Goal: Transaction & Acquisition: Purchase product/service

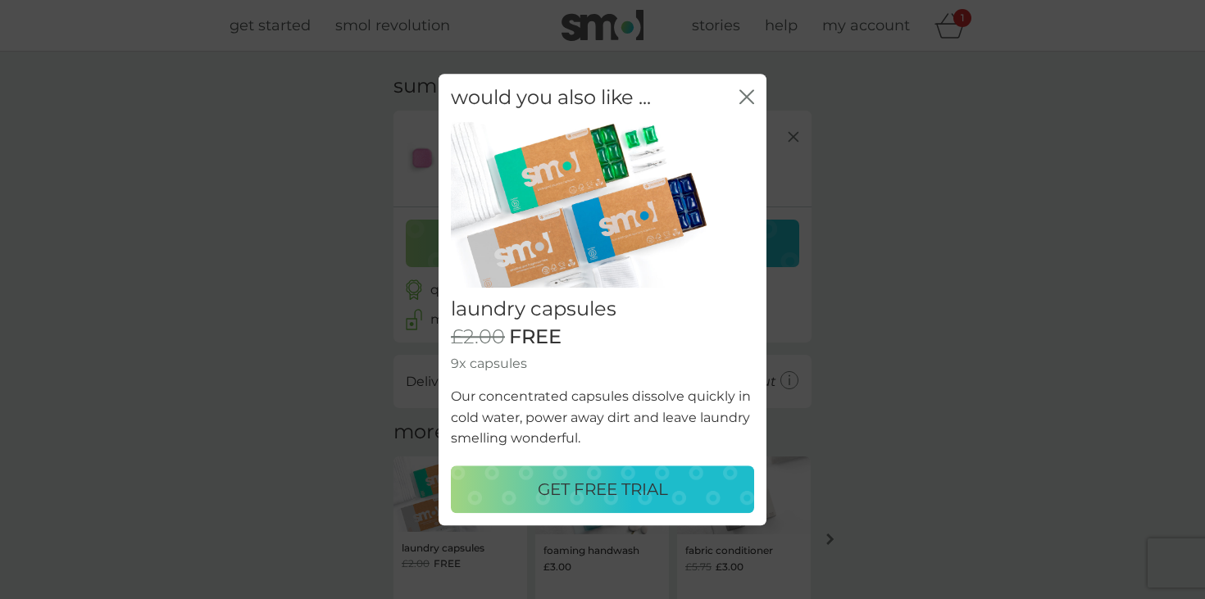
click at [746, 98] on icon "close" at bounding box center [747, 96] width 15 height 15
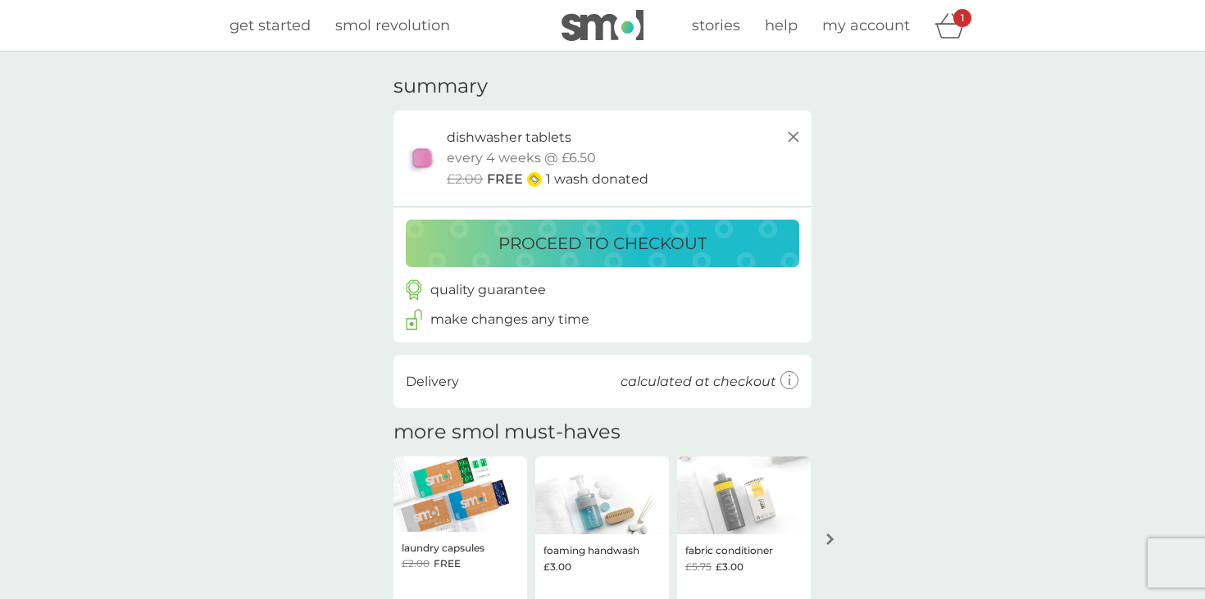
click at [647, 244] on p "proceed to checkout" at bounding box center [602, 243] width 208 height 26
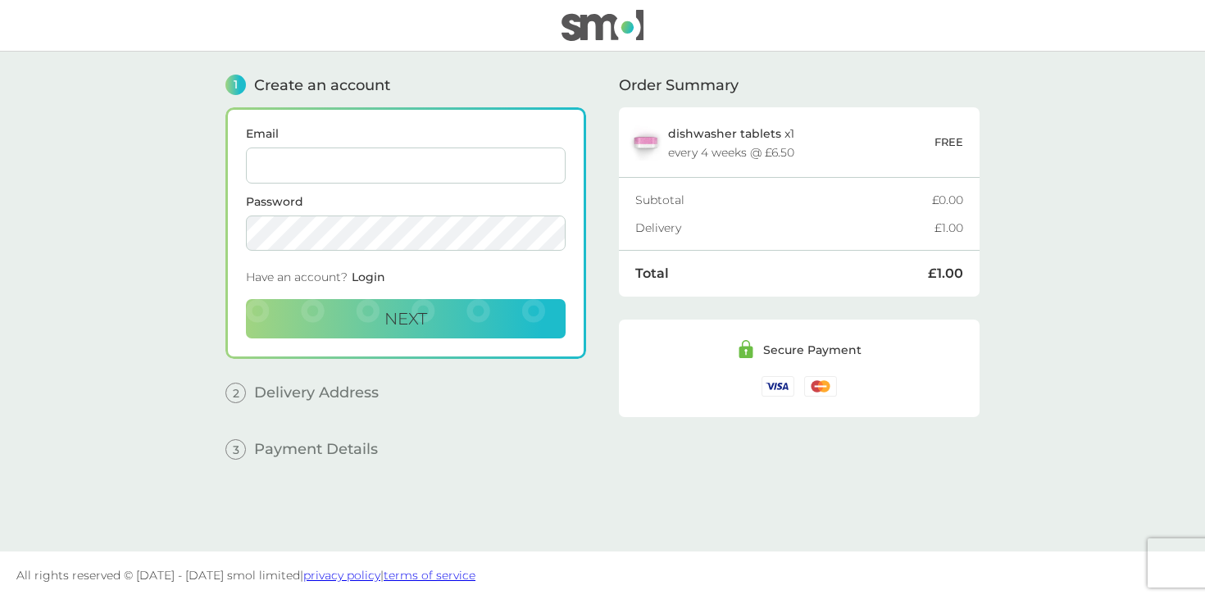
click at [439, 163] on input "Email" at bounding box center [406, 166] width 320 height 36
type input "beccabanks22@gmail.com"
click at [438, 311] on button "Next" at bounding box center [406, 318] width 320 height 39
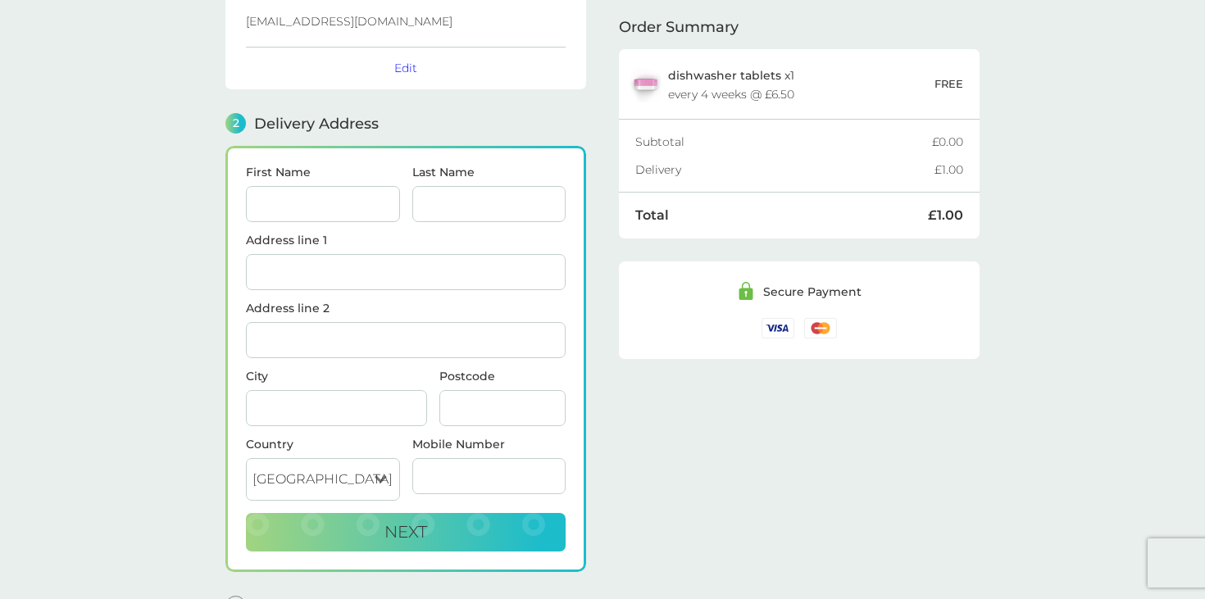
scroll to position [112, 0]
click at [322, 202] on input "First Name" at bounding box center [323, 205] width 154 height 36
type input "Rebecca"
type input "Hick"
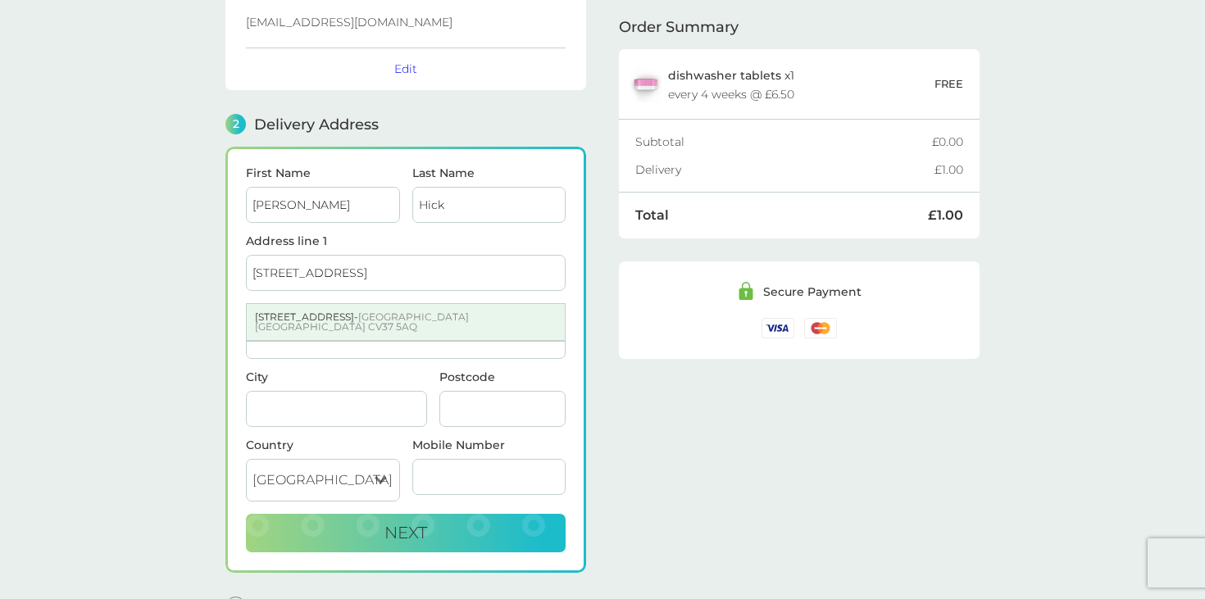
click at [348, 325] on div "9 Woodman Close - Shackleton Village Stratford-upon-Avon CV37 5AQ" at bounding box center [406, 322] width 318 height 36
type input "9 Woodman Close, Shackleton Village"
type input "Stratford-upon-Avon"
type input "CV37 5AQ"
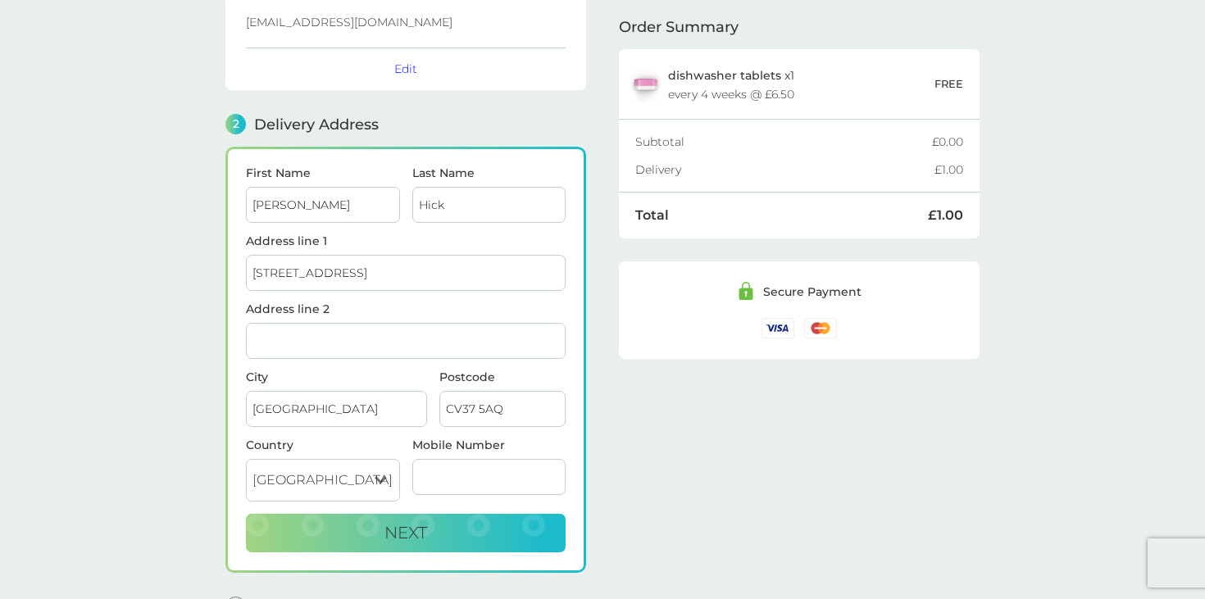
click at [198, 325] on main "1 Create an account beccabanks22@gmail.com Edit 2 Delivery Address First Name R…" at bounding box center [602, 297] width 1205 height 714
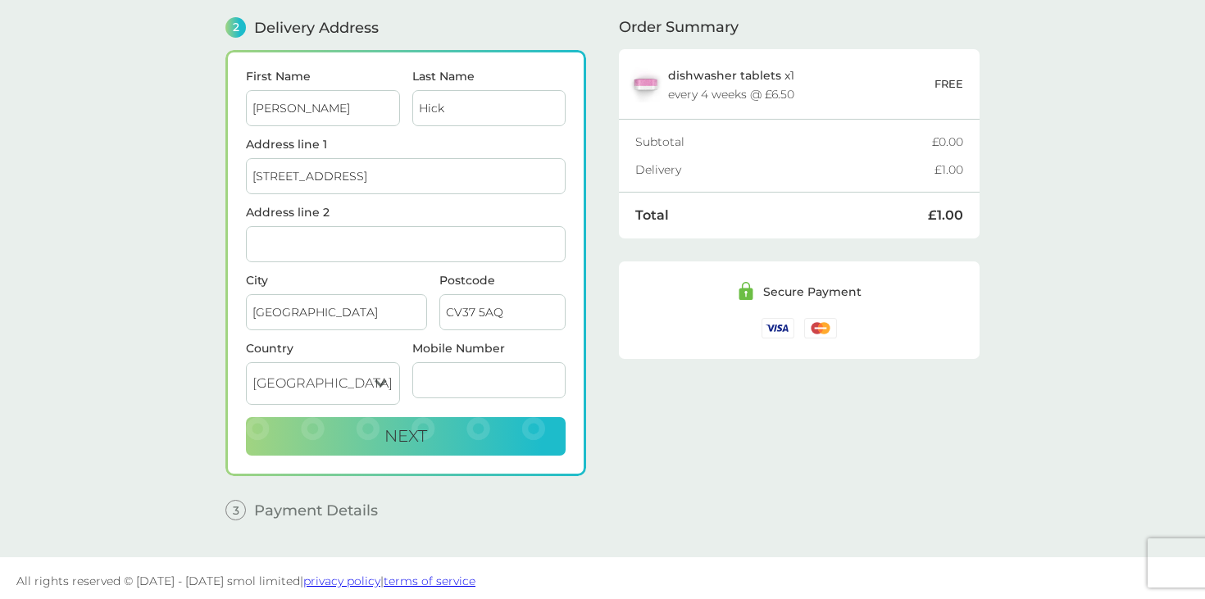
scroll to position [211, 0]
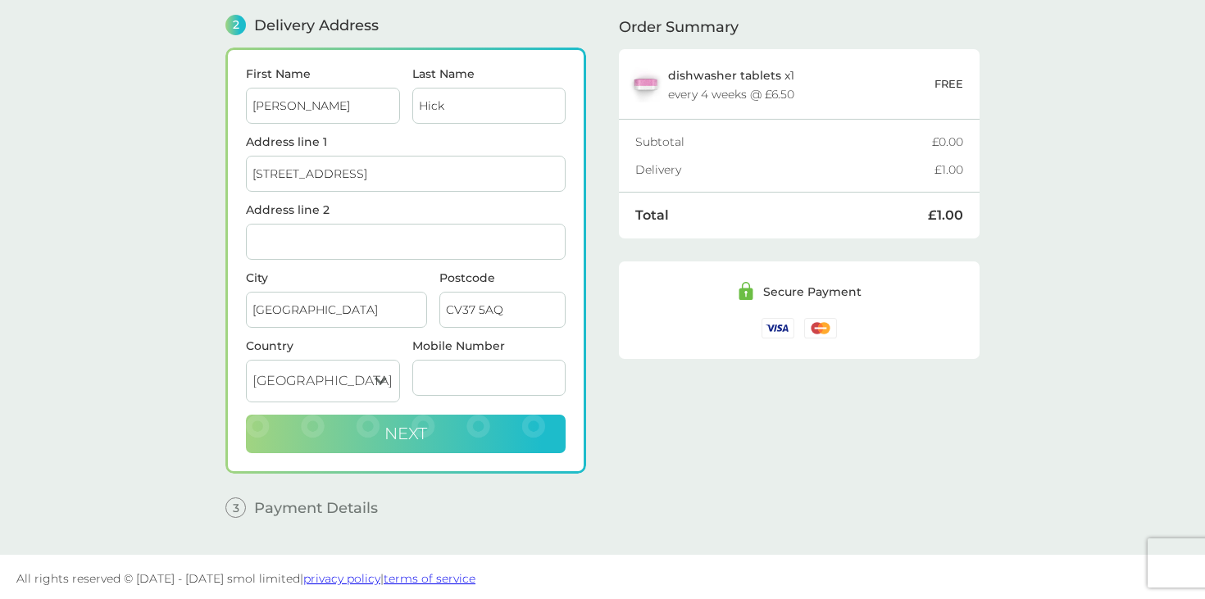
click at [425, 418] on button "Next" at bounding box center [406, 434] width 320 height 39
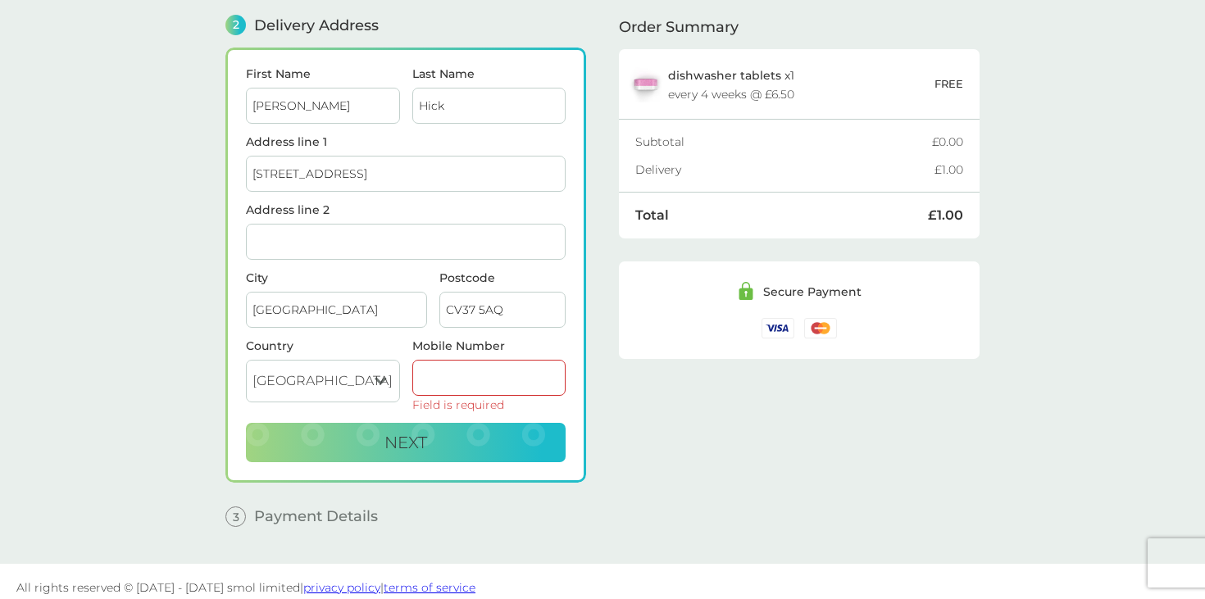
click at [458, 378] on input "Mobile Number" at bounding box center [489, 378] width 154 height 36
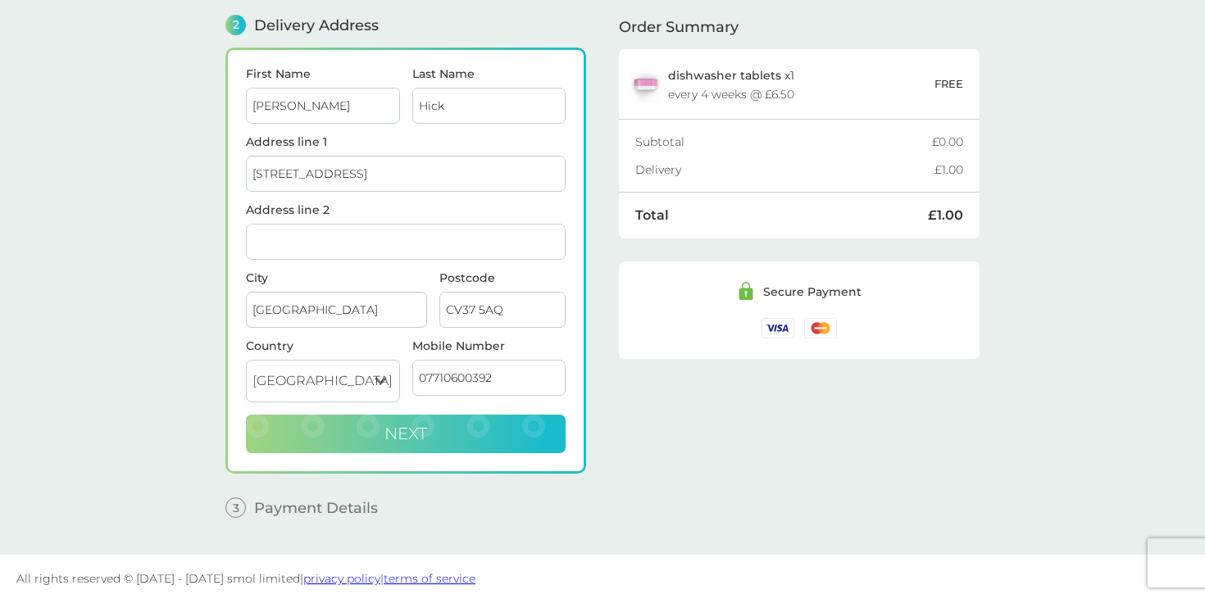
type input "07710600392"
click at [448, 449] on button "Next" at bounding box center [406, 434] width 320 height 39
checkbox input "true"
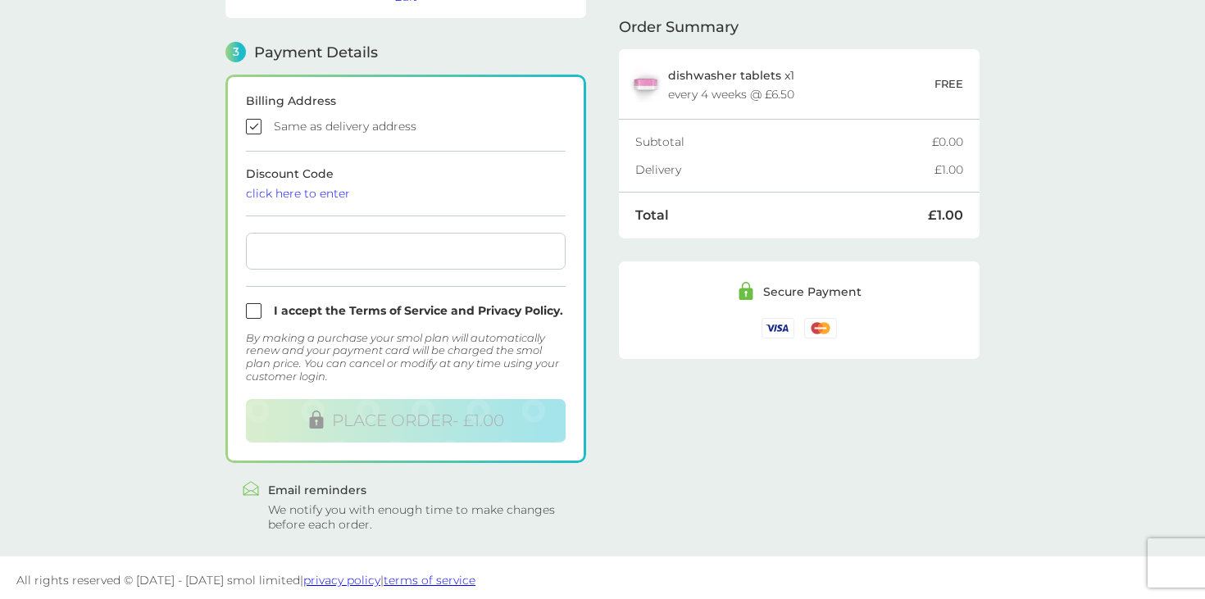
scroll to position [439, 0]
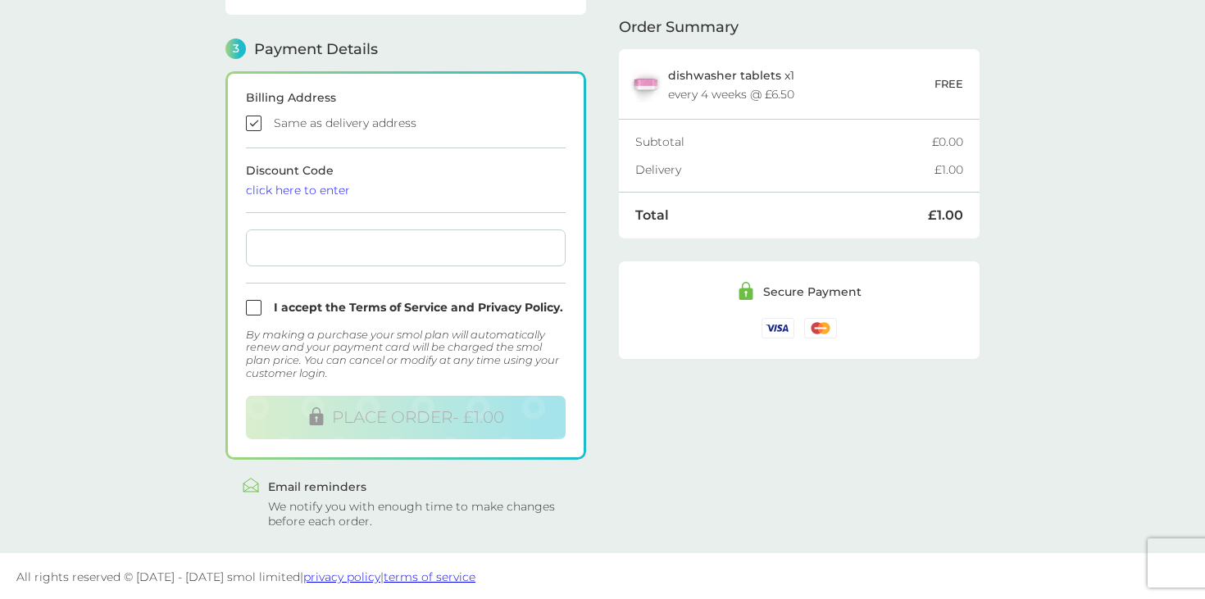
click at [316, 187] on div "click here to enter" at bounding box center [406, 189] width 320 height 11
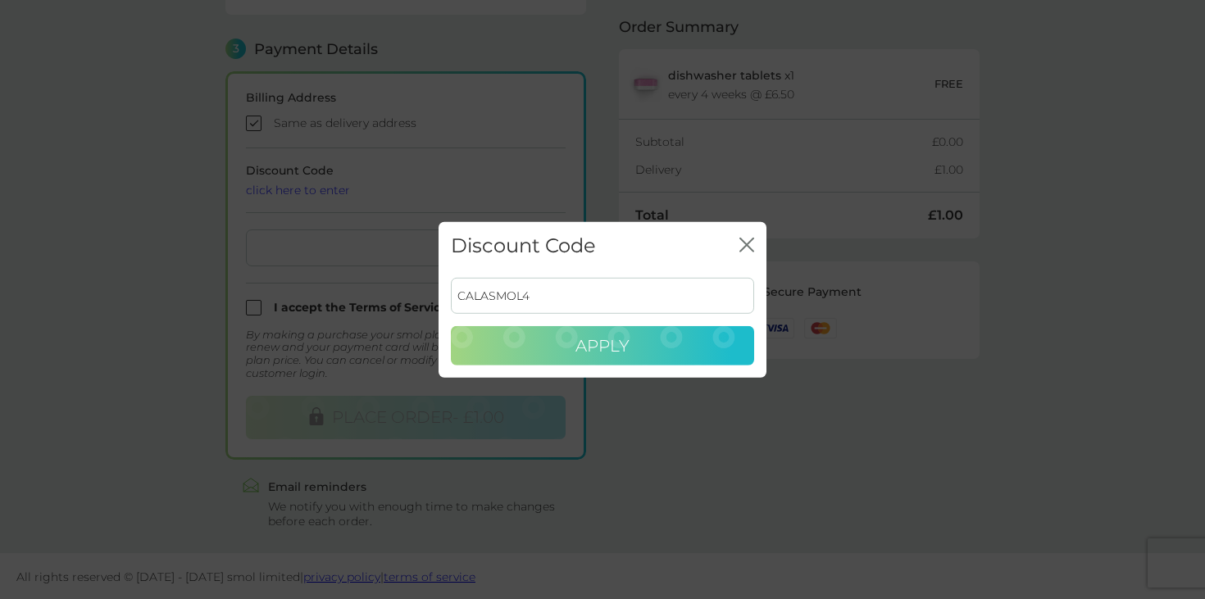
click at [587, 340] on span "Apply" at bounding box center [603, 346] width 54 height 20
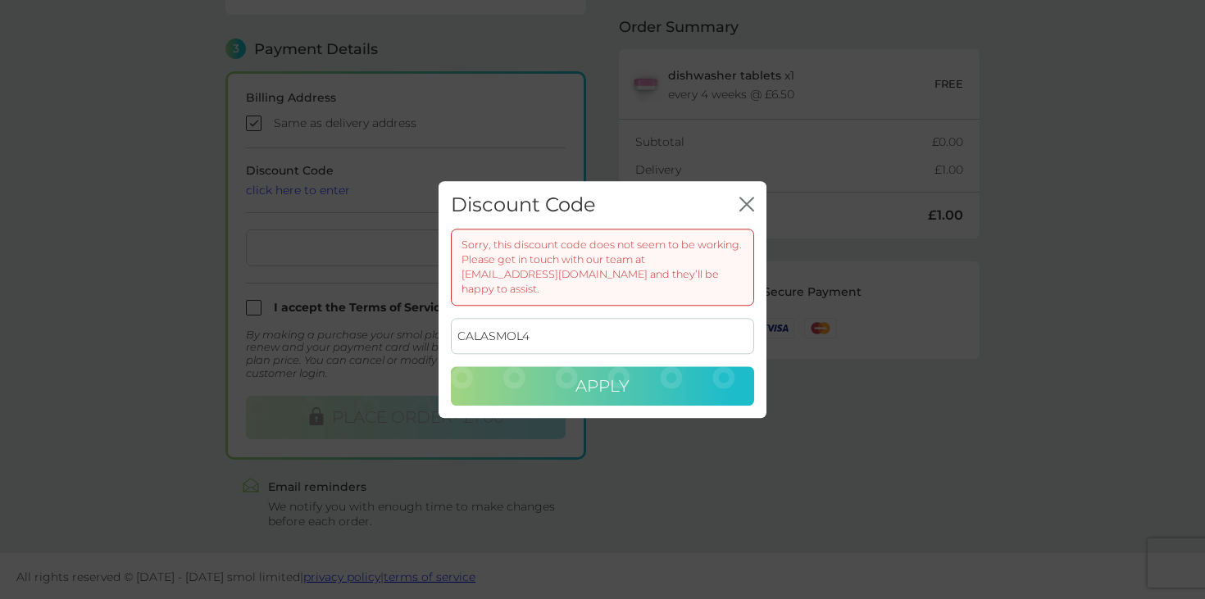
click at [640, 339] on input "CALASMOL4" at bounding box center [602, 337] width 303 height 36
click at [651, 383] on button "Apply" at bounding box center [602, 386] width 303 height 39
click at [612, 341] on input "CALASMOL4" at bounding box center [602, 337] width 303 height 36
click at [642, 376] on button "Apply" at bounding box center [602, 386] width 303 height 39
click at [588, 335] on input "CALASMOL5" at bounding box center [602, 337] width 303 height 36
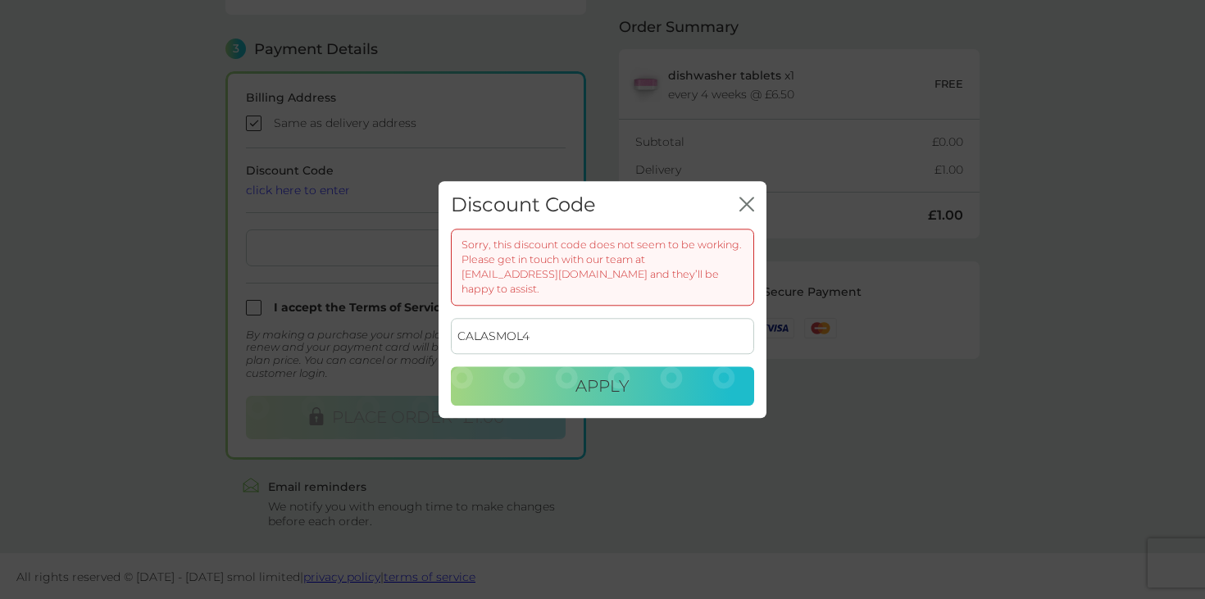
drag, startPoint x: 541, startPoint y: 325, endPoint x: 414, endPoint y: 325, distance: 127.1
click at [414, 325] on div "Discount Code close Sorry, this discount code does not seem to be working. Plea…" at bounding box center [602, 299] width 1205 height 599
paste input
click at [587, 376] on span "Apply" at bounding box center [603, 386] width 54 height 20
click at [542, 325] on input "CALASMOL" at bounding box center [602, 337] width 303 height 36
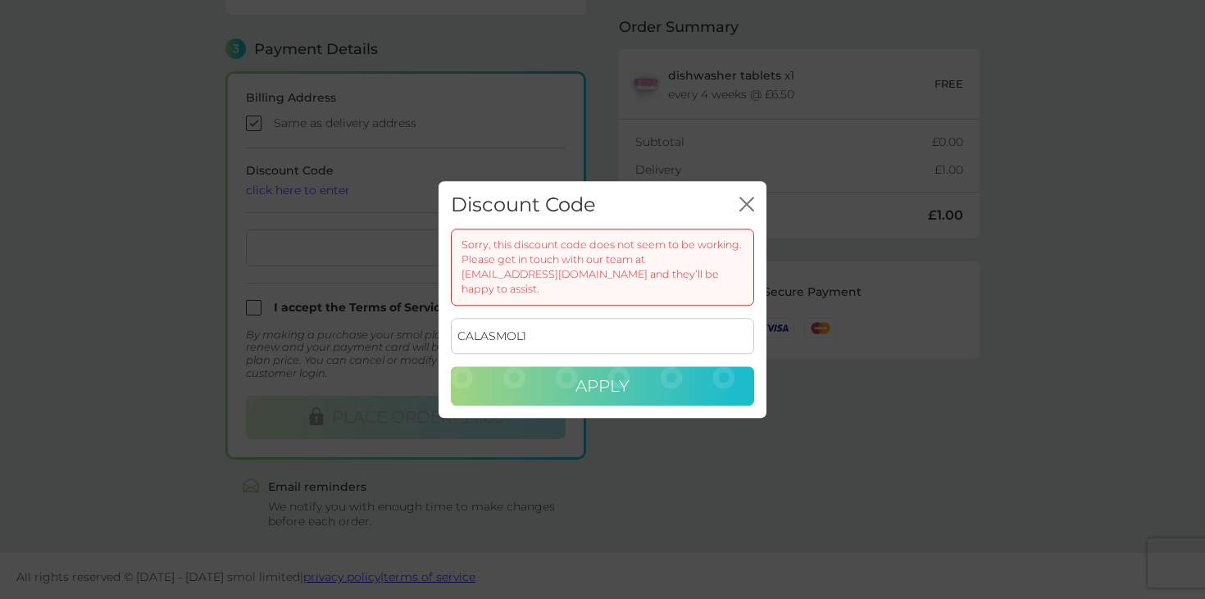
click at [594, 376] on span "Apply" at bounding box center [603, 386] width 54 height 20
click at [566, 324] on input "CALASMOL1" at bounding box center [602, 337] width 303 height 36
click at [612, 367] on button "Apply" at bounding box center [602, 386] width 303 height 39
click at [578, 344] on input "CALASMOL2" at bounding box center [602, 337] width 303 height 36
click at [649, 383] on button "Apply" at bounding box center [602, 386] width 303 height 39
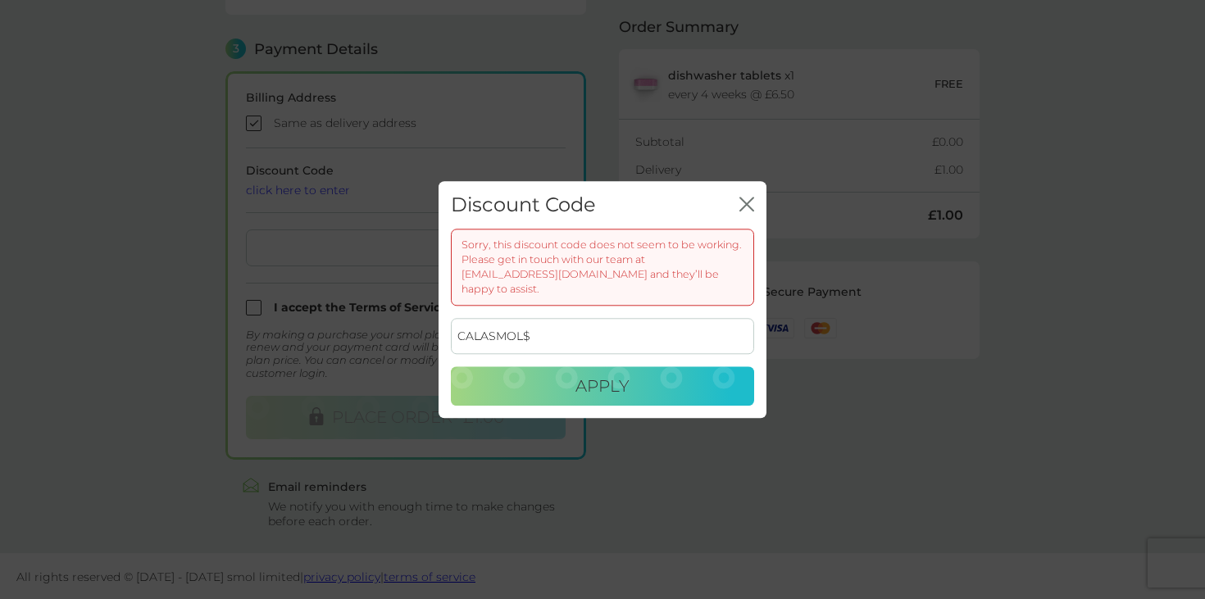
click at [577, 324] on input "CALASMOL$" at bounding box center [602, 337] width 303 height 36
click at [560, 367] on button "Apply" at bounding box center [602, 386] width 303 height 39
click at [576, 319] on input "CALASMOL5" at bounding box center [602, 337] width 303 height 36
click at [583, 340] on input "CALASMOL5" at bounding box center [602, 337] width 303 height 36
click at [594, 383] on span "Apply" at bounding box center [603, 386] width 54 height 20
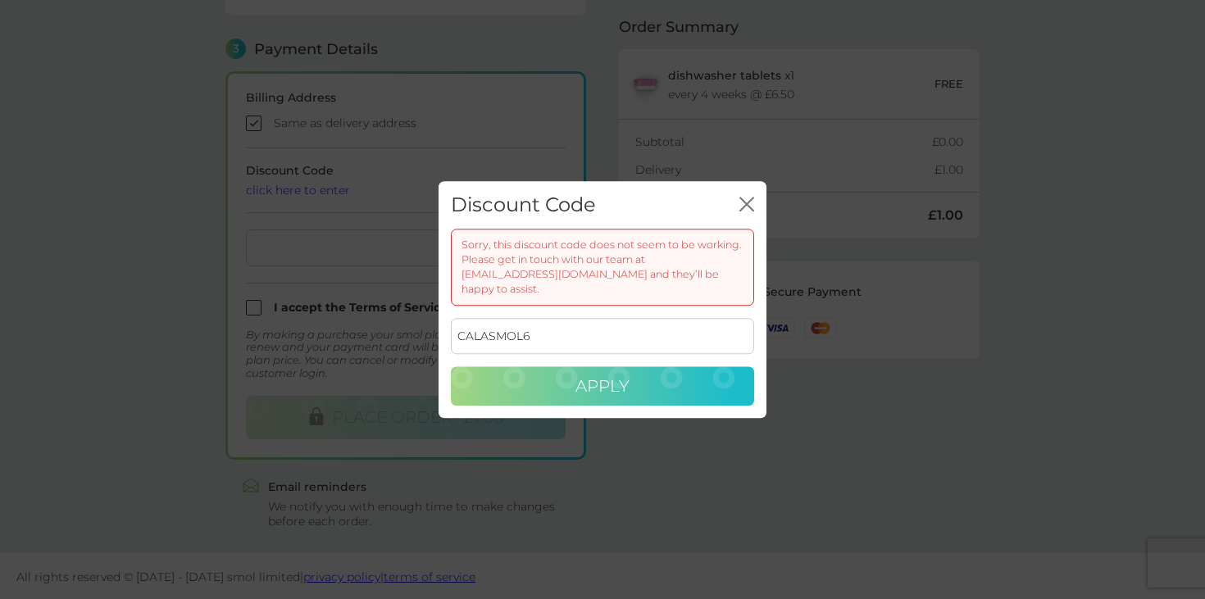
click at [582, 329] on input "CALASMOL6" at bounding box center [602, 337] width 303 height 36
click at [601, 376] on span "Apply" at bounding box center [603, 386] width 54 height 20
click at [571, 325] on input "CALASMOL7" at bounding box center [602, 337] width 303 height 36
click at [576, 367] on button "Apply" at bounding box center [602, 386] width 303 height 39
click at [590, 326] on input "CALASMOL8" at bounding box center [602, 337] width 303 height 36
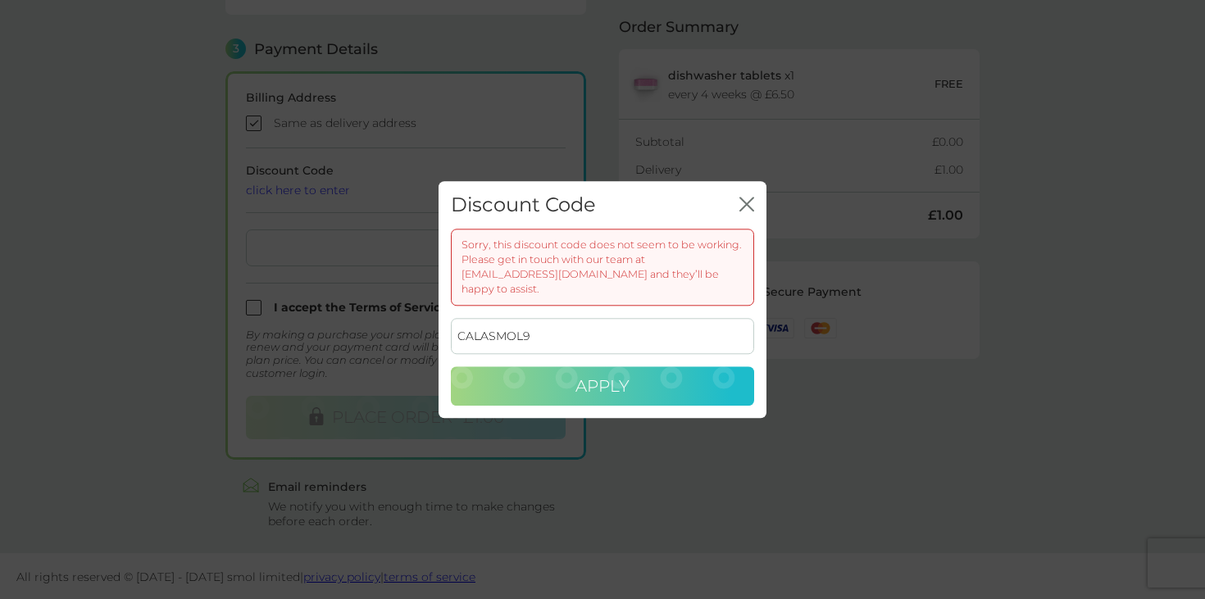
click at [611, 367] on button "Apply" at bounding box center [602, 386] width 303 height 39
click at [596, 324] on input "CALASMOL9" at bounding box center [602, 337] width 303 height 36
click at [621, 384] on span "Apply" at bounding box center [603, 386] width 54 height 20
click at [568, 330] on input "CALASMOL3" at bounding box center [602, 337] width 303 height 36
type input "CALASMOL4"
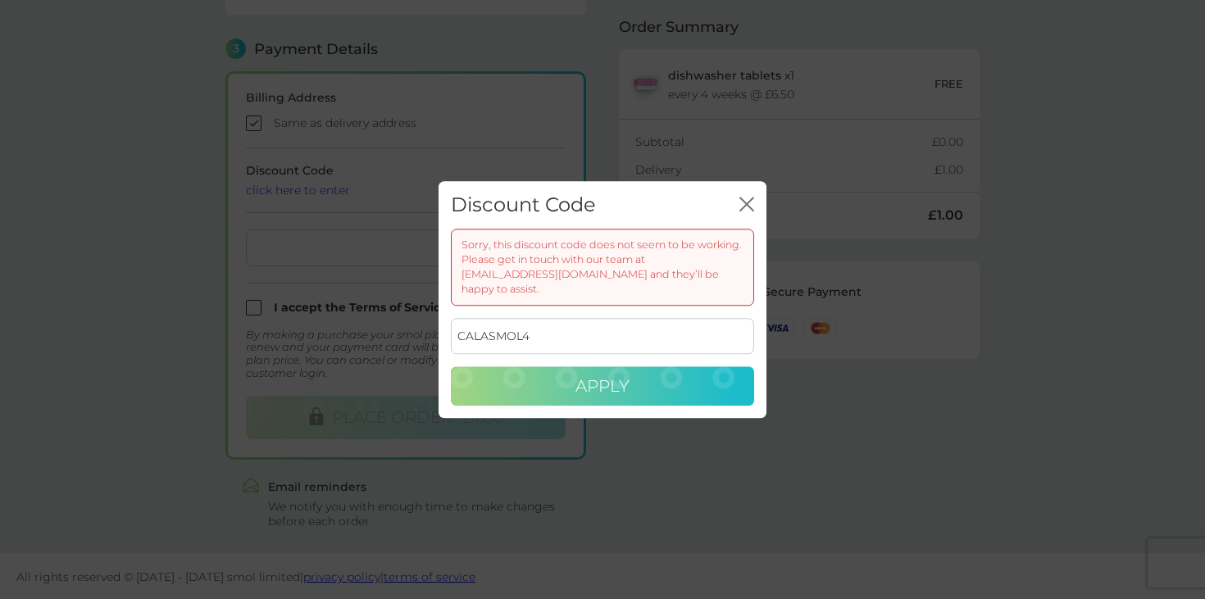
click at [611, 383] on span "Apply" at bounding box center [603, 386] width 54 height 20
click at [608, 340] on input "CALASMOL4" at bounding box center [602, 337] width 303 height 36
click at [747, 212] on icon "close" at bounding box center [747, 204] width 15 height 15
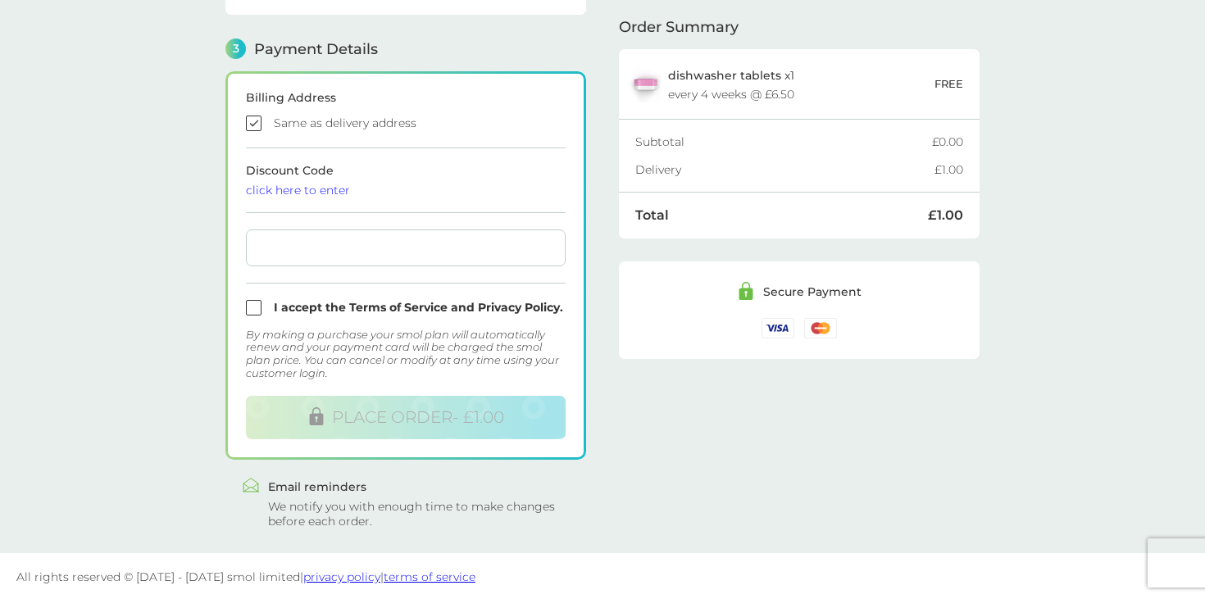
click at [321, 187] on div "click here to enter" at bounding box center [406, 189] width 320 height 11
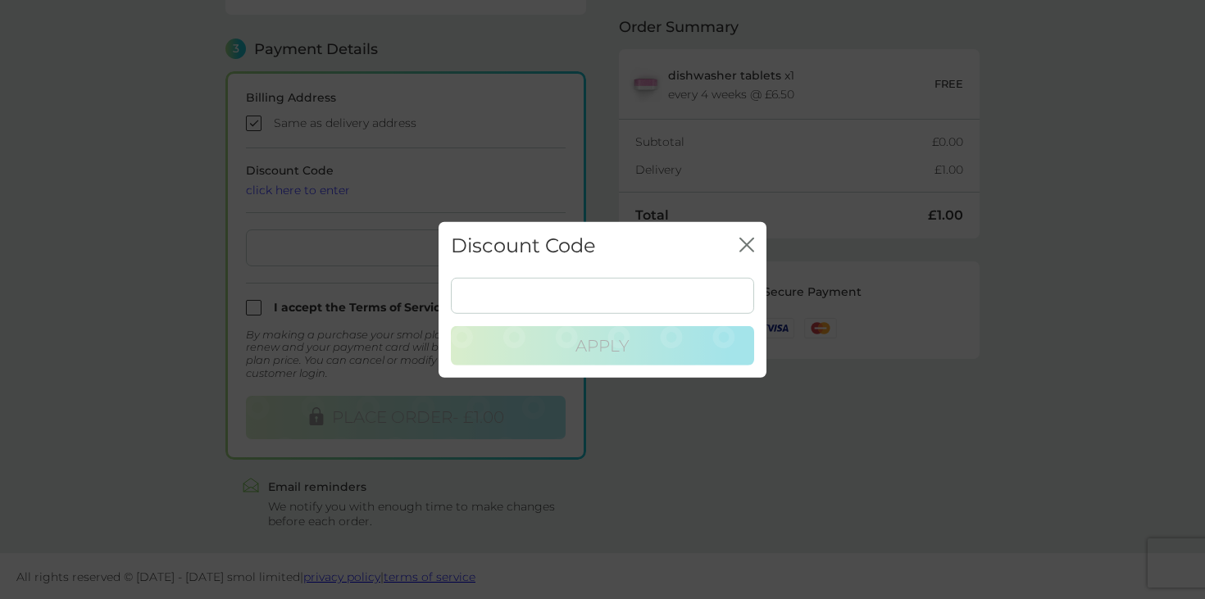
click at [500, 287] on input at bounding box center [602, 296] width 303 height 36
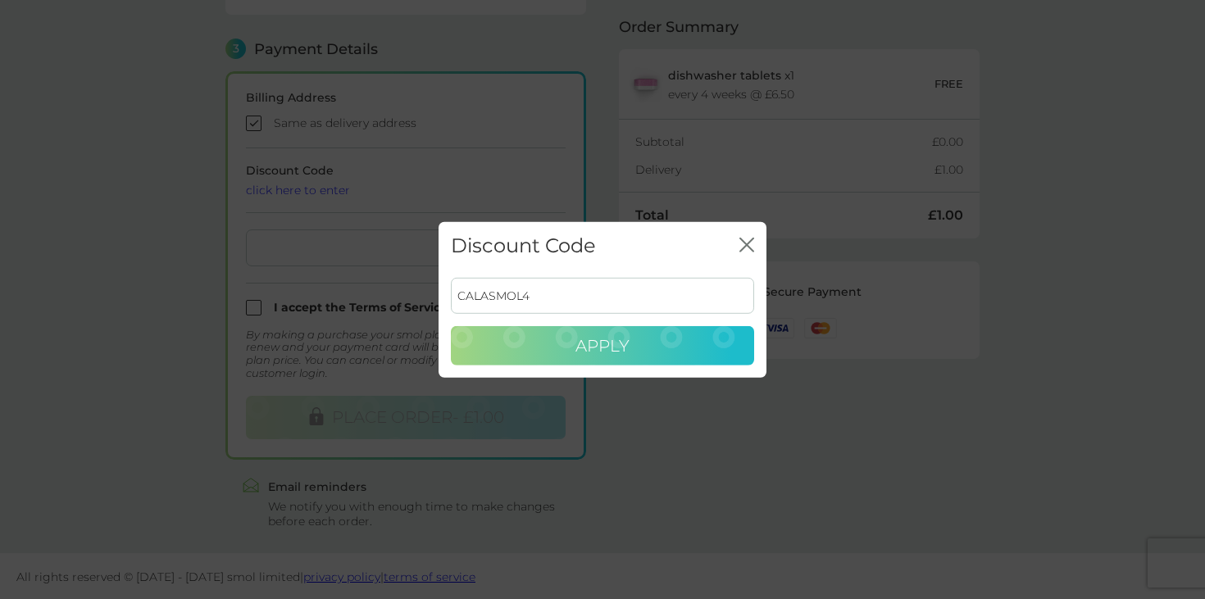
type input "CALASMOL4"
click at [571, 335] on button "Apply" at bounding box center [602, 345] width 303 height 39
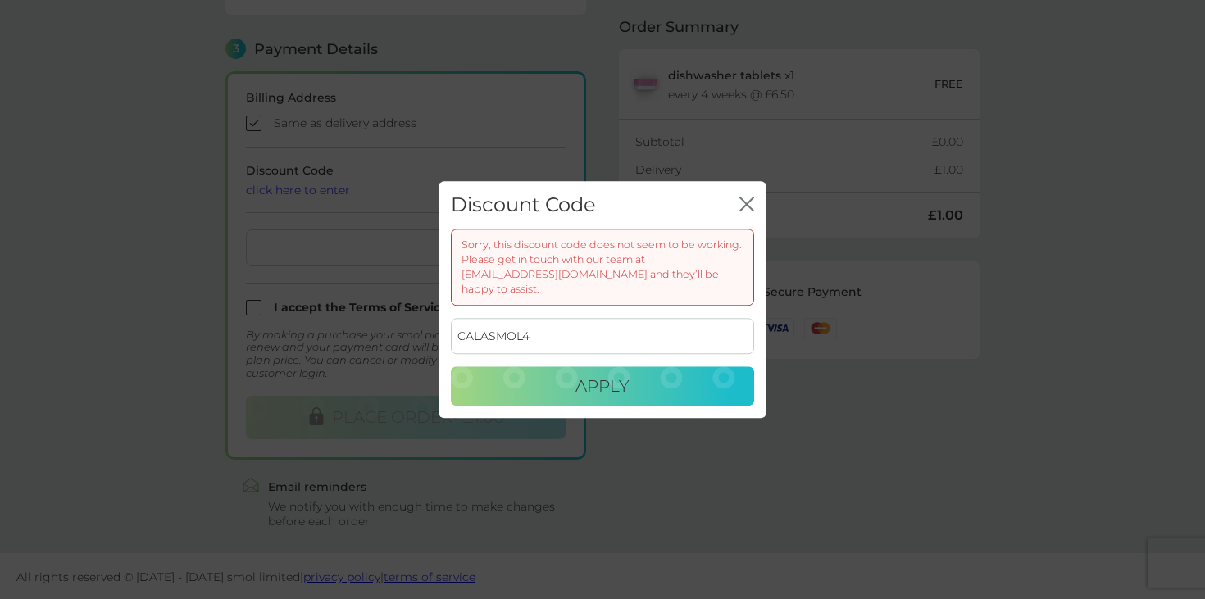
click at [749, 198] on div "Discount Code close" at bounding box center [603, 205] width 328 height 48
click at [744, 211] on icon "close" at bounding box center [743, 204] width 7 height 13
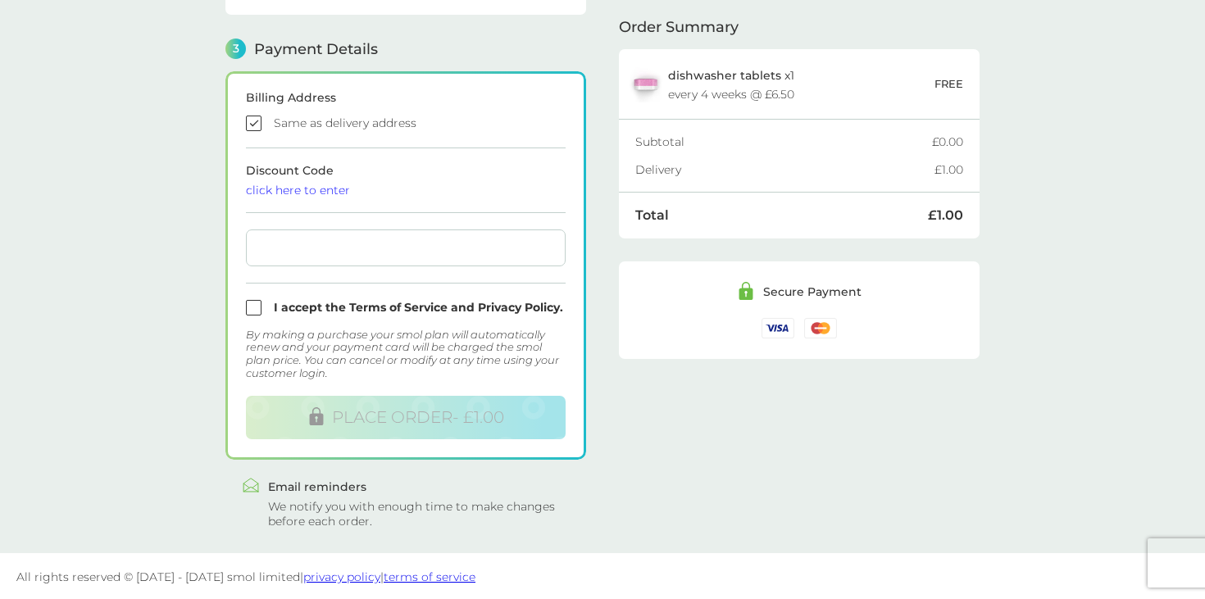
click at [253, 303] on input "checkbox" at bounding box center [406, 308] width 320 height 16
checkbox input "true"
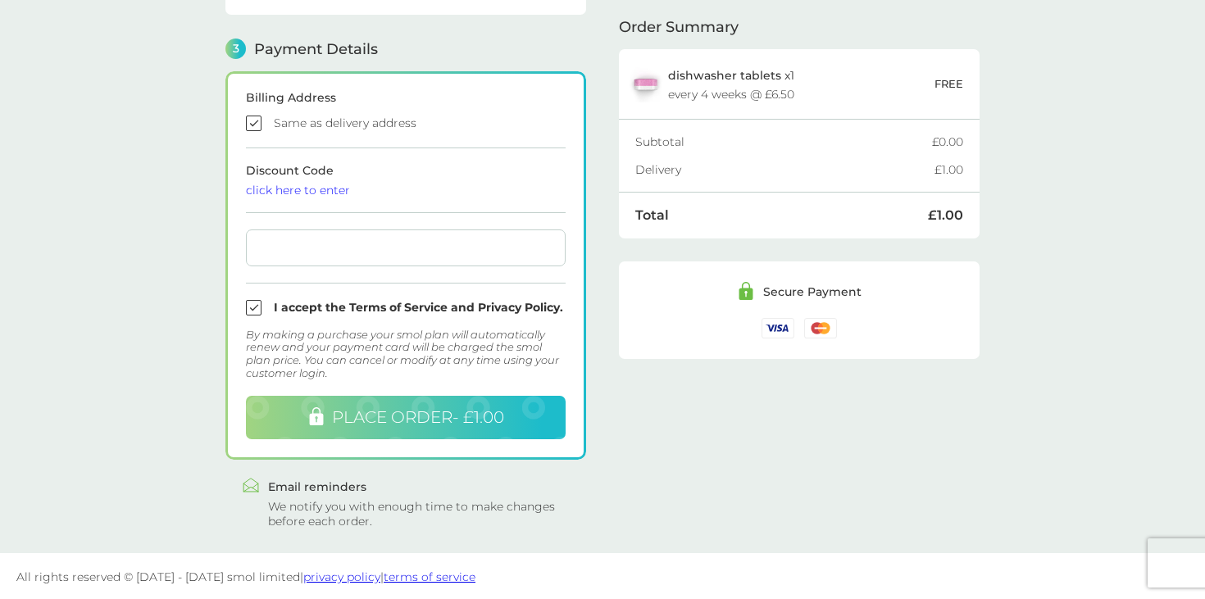
click at [347, 416] on span "PLACE ORDER - £1.00" at bounding box center [418, 417] width 172 height 20
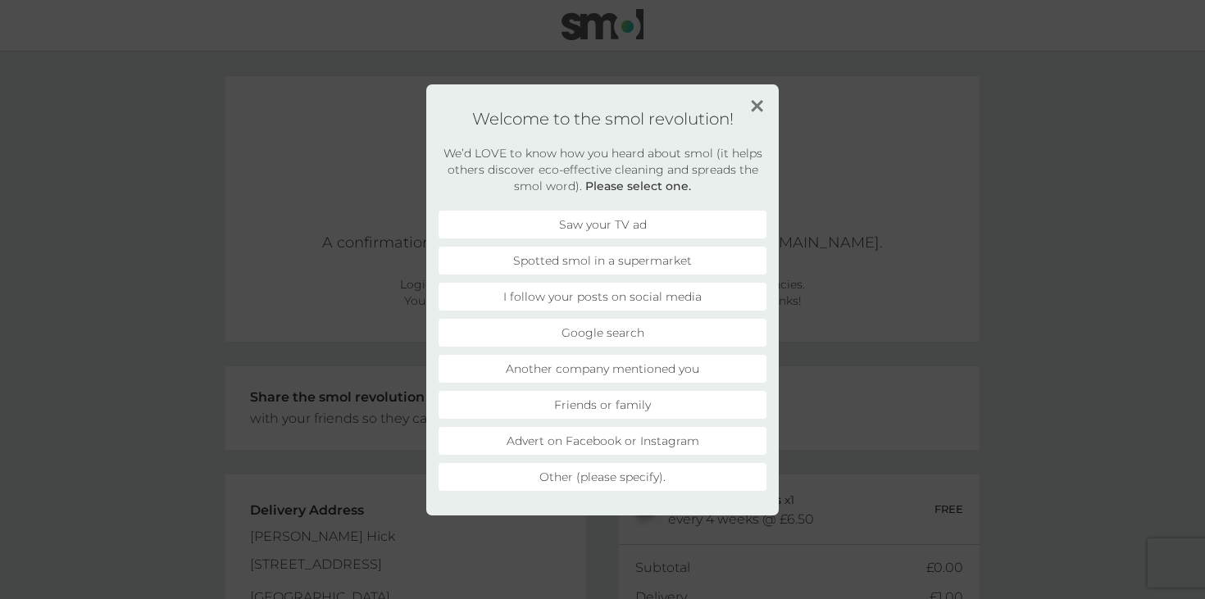
click at [660, 371] on li "Another company mentioned you" at bounding box center [603, 369] width 328 height 28
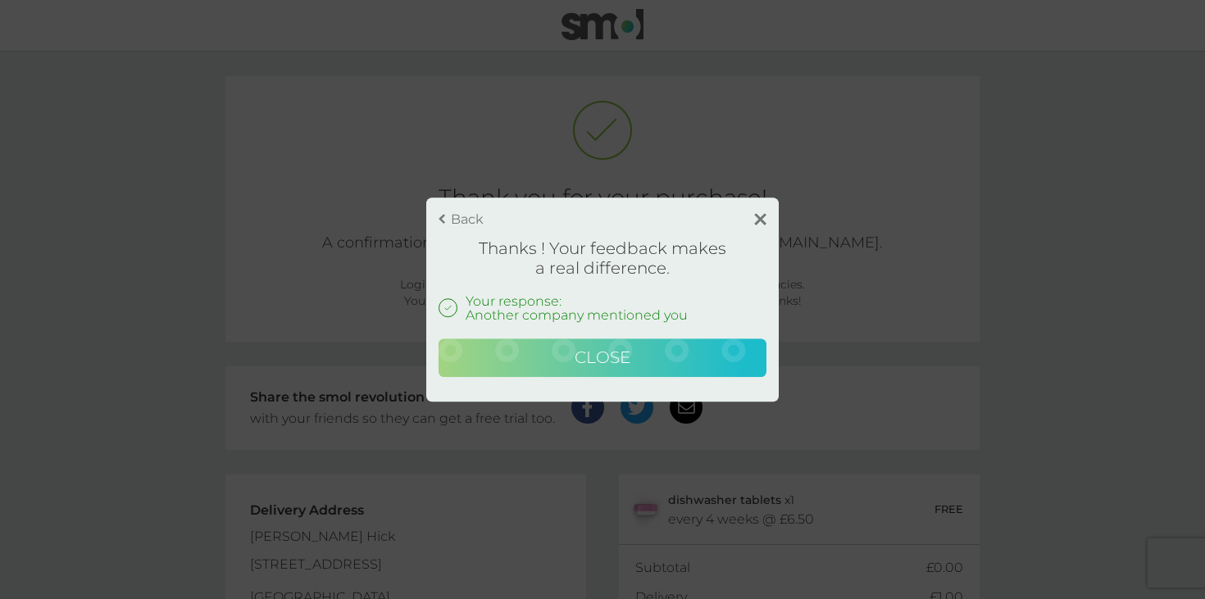
click at [718, 362] on button "Close" at bounding box center [603, 358] width 328 height 39
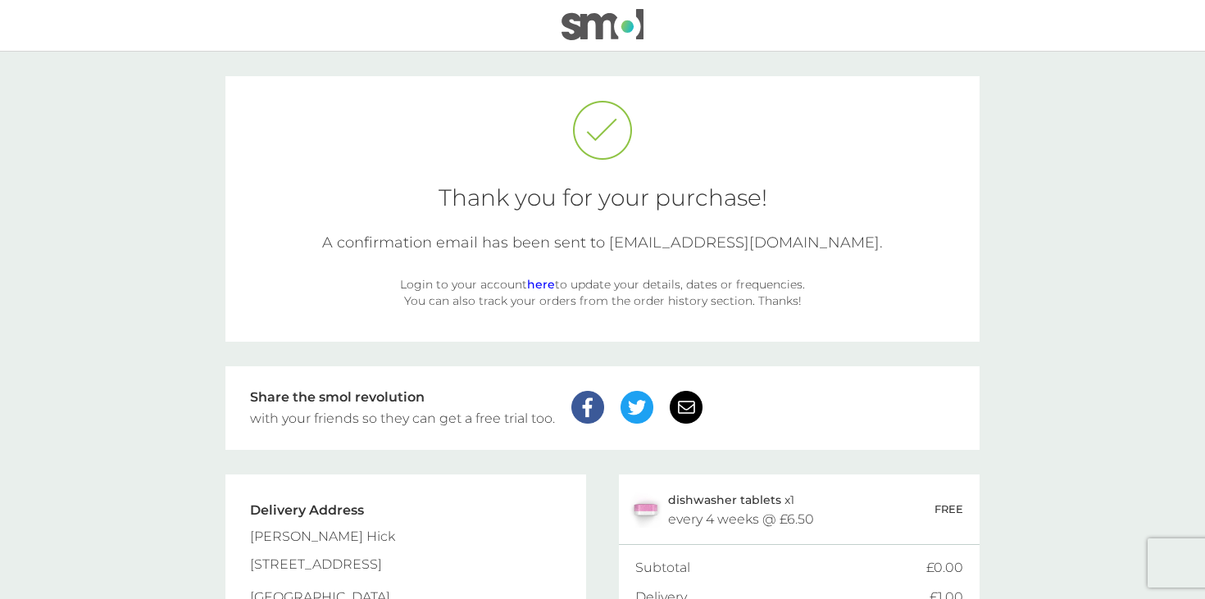
click at [1082, 312] on main "Thank you for your purchase! A confirmation email has been sent to beccabanks22…" at bounding box center [602, 384] width 1205 height 664
click at [539, 283] on link "here" at bounding box center [541, 284] width 28 height 15
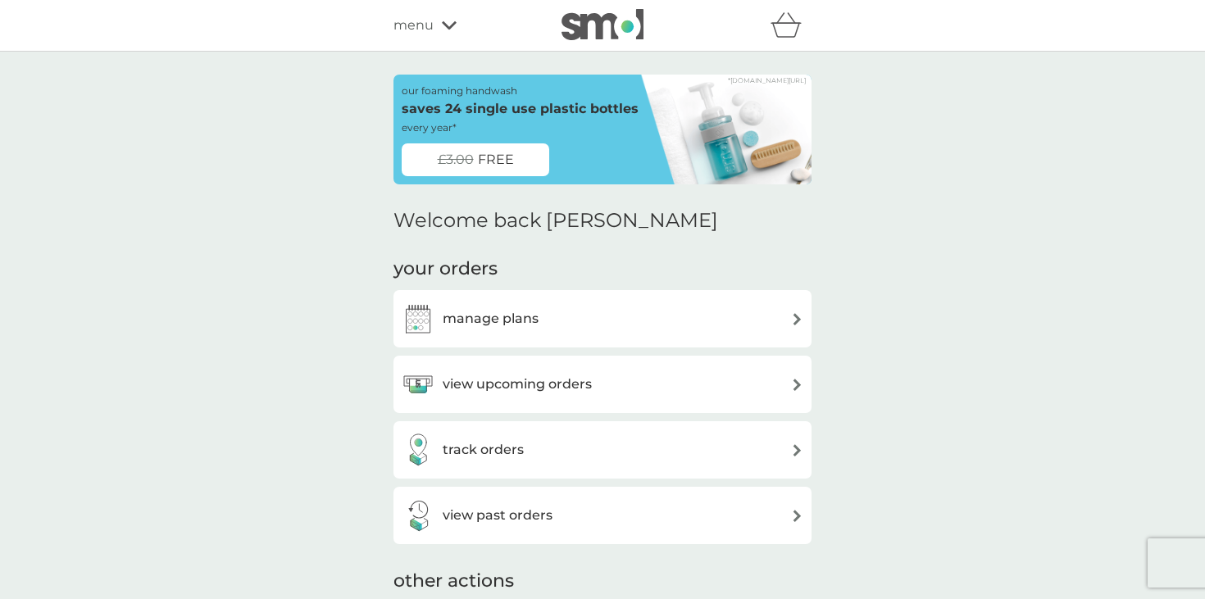
click at [739, 331] on div "manage plans" at bounding box center [603, 319] width 402 height 33
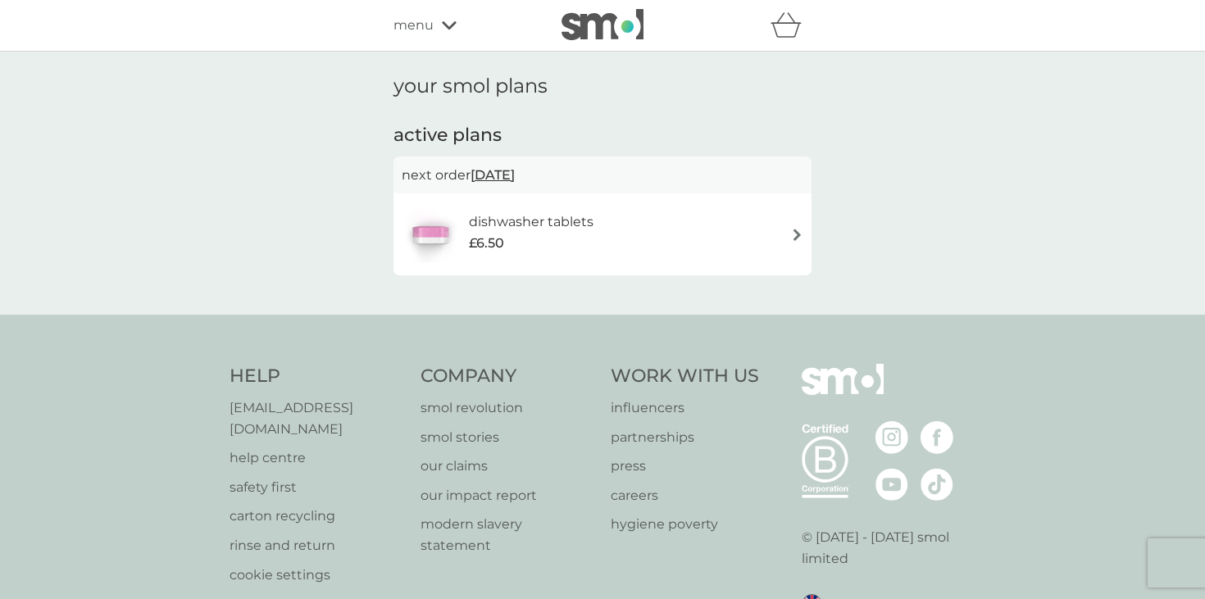
click at [712, 253] on div "dishwasher tablets £6.50" at bounding box center [603, 234] width 402 height 57
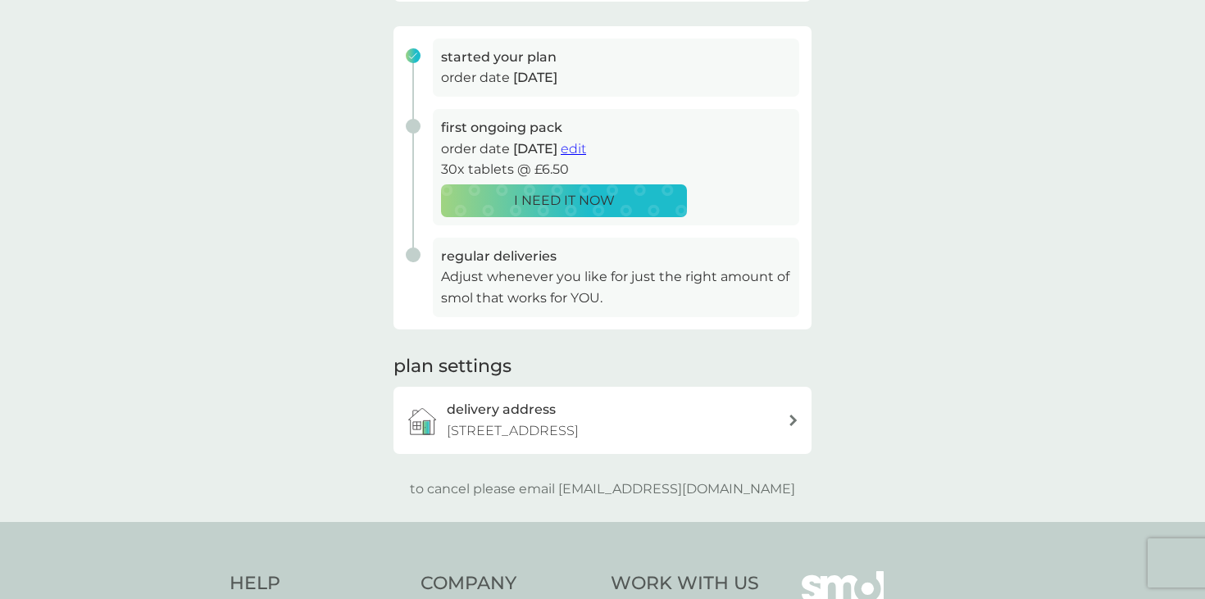
scroll to position [235, 0]
click at [579, 429] on p "9 Woodman Close, Shackleton Village, Stratford-upon-Avon, CV37 5AQ" at bounding box center [513, 430] width 132 height 21
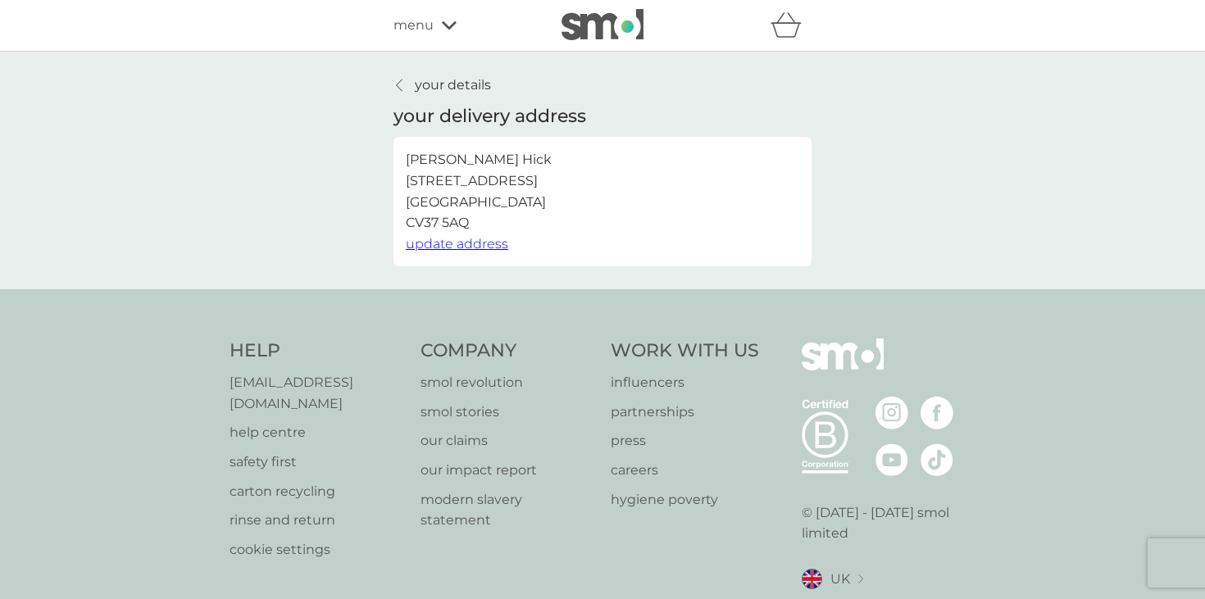
click at [398, 83] on icon at bounding box center [399, 85] width 7 height 13
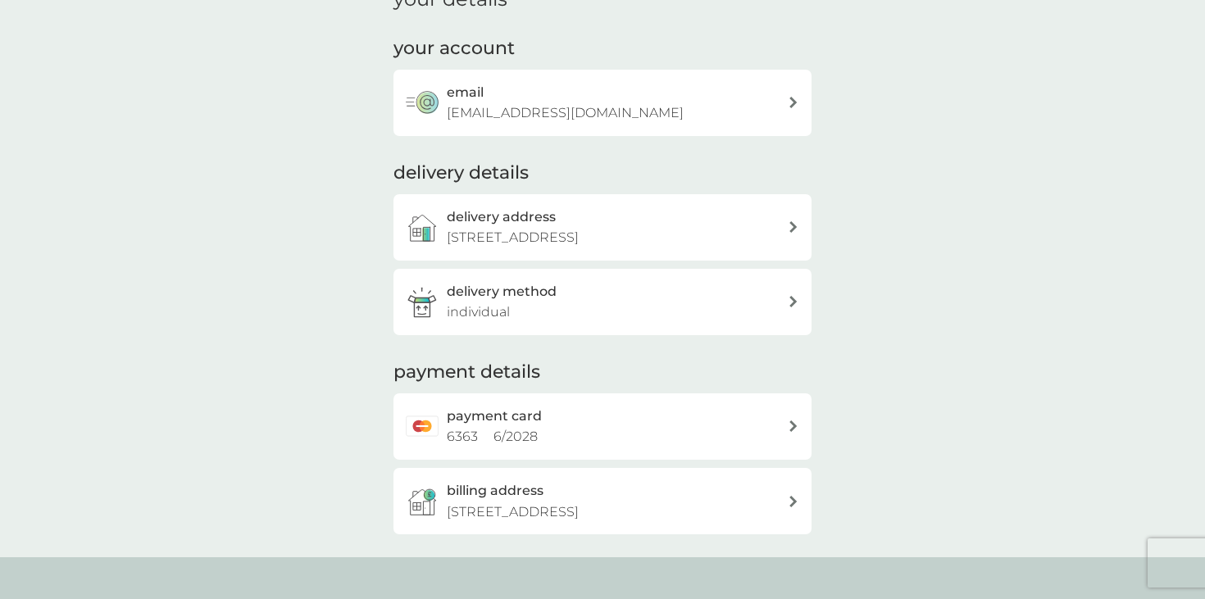
scroll to position [143, 0]
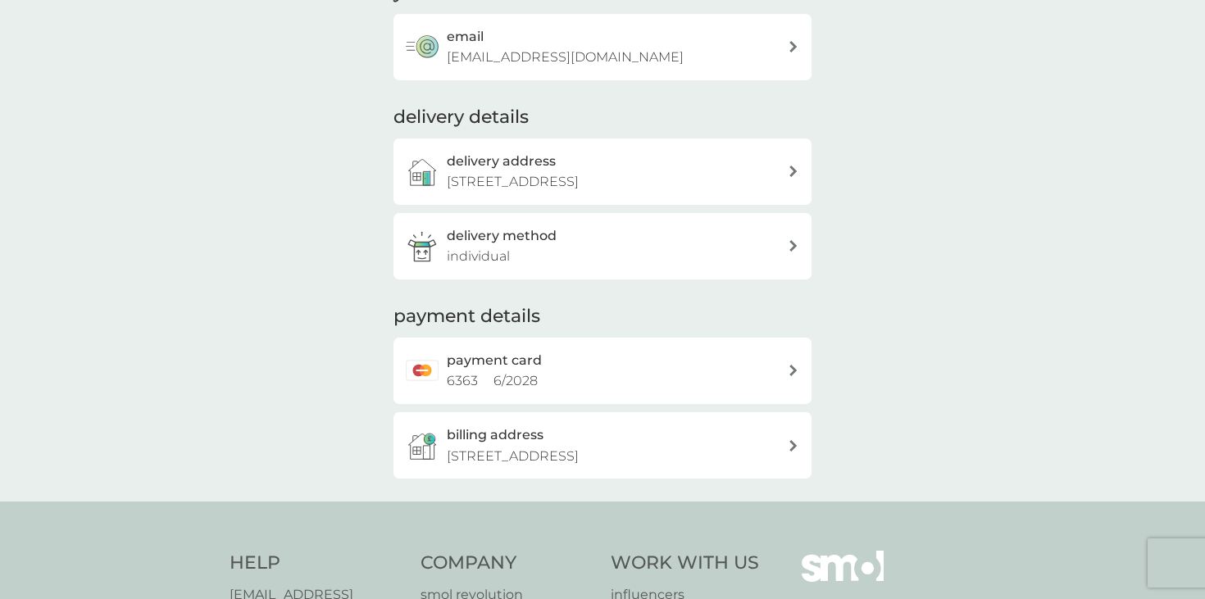
click at [673, 266] on div "delivery method individual" at bounding box center [617, 246] width 341 height 42
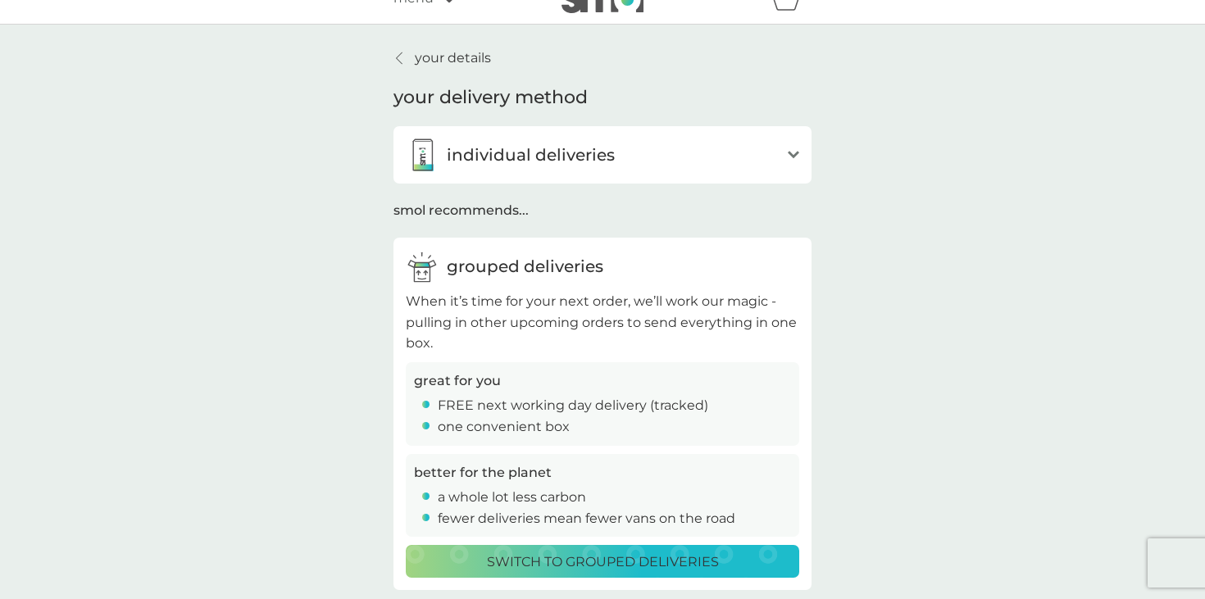
scroll to position [26, 0]
click at [402, 58] on icon at bounding box center [399, 58] width 7 height 13
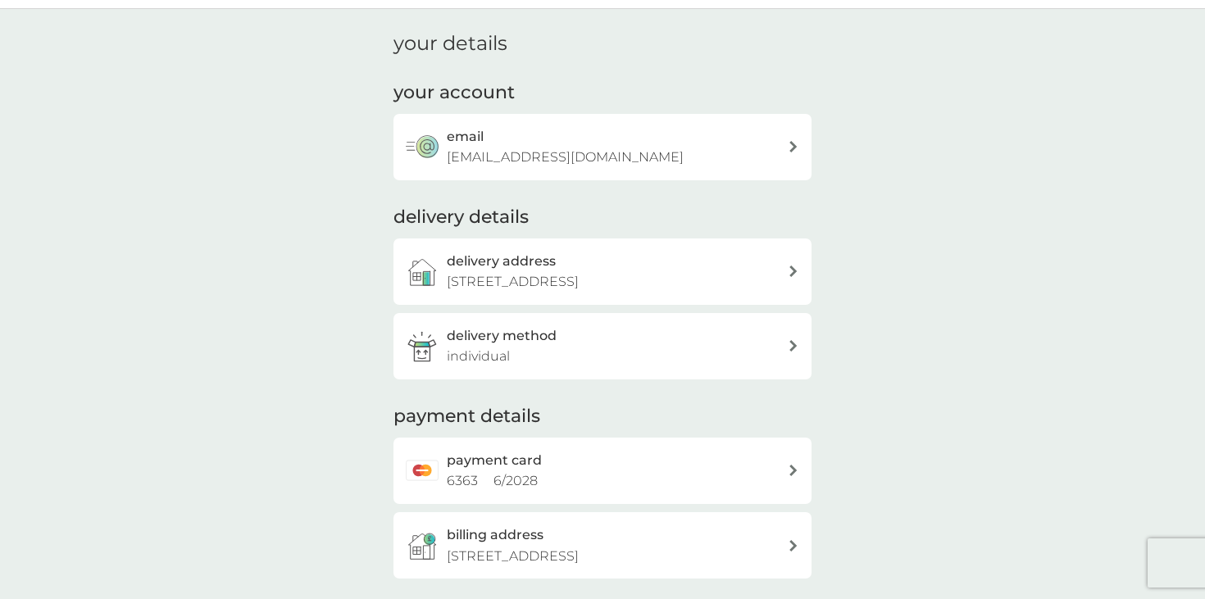
scroll to position [41, 0]
click at [772, 484] on div "payment card 6363 6 / 2028" at bounding box center [617, 473] width 341 height 42
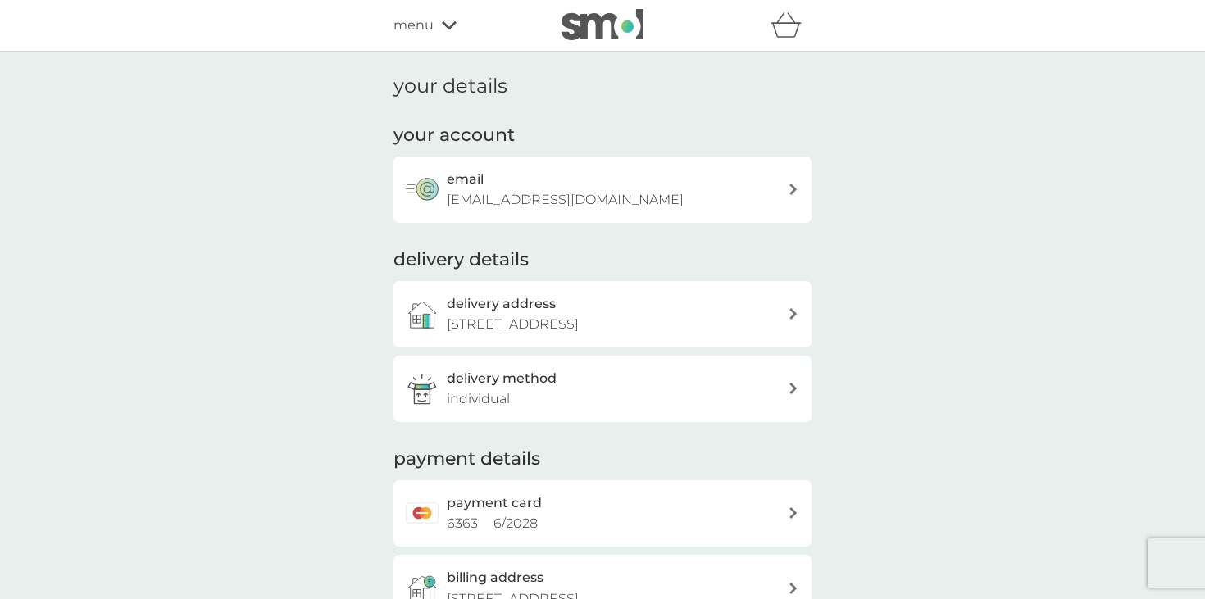
click at [595, 198] on p "[EMAIL_ADDRESS][DOMAIN_NAME]" at bounding box center [565, 199] width 237 height 21
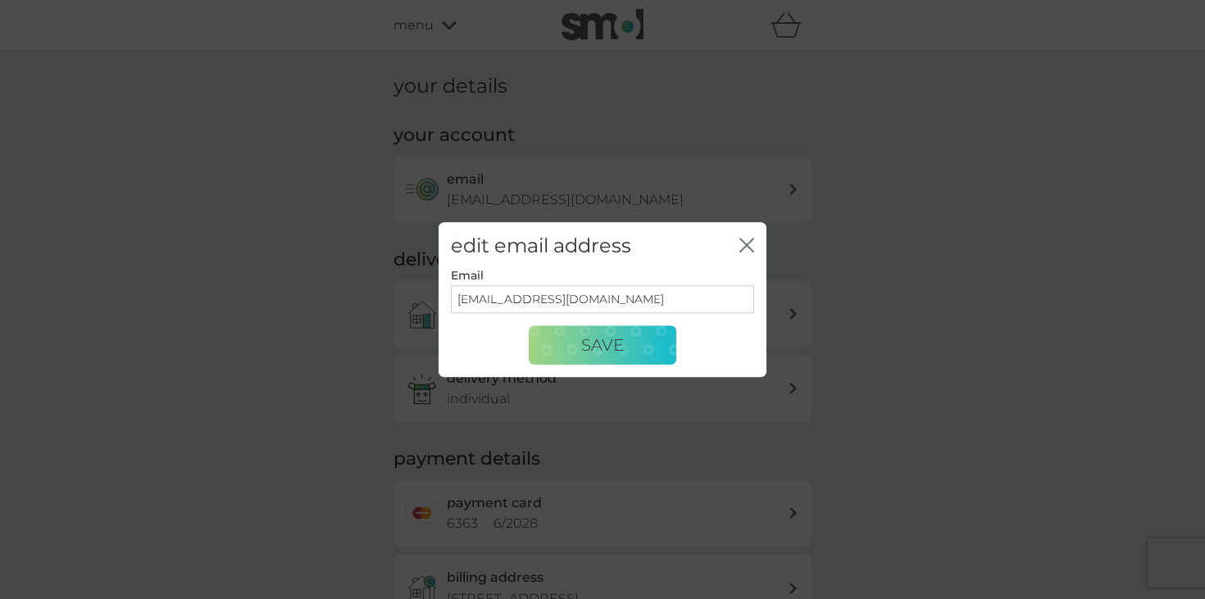
click at [747, 246] on icon "close" at bounding box center [750, 245] width 7 height 13
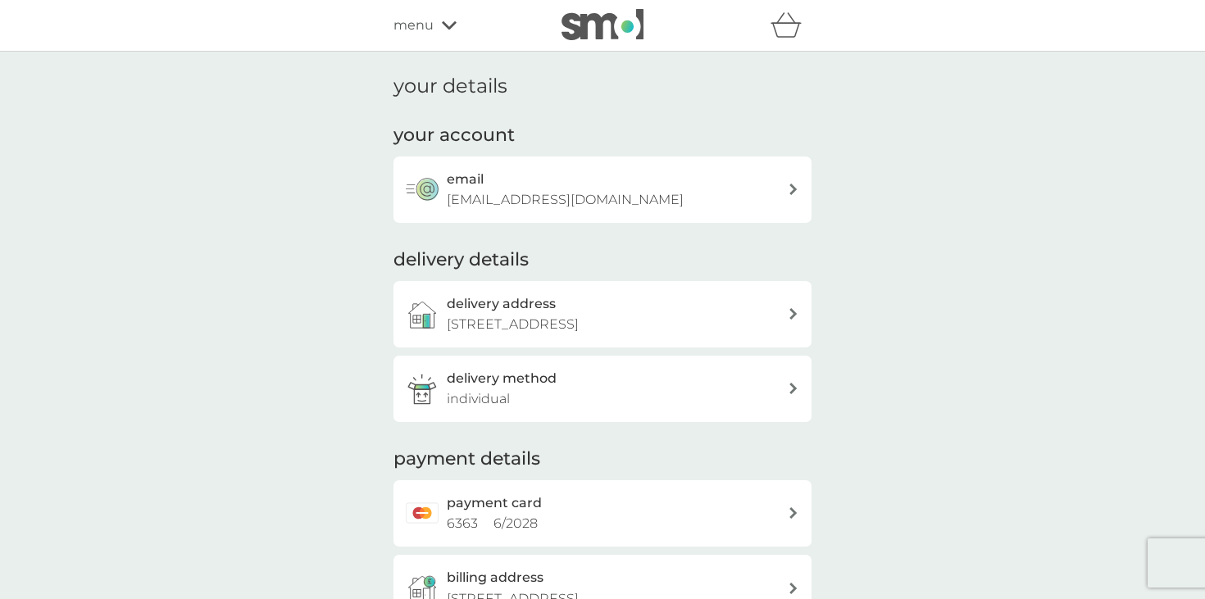
click at [435, 34] on div "menu" at bounding box center [463, 25] width 139 height 21
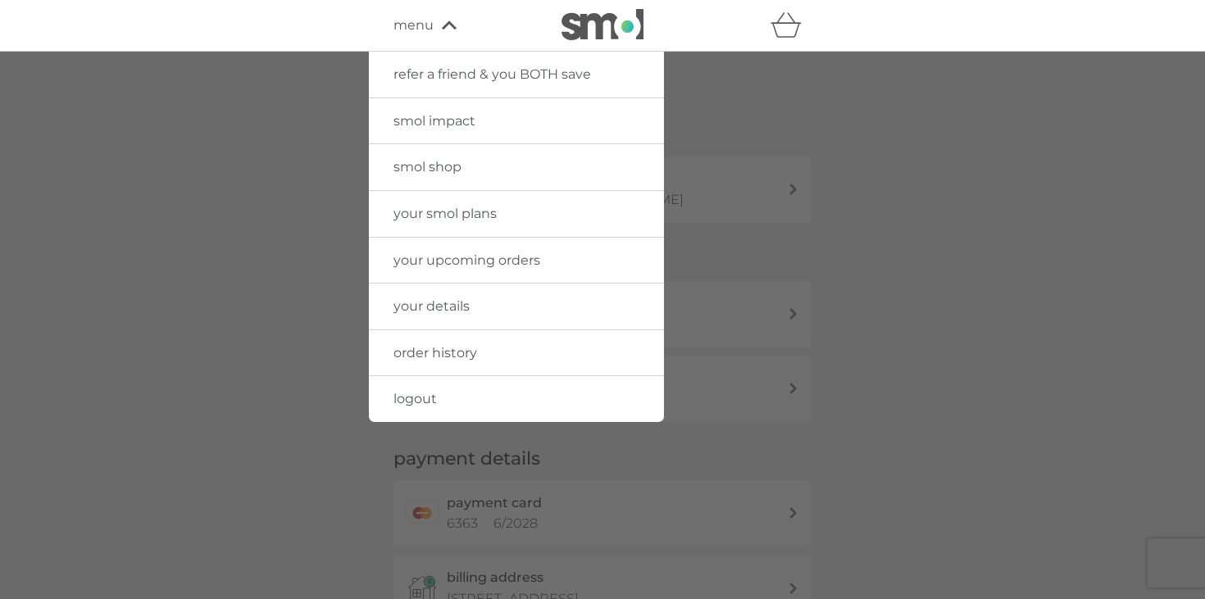
click at [451, 221] on span "your smol plans" at bounding box center [445, 214] width 103 height 16
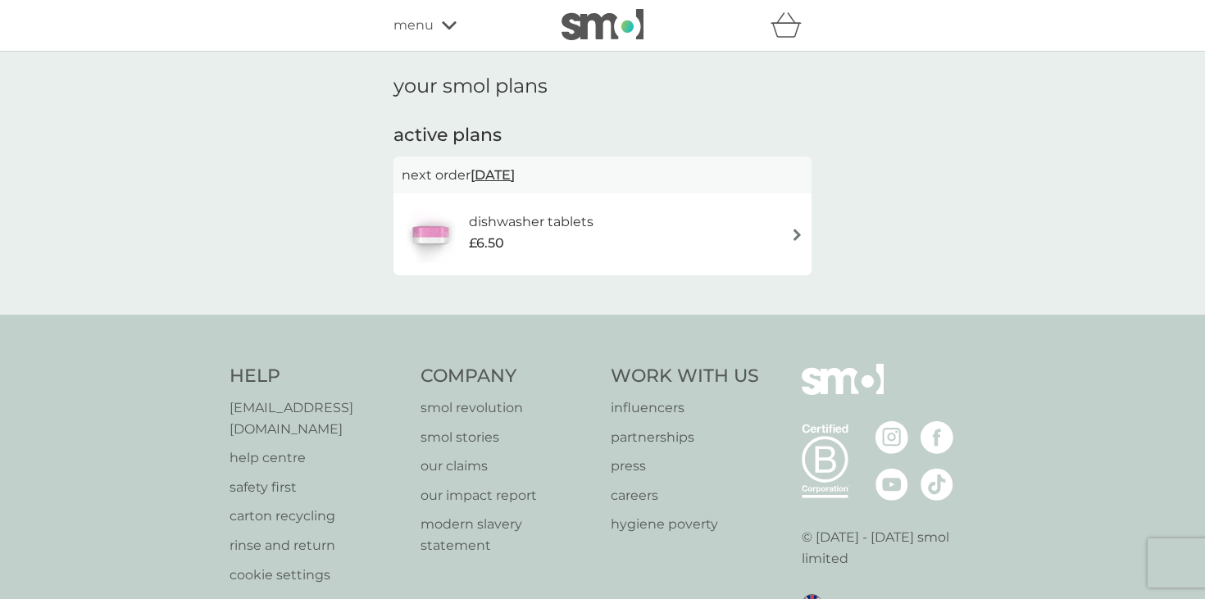
click at [515, 172] on span "22 Sep 2025" at bounding box center [493, 175] width 44 height 32
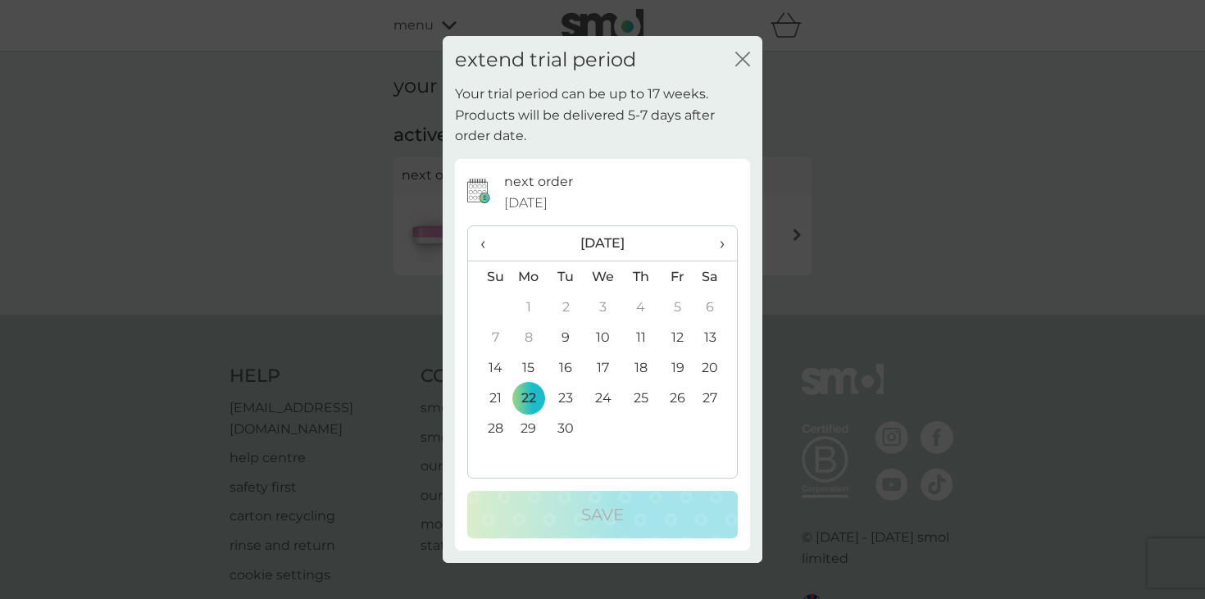
click at [717, 247] on span "›" at bounding box center [716, 243] width 16 height 34
click at [489, 244] on span "‹" at bounding box center [488, 243] width 17 height 34
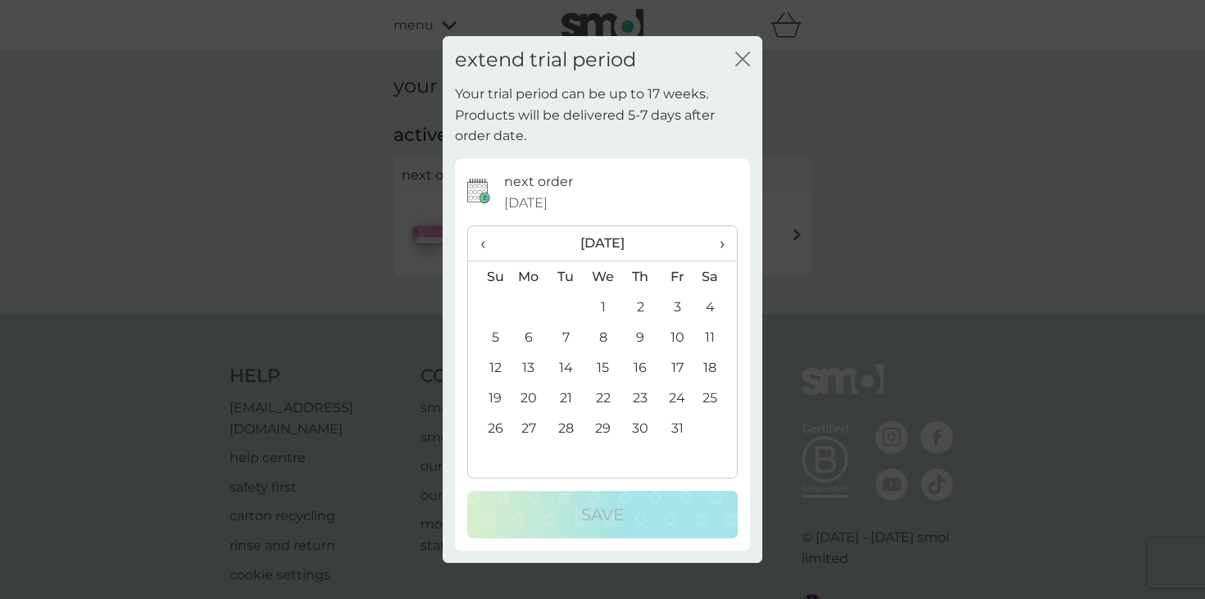
click at [604, 307] on td "1" at bounding box center [604, 307] width 38 height 30
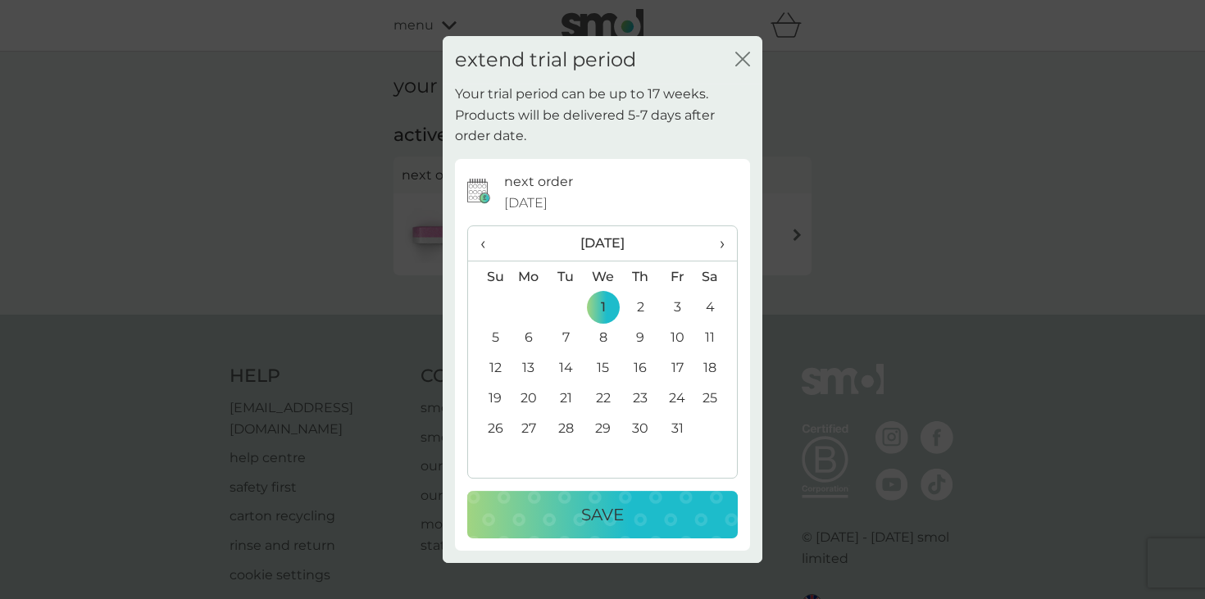
click at [480, 244] on span "‹" at bounding box center [488, 243] width 17 height 34
click at [725, 244] on th "›" at bounding box center [716, 243] width 41 height 35
click at [530, 403] on td "20" at bounding box center [529, 398] width 38 height 30
click at [573, 523] on div "Save" at bounding box center [603, 515] width 238 height 26
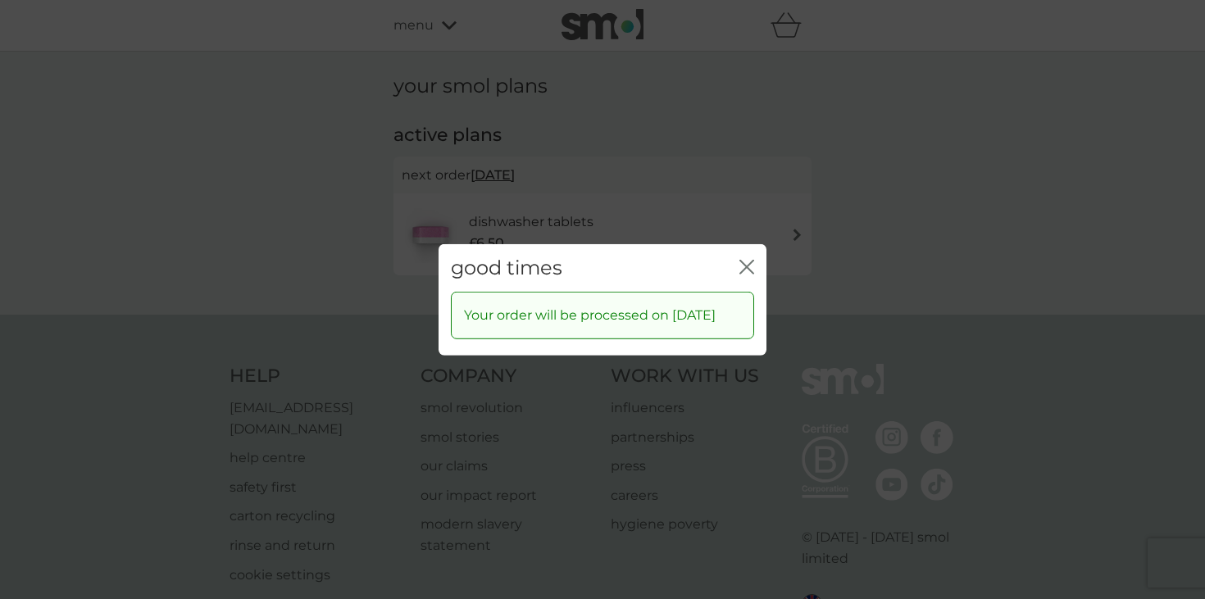
click at [743, 260] on icon "close" at bounding box center [743, 266] width 7 height 13
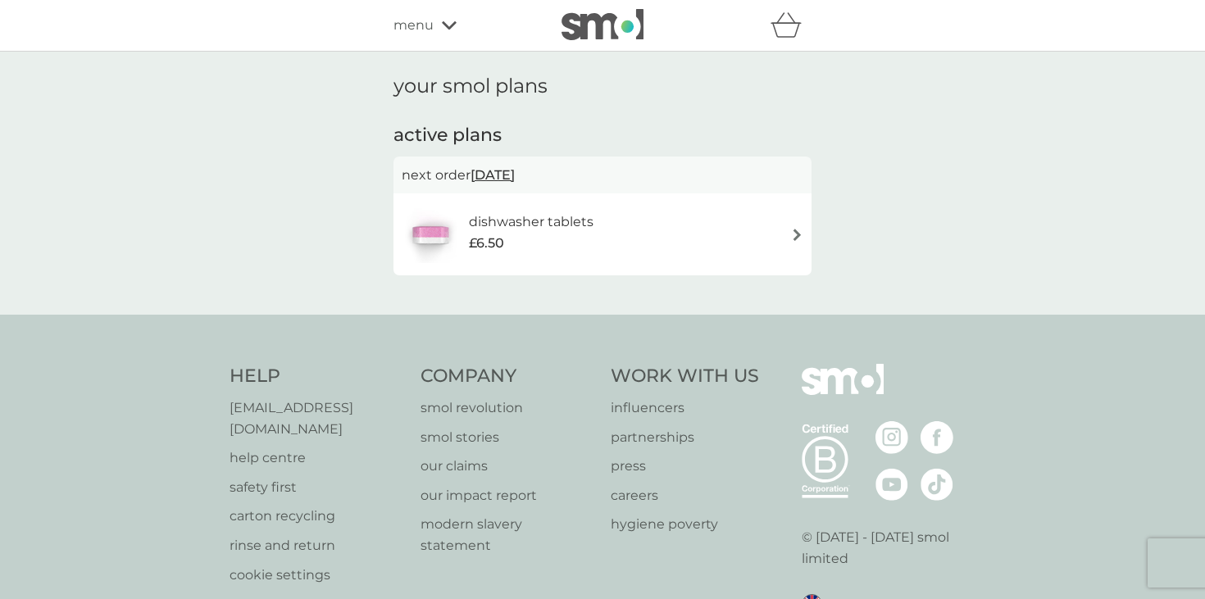
click at [512, 182] on span "20 Oct 2025" at bounding box center [493, 175] width 44 height 32
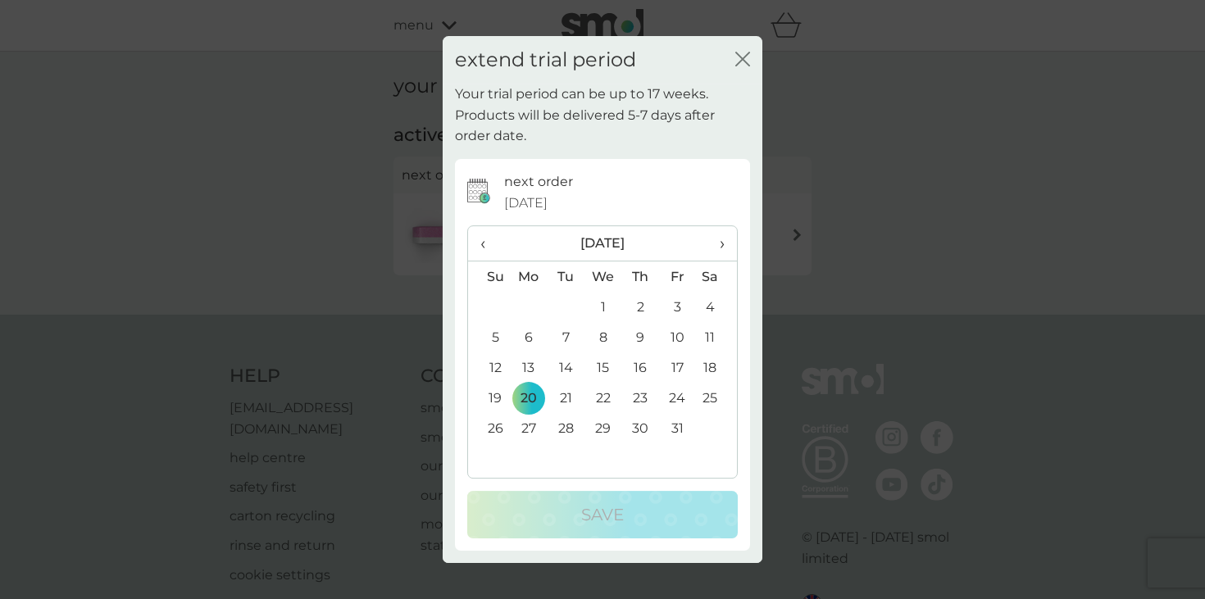
click at [485, 240] on span "‹" at bounding box center [488, 243] width 17 height 34
click at [521, 399] on td "22" at bounding box center [529, 398] width 38 height 30
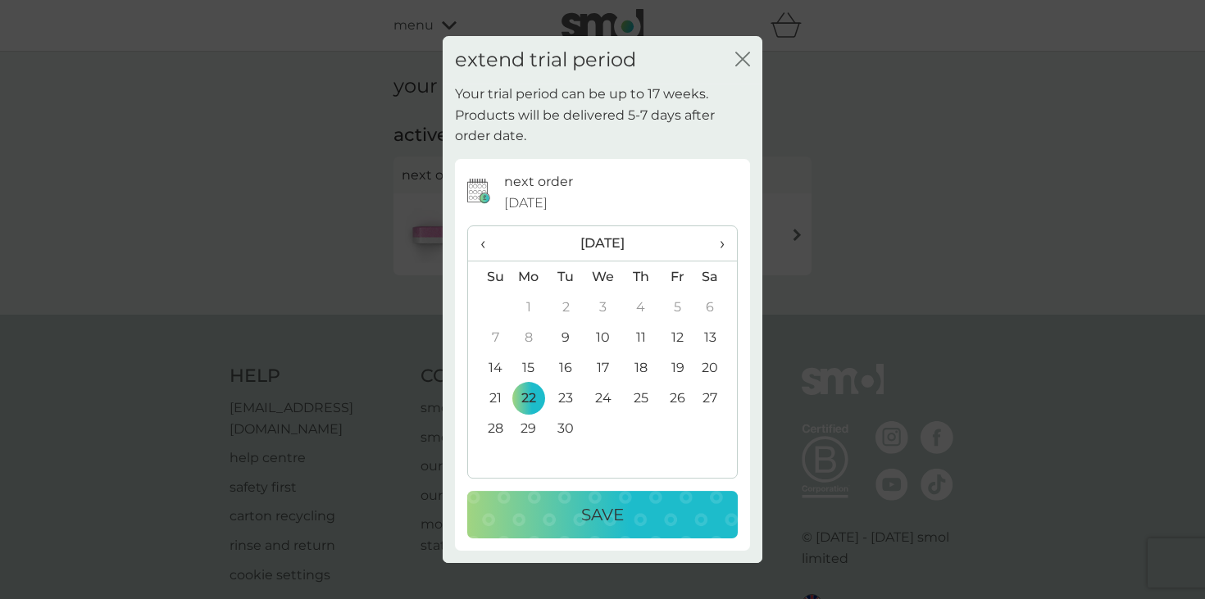
click at [567, 505] on div "Save" at bounding box center [603, 515] width 238 height 26
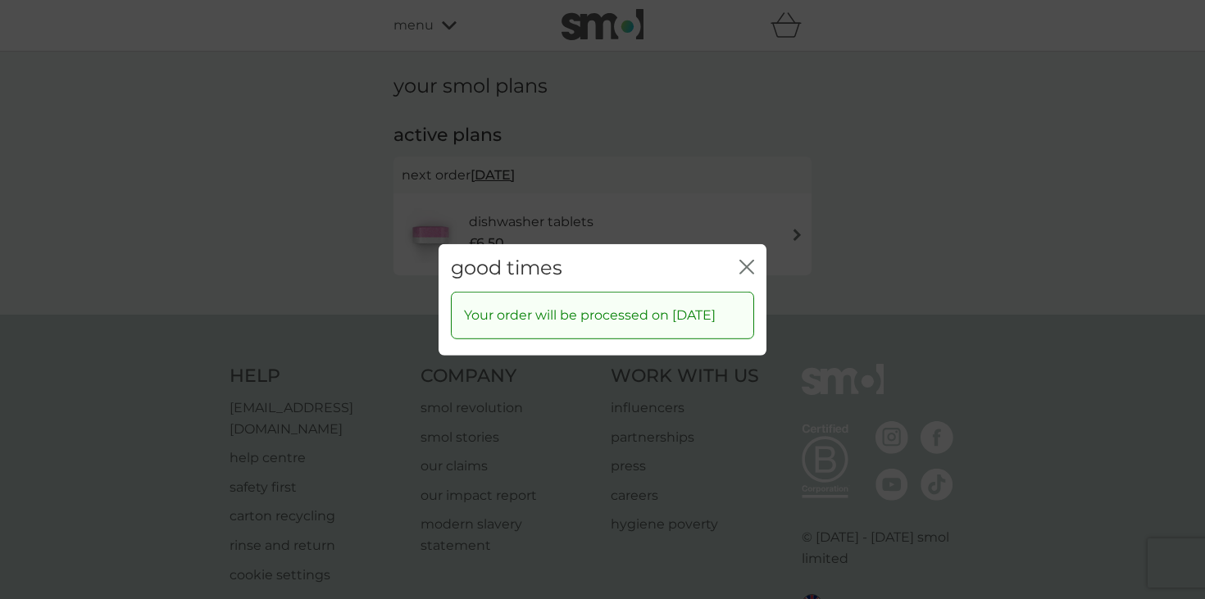
click at [752, 259] on icon "close" at bounding box center [747, 266] width 15 height 15
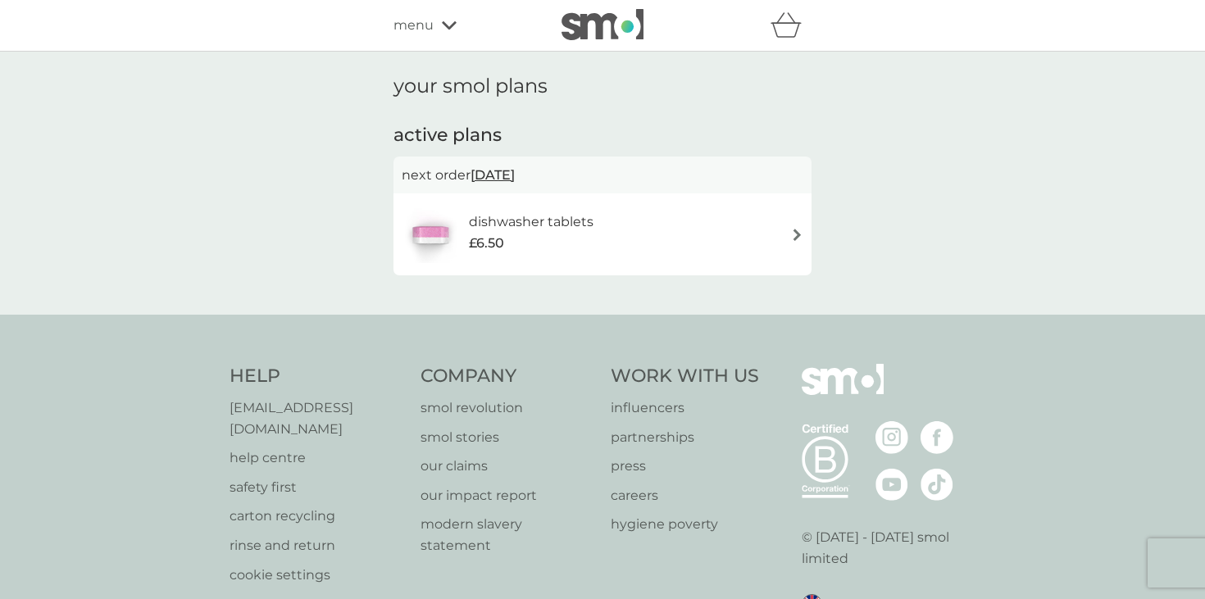
click at [779, 234] on div "dishwasher tablets £6.50" at bounding box center [603, 234] width 402 height 57
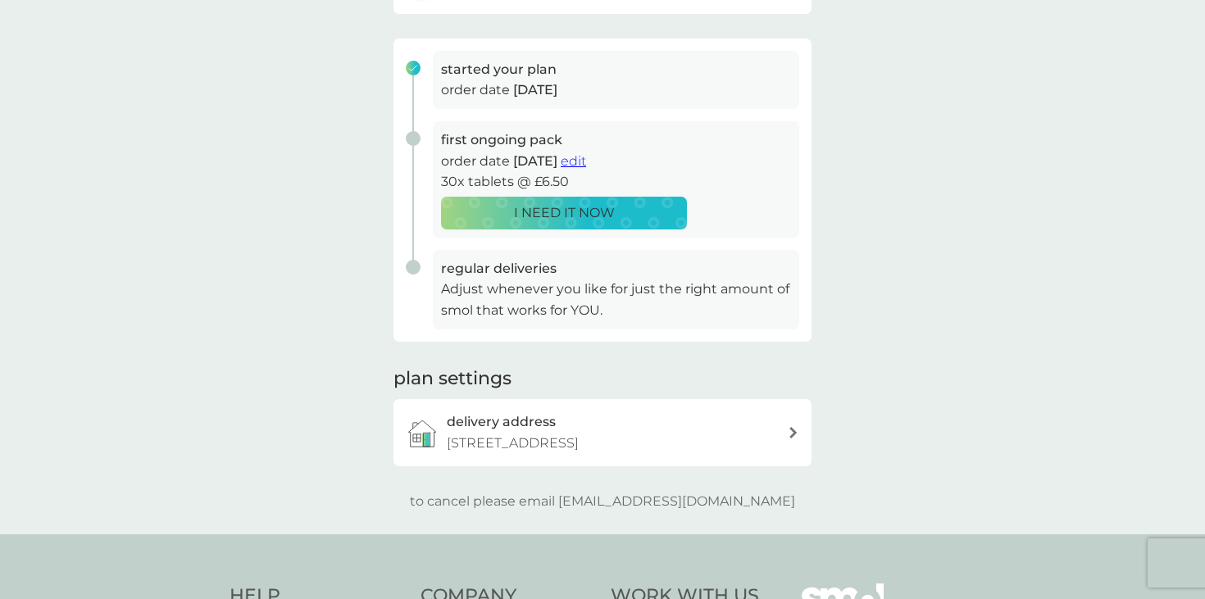
scroll to position [230, 0]
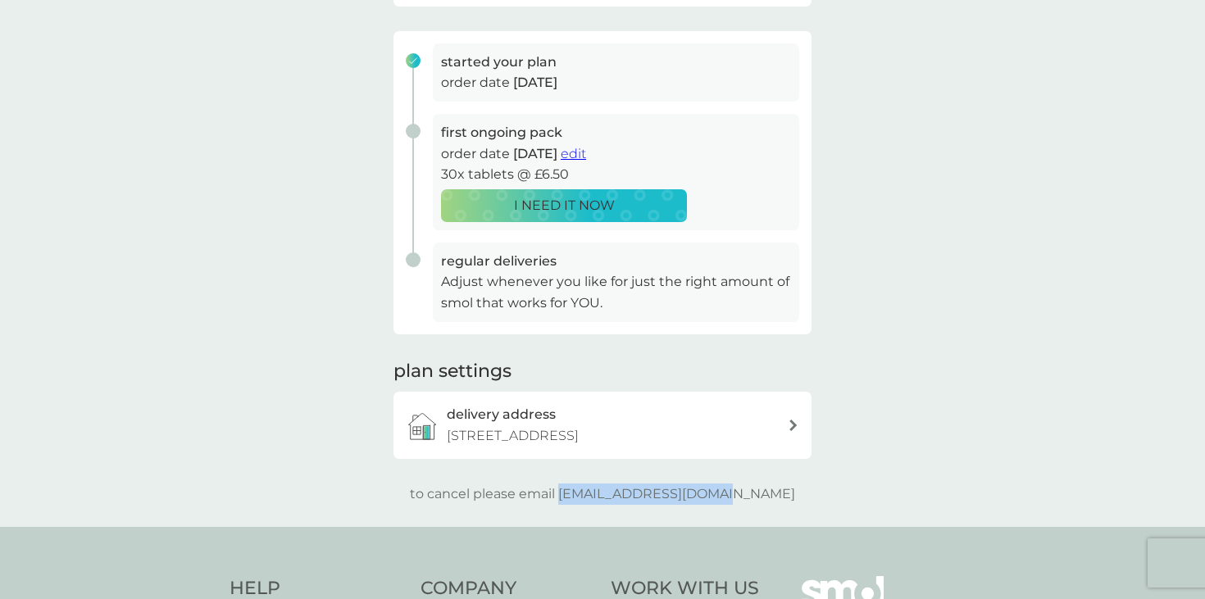
drag, startPoint x: 763, startPoint y: 516, endPoint x: 597, endPoint y: 519, distance: 166.5
click at [597, 505] on div "to cancel please email help@smolproducts.com" at bounding box center [603, 494] width 418 height 21
copy p "[EMAIL_ADDRESS][DOMAIN_NAME]"
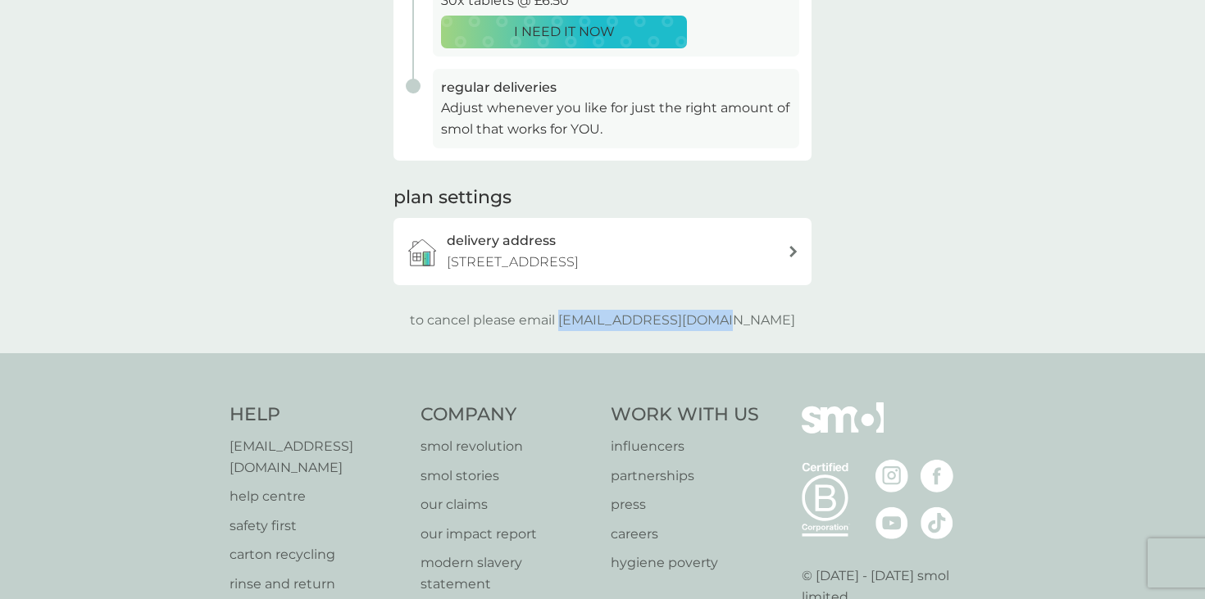
scroll to position [0, 0]
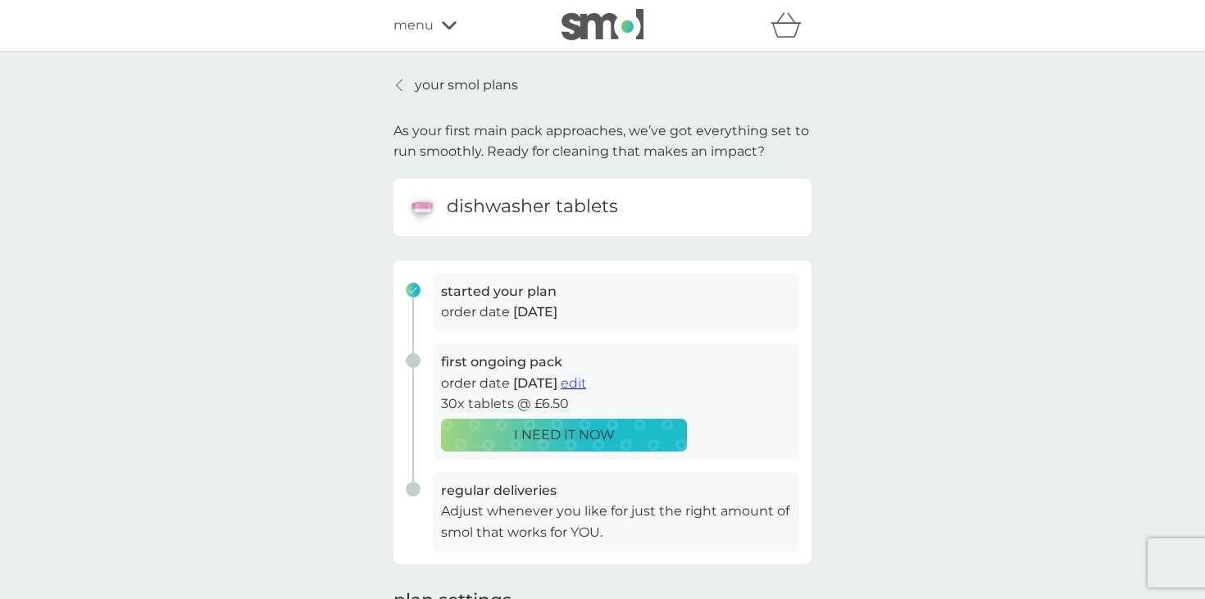
click at [426, 89] on p "your smol plans" at bounding box center [466, 85] width 103 height 21
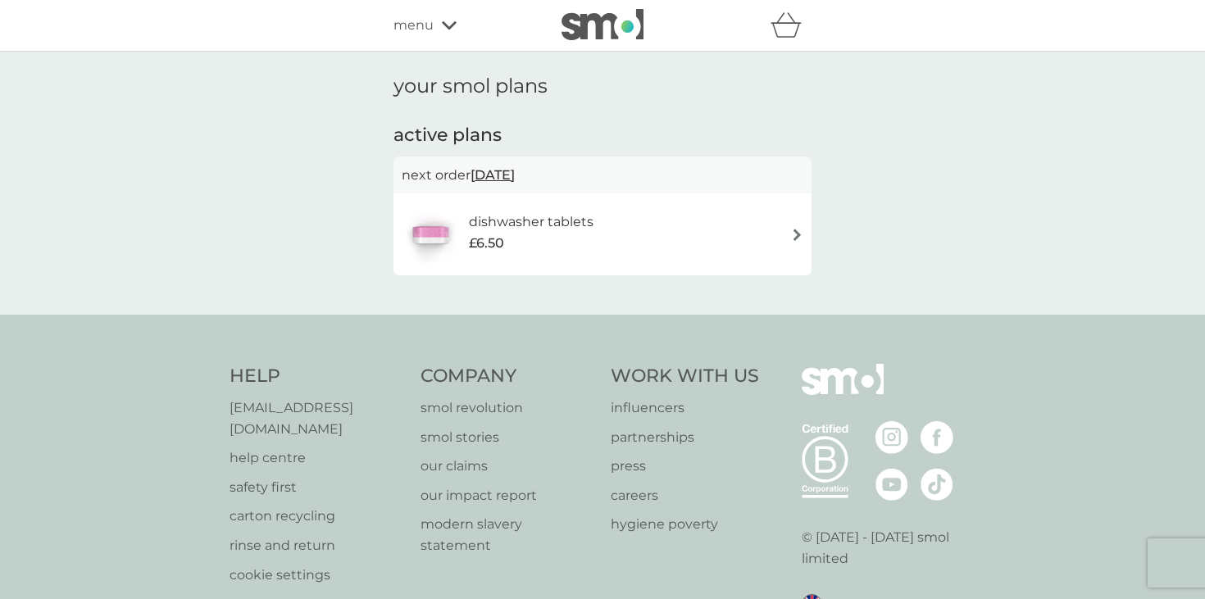
click at [406, 30] on span "menu" at bounding box center [414, 25] width 40 height 21
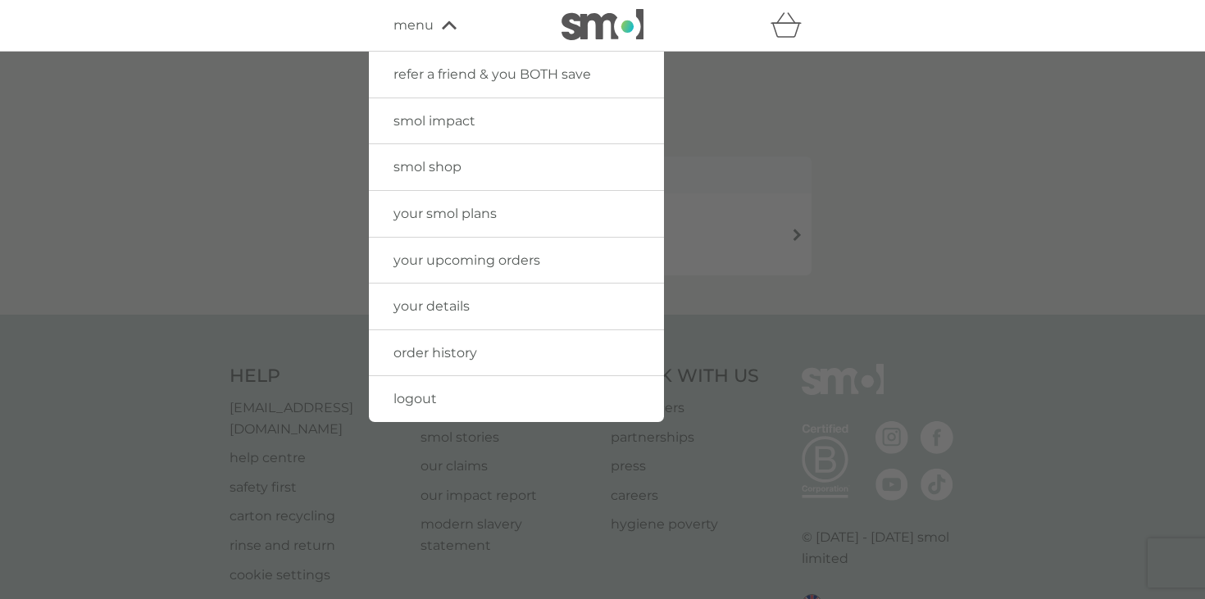
click at [442, 267] on span "your upcoming orders" at bounding box center [467, 261] width 147 height 16
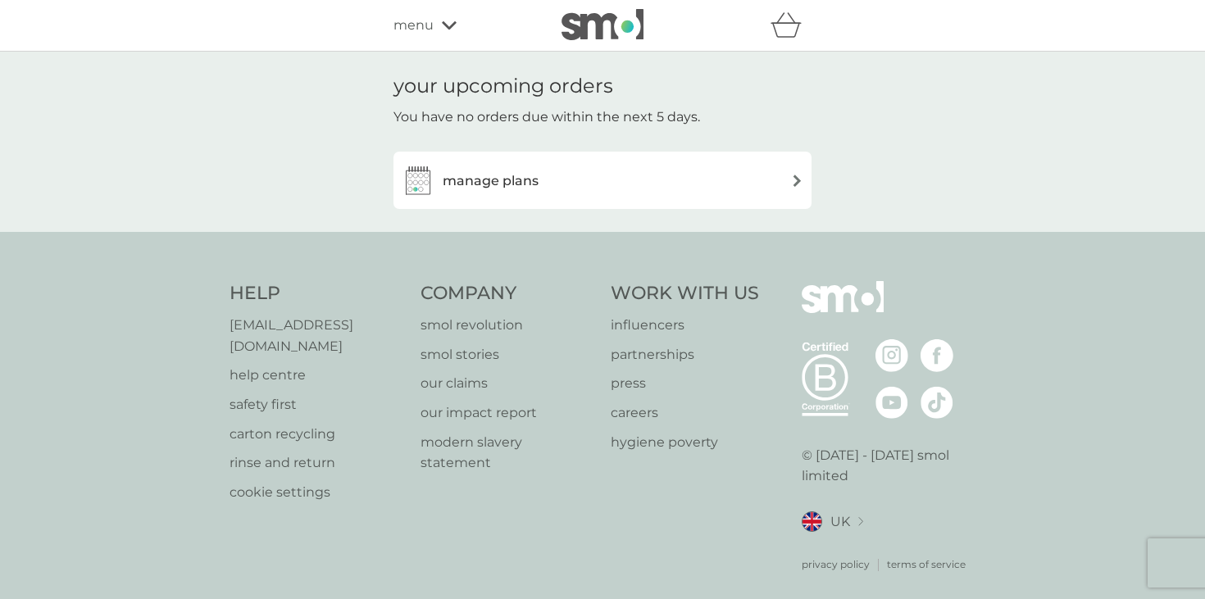
click at [773, 179] on div "manage plans" at bounding box center [603, 180] width 402 height 33
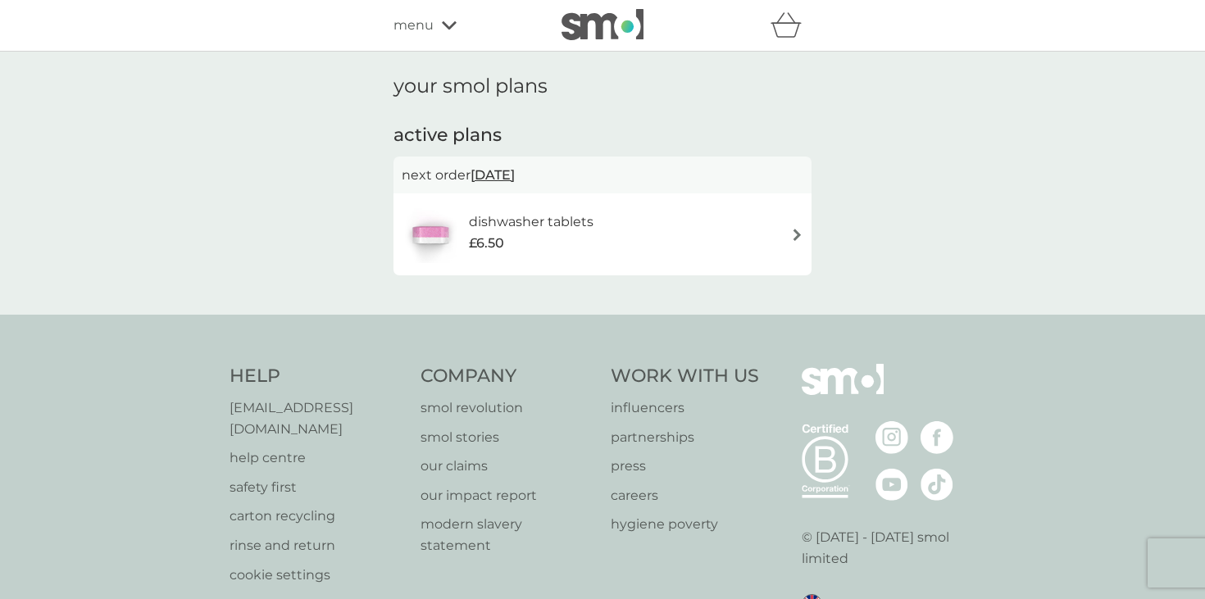
click at [435, 26] on div "menu" at bounding box center [463, 25] width 139 height 21
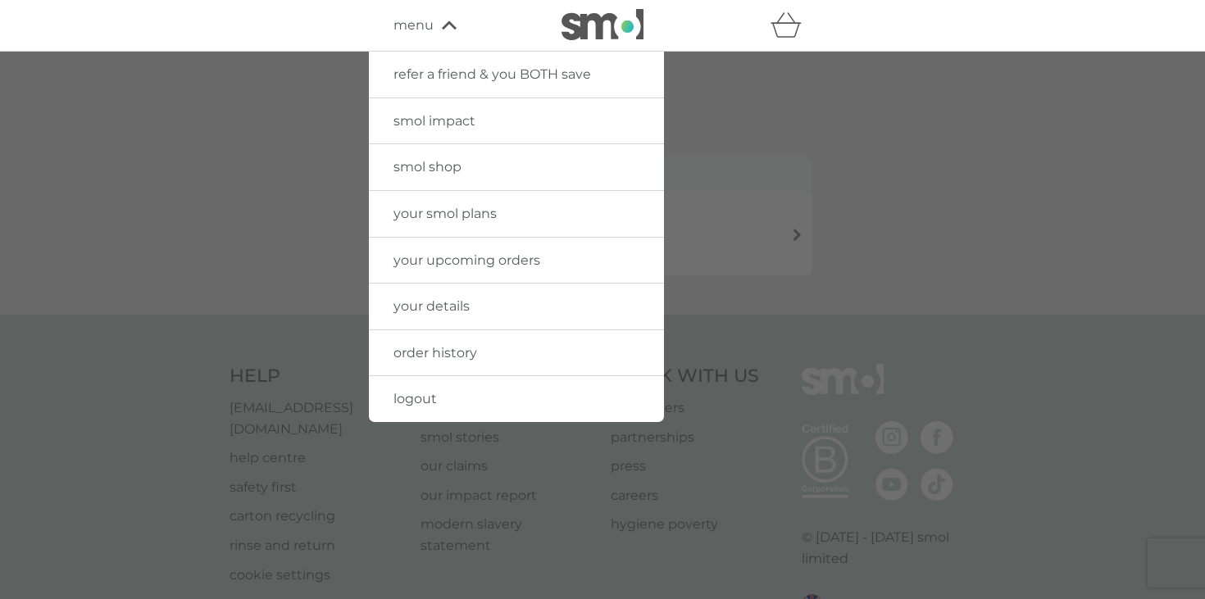
click at [463, 219] on span "your smol plans" at bounding box center [445, 214] width 103 height 16
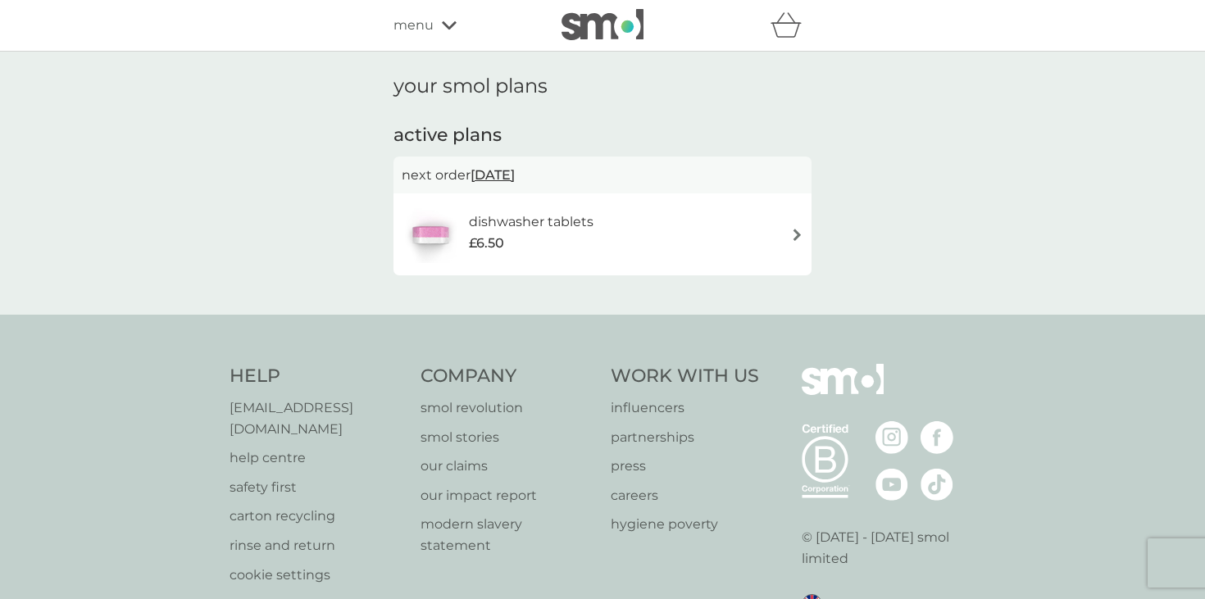
click at [409, 33] on span "menu" at bounding box center [414, 25] width 40 height 21
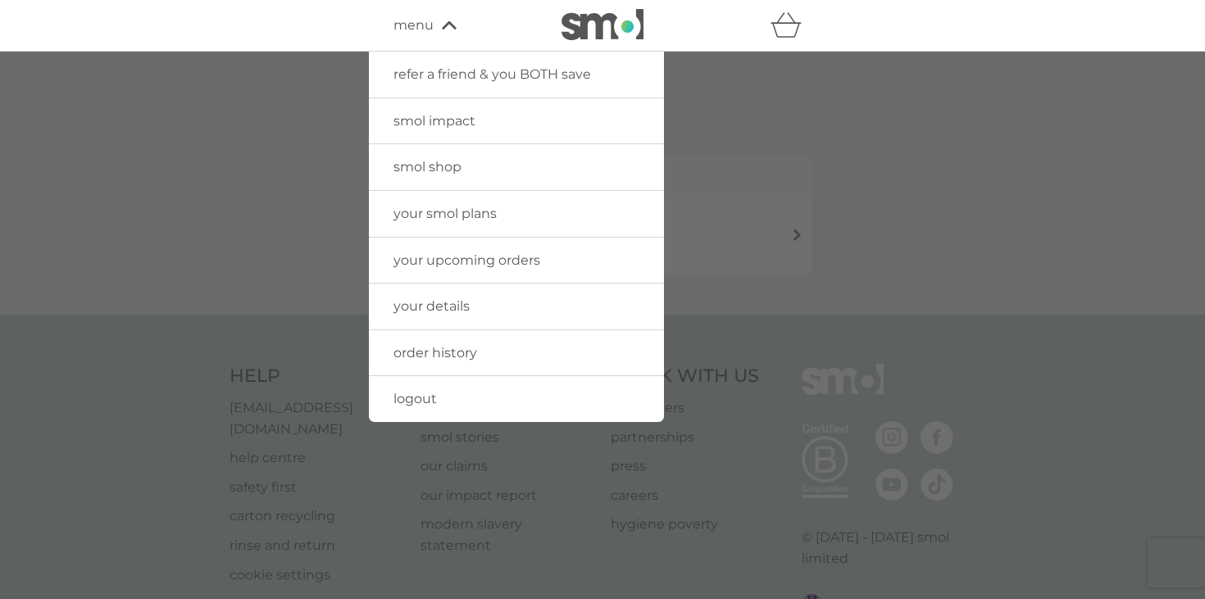
click at [458, 265] on span "your upcoming orders" at bounding box center [467, 261] width 147 height 16
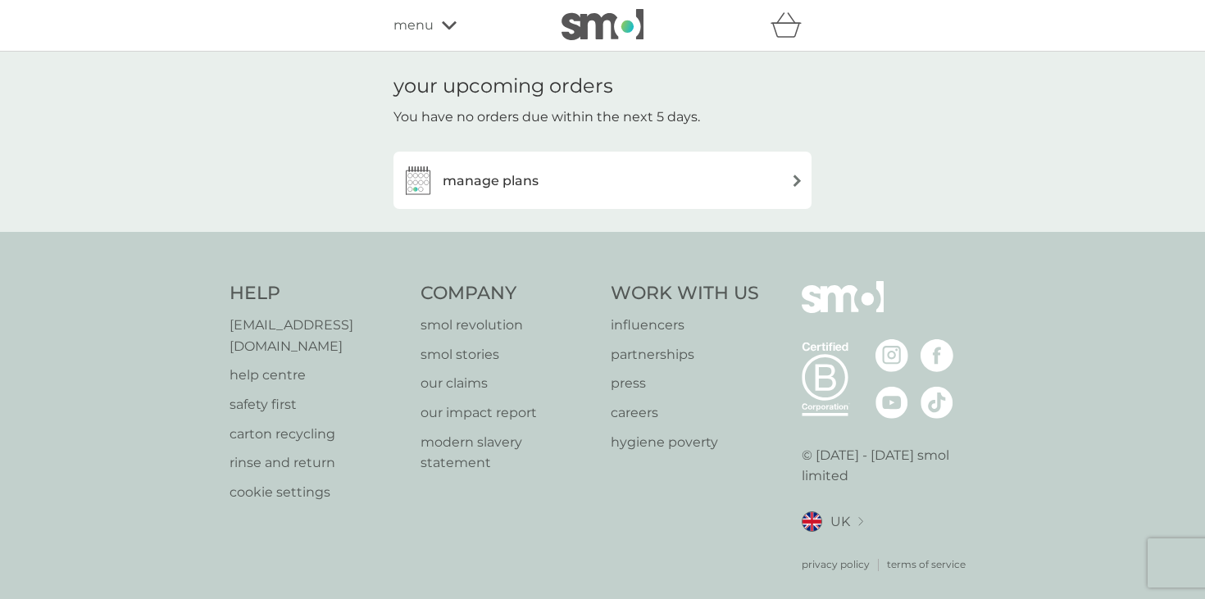
click at [476, 183] on h3 "manage plans" at bounding box center [491, 181] width 96 height 21
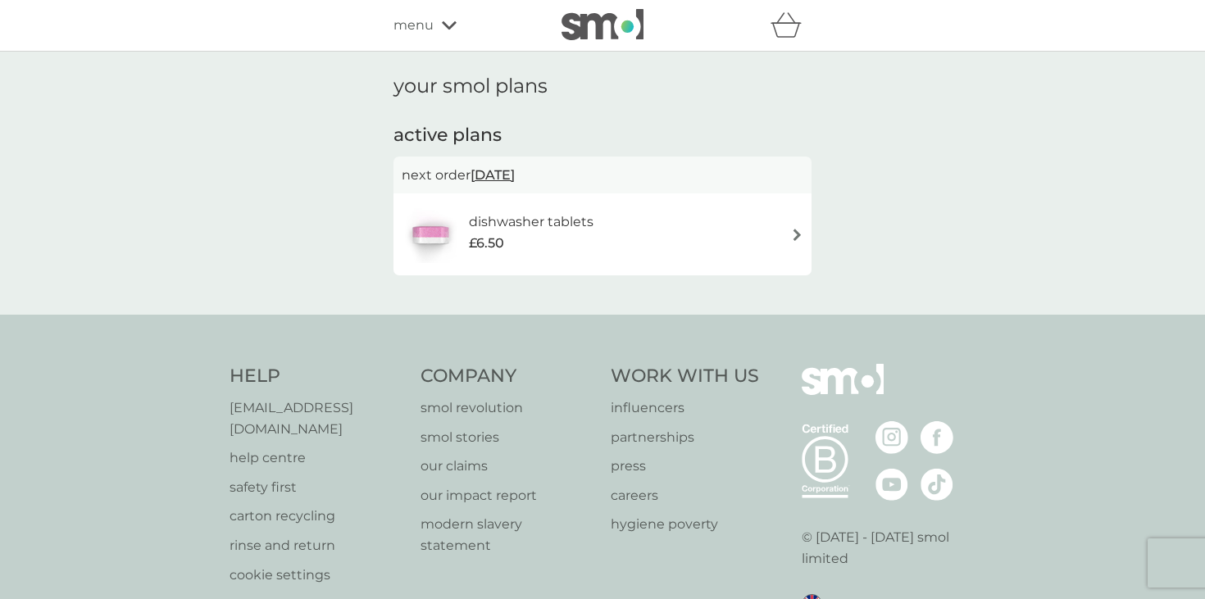
click at [443, 23] on icon at bounding box center [449, 25] width 15 height 8
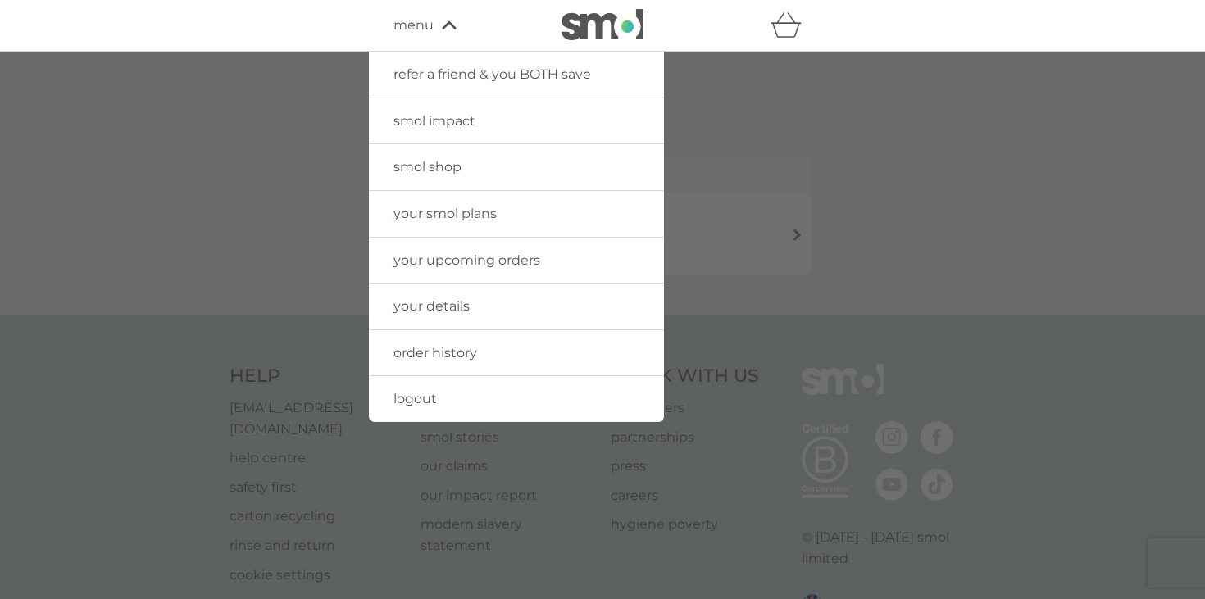
click at [464, 321] on link "your details" at bounding box center [516, 307] width 295 height 46
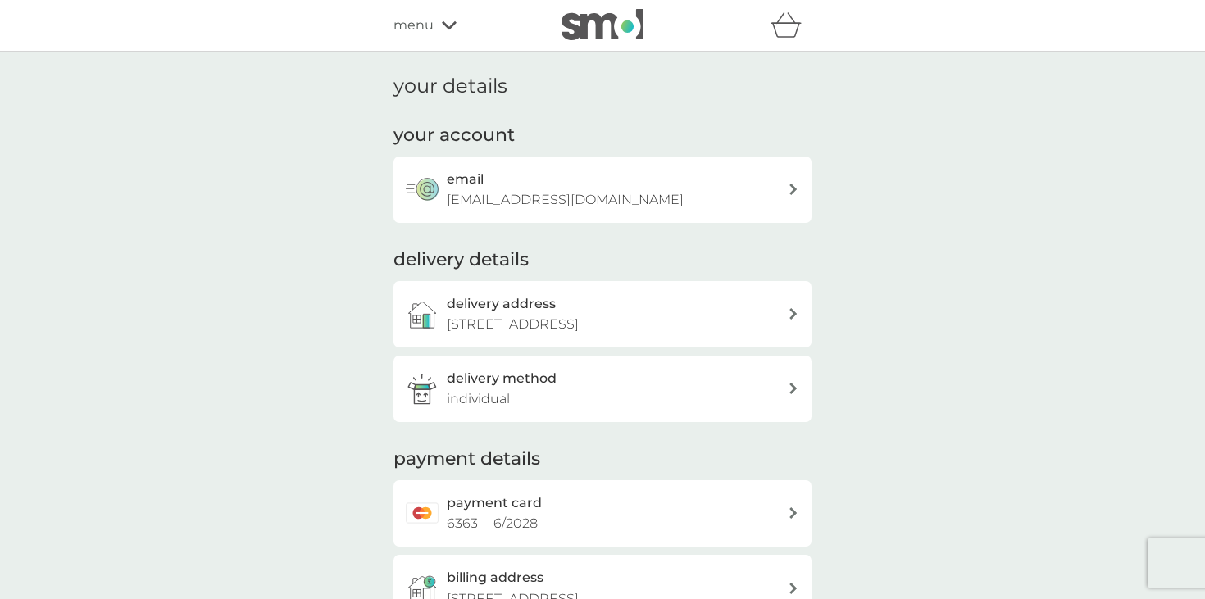
click at [444, 30] on icon at bounding box center [449, 25] width 15 height 10
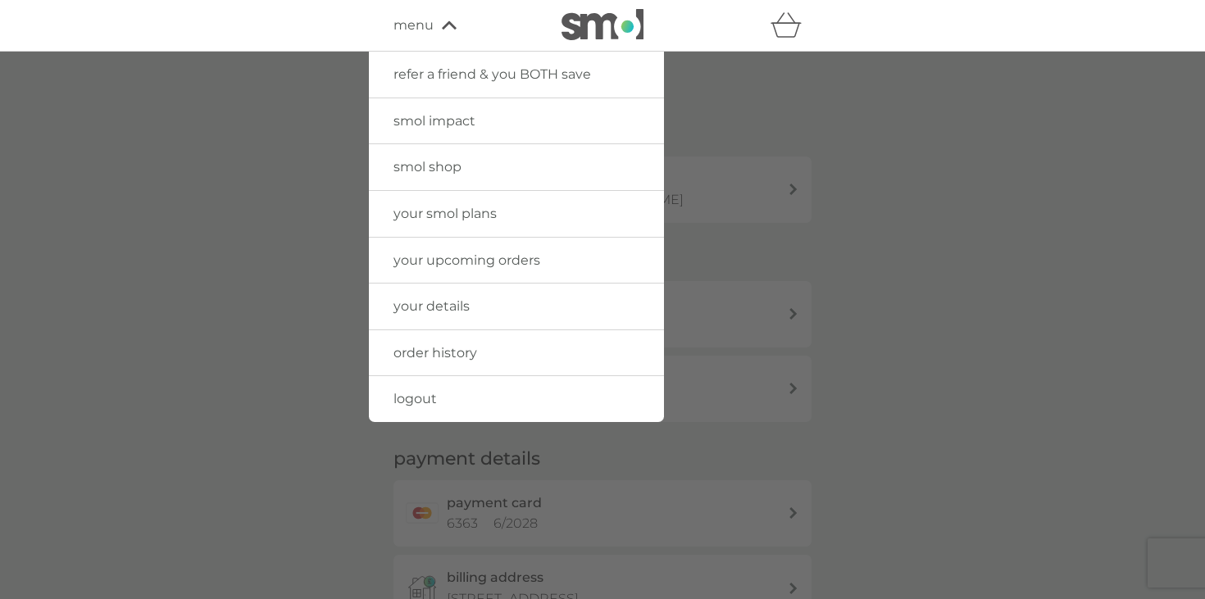
click at [450, 349] on span "order history" at bounding box center [436, 353] width 84 height 16
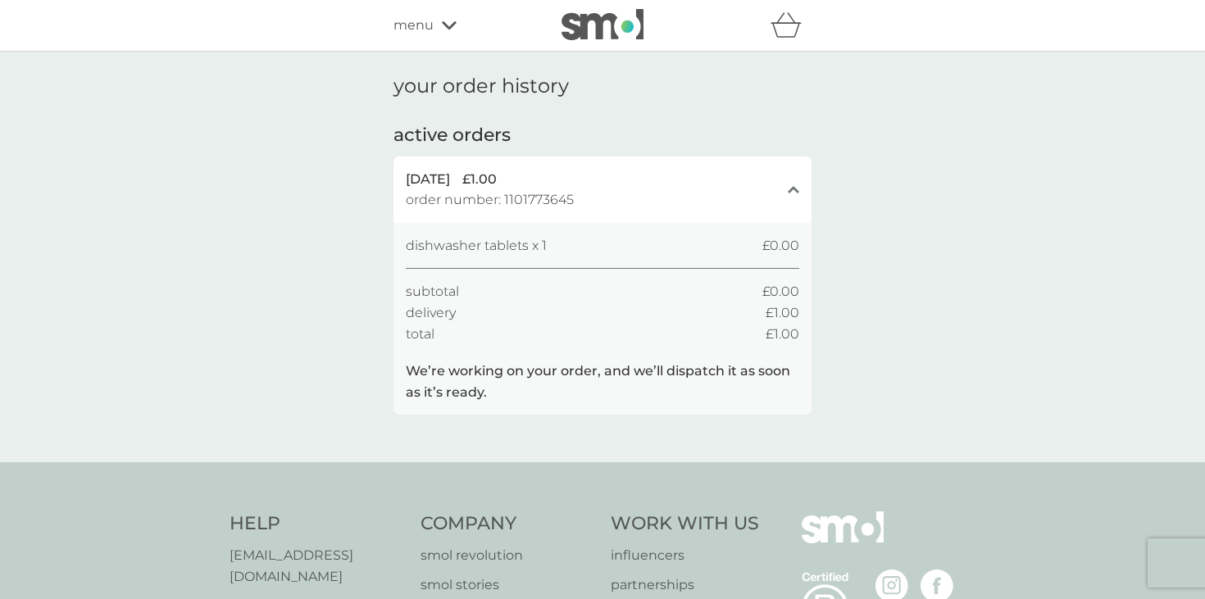
click at [424, 31] on span "menu" at bounding box center [414, 25] width 40 height 21
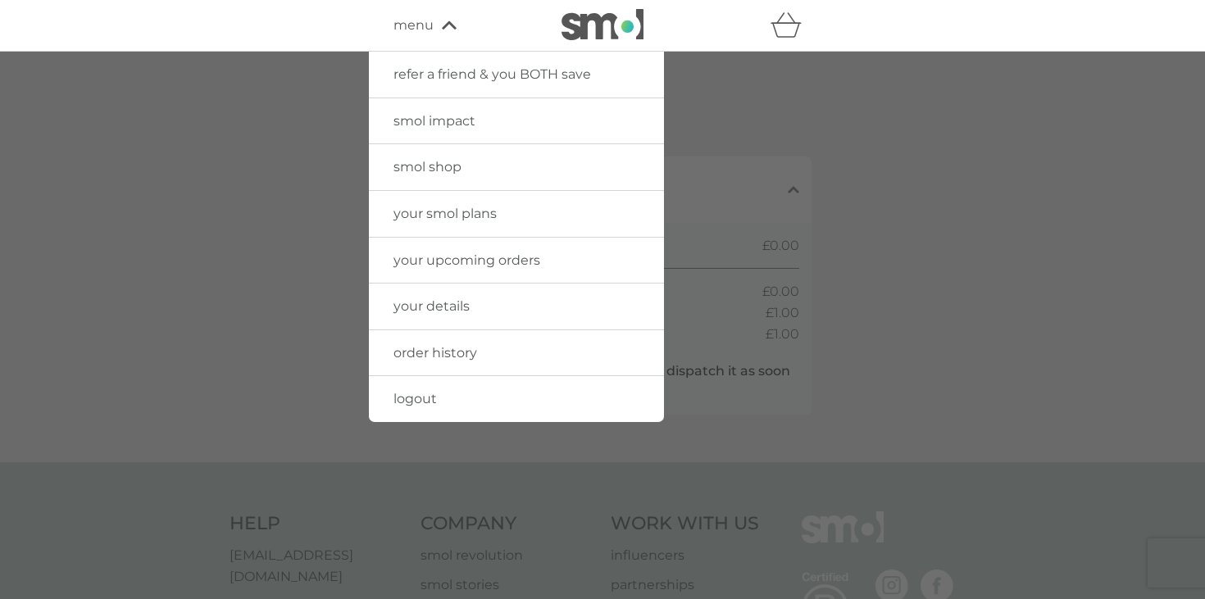
click at [449, 71] on span "refer a friend & you BOTH save" at bounding box center [493, 74] width 198 height 16
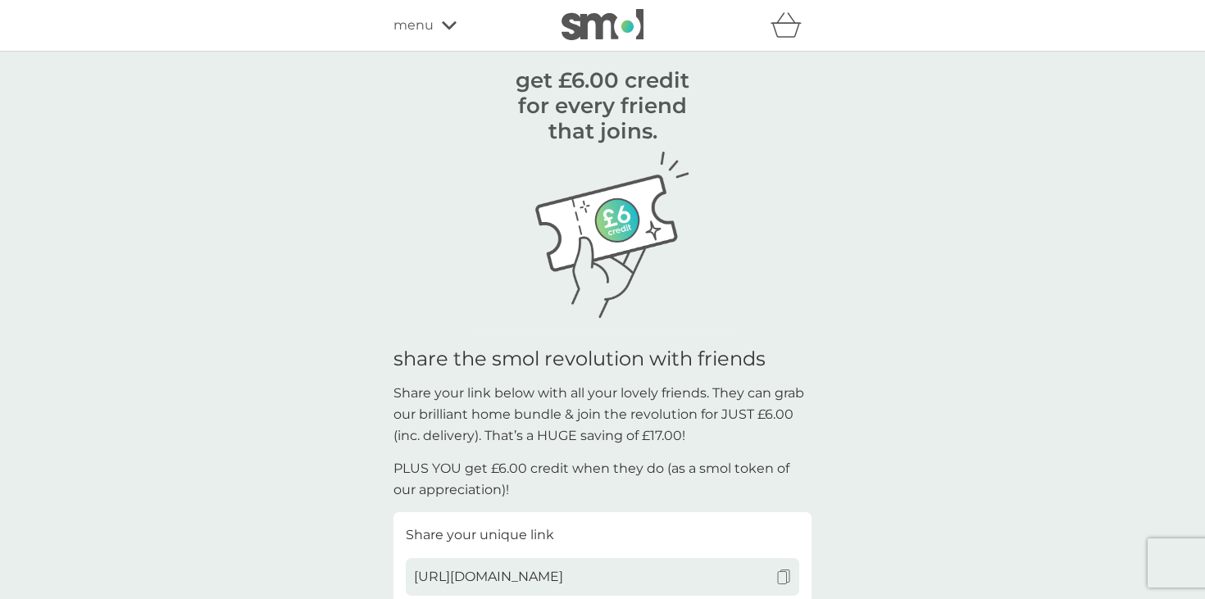
click at [427, 17] on span "menu" at bounding box center [414, 25] width 40 height 21
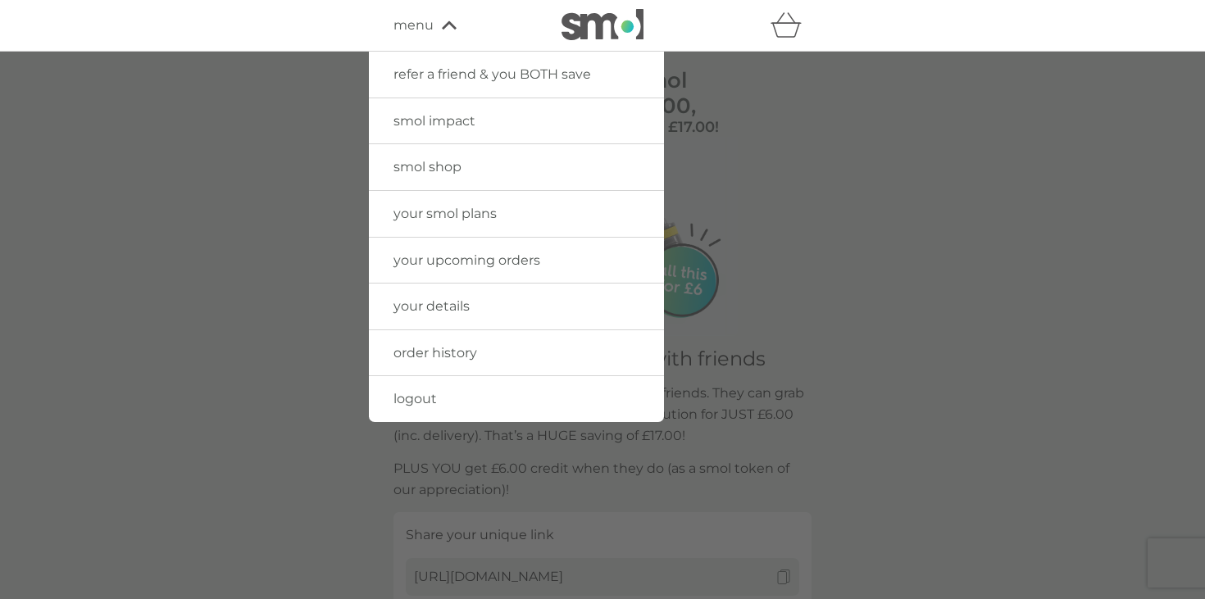
click at [440, 394] on link "logout" at bounding box center [516, 399] width 295 height 46
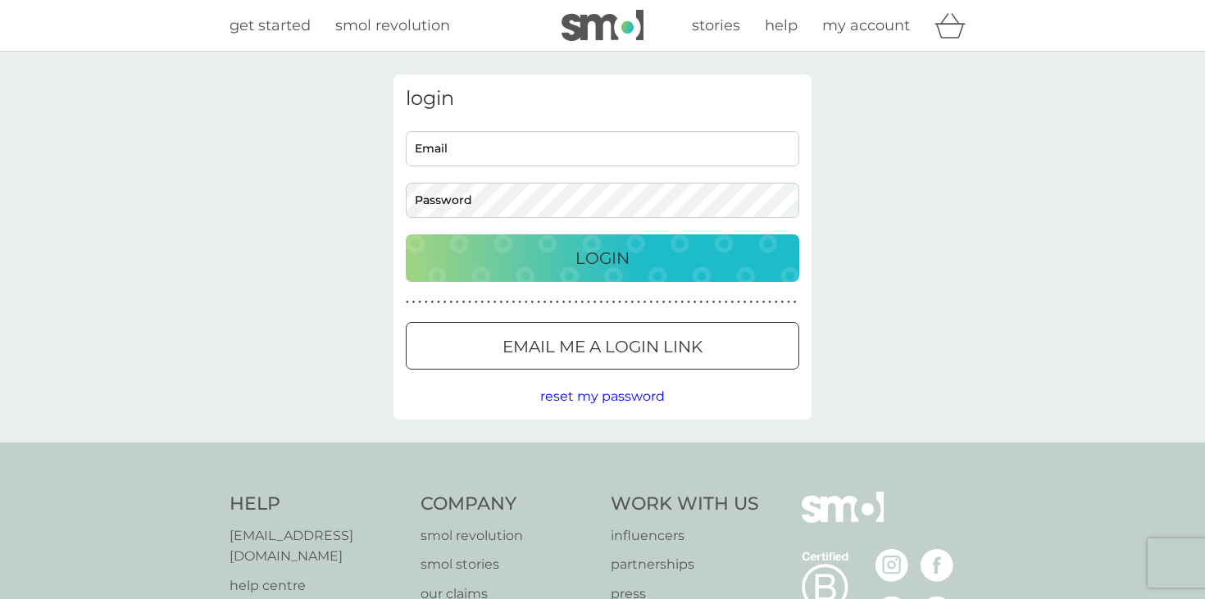
click at [591, 148] on input "Email" at bounding box center [603, 148] width 394 height 35
type input "beccabanks22@gmail.com"
click at [537, 268] on div "Login" at bounding box center [602, 258] width 361 height 26
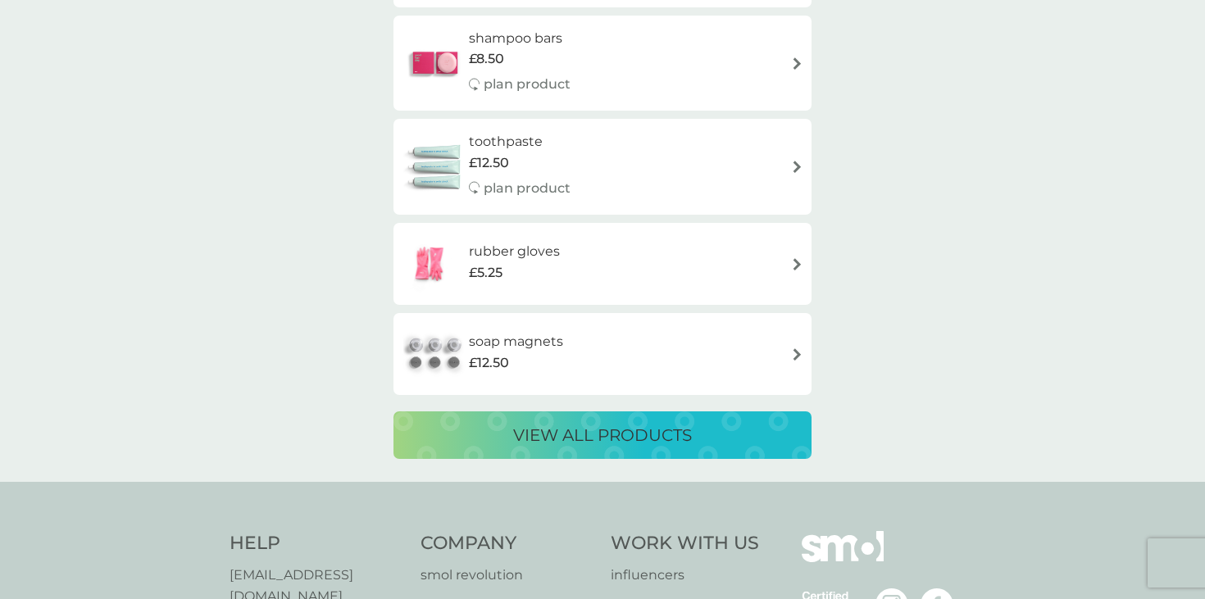
scroll to position [2982, 0]
click at [663, 429] on p "view all products" at bounding box center [602, 434] width 179 height 26
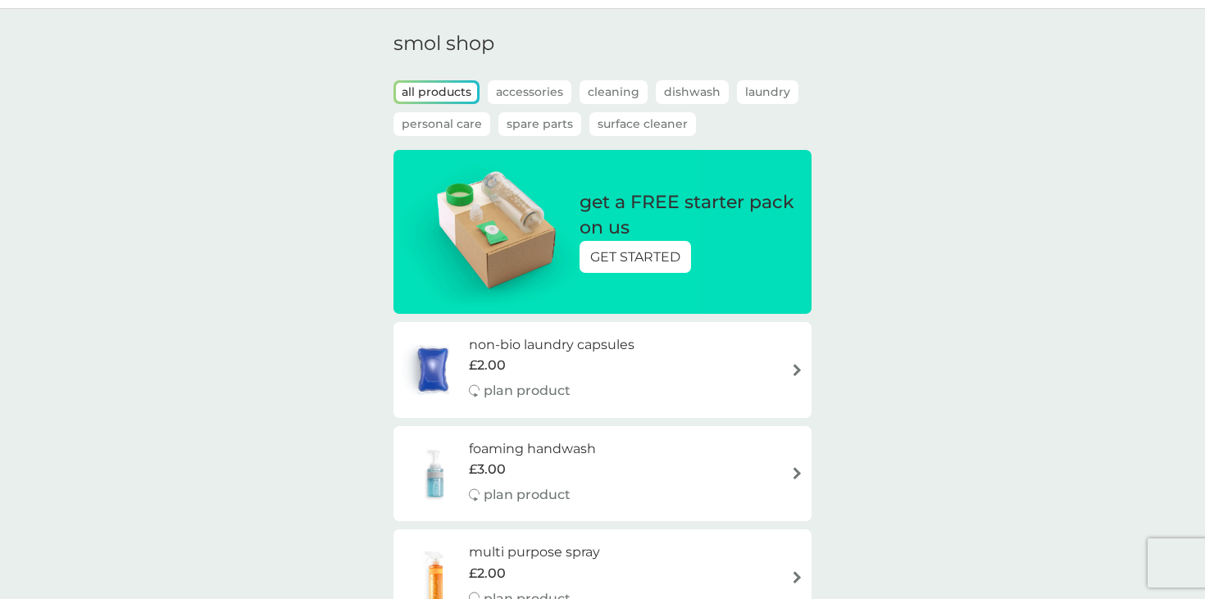
scroll to position [42, 0]
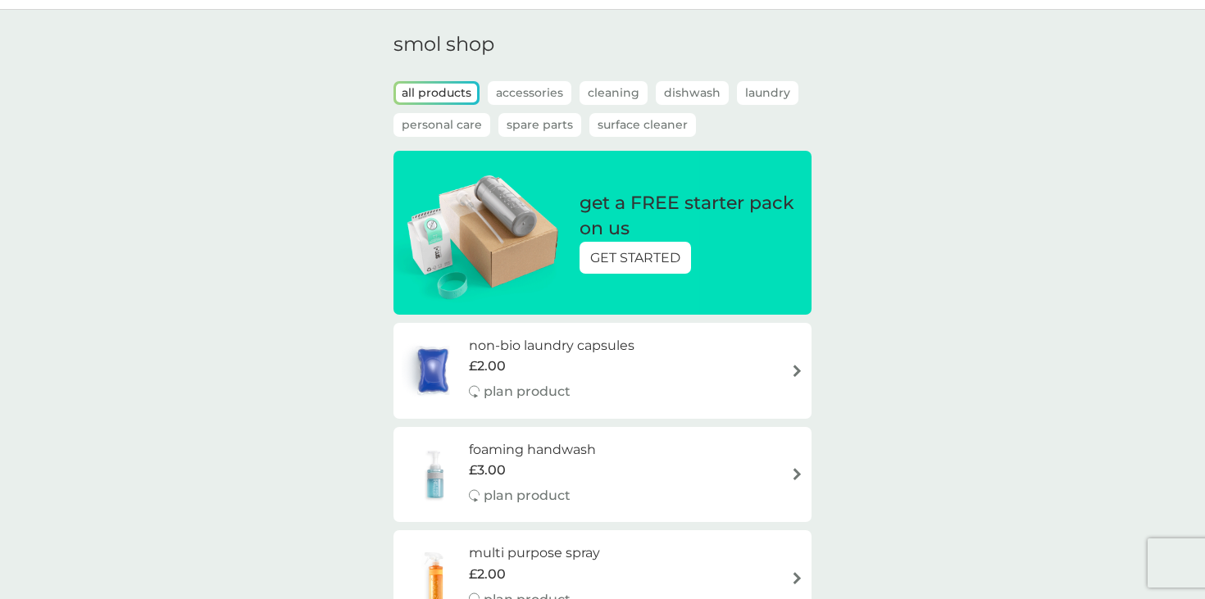
click at [753, 98] on p "Laundry" at bounding box center [767, 93] width 61 height 24
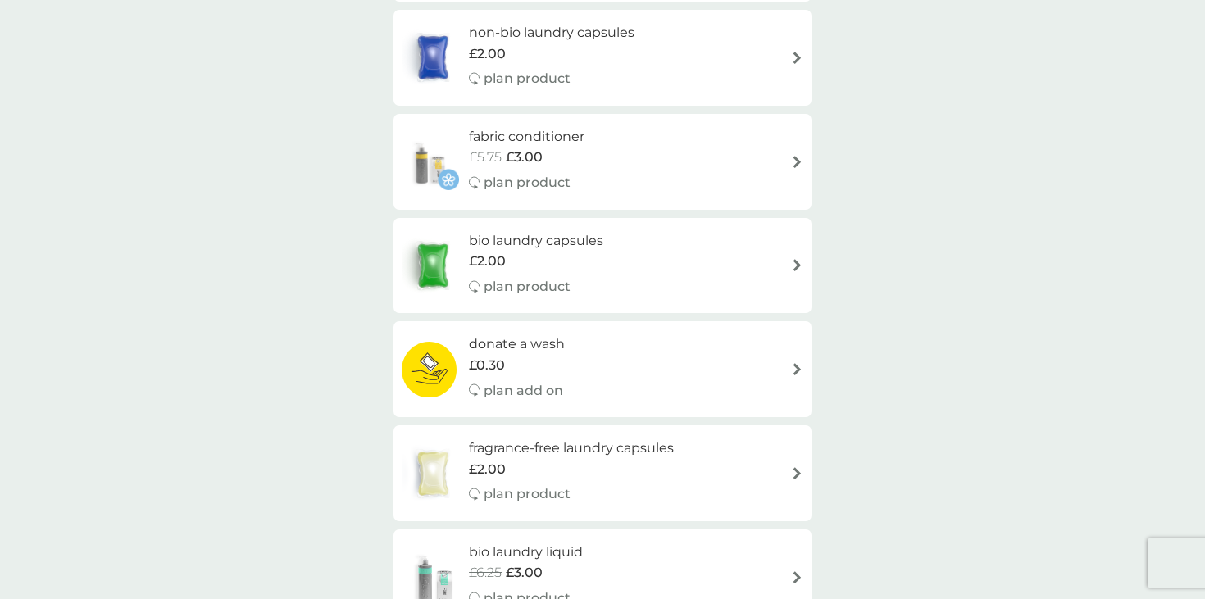
scroll to position [257, 0]
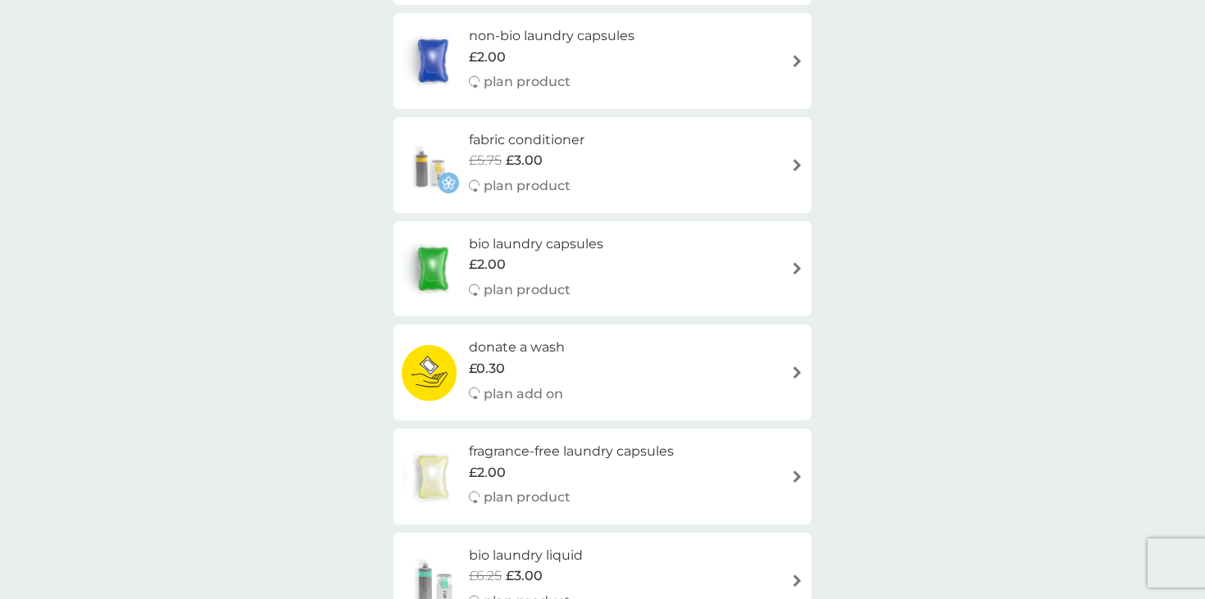
click at [668, 266] on div "bio laundry capsules £2.00 plan product" at bounding box center [603, 269] width 402 height 71
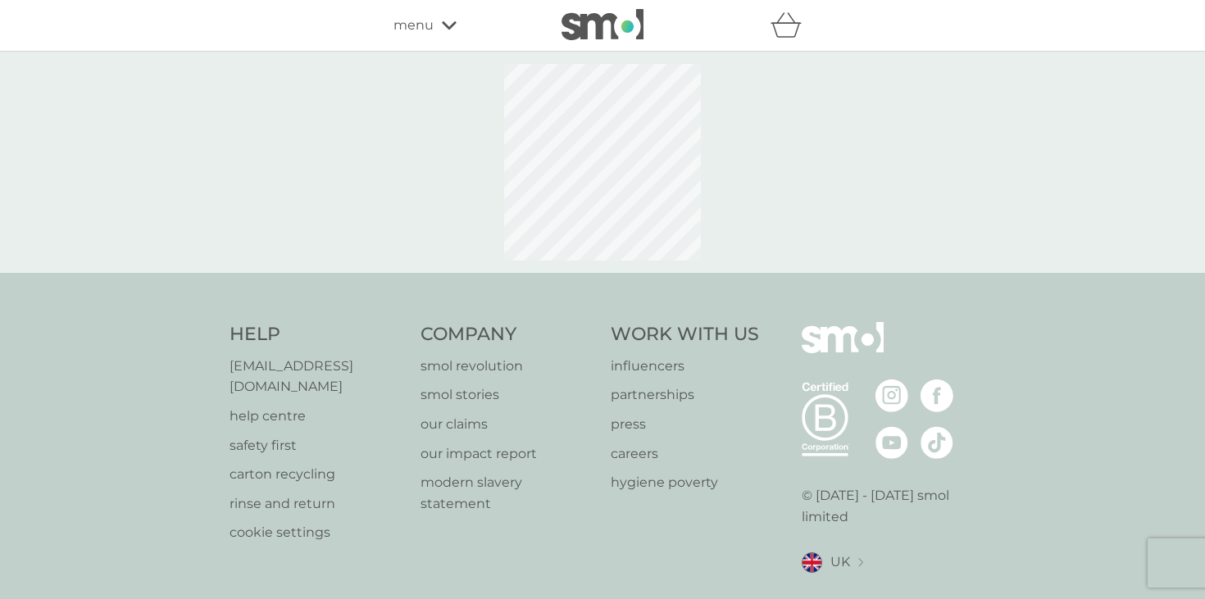
select select "42"
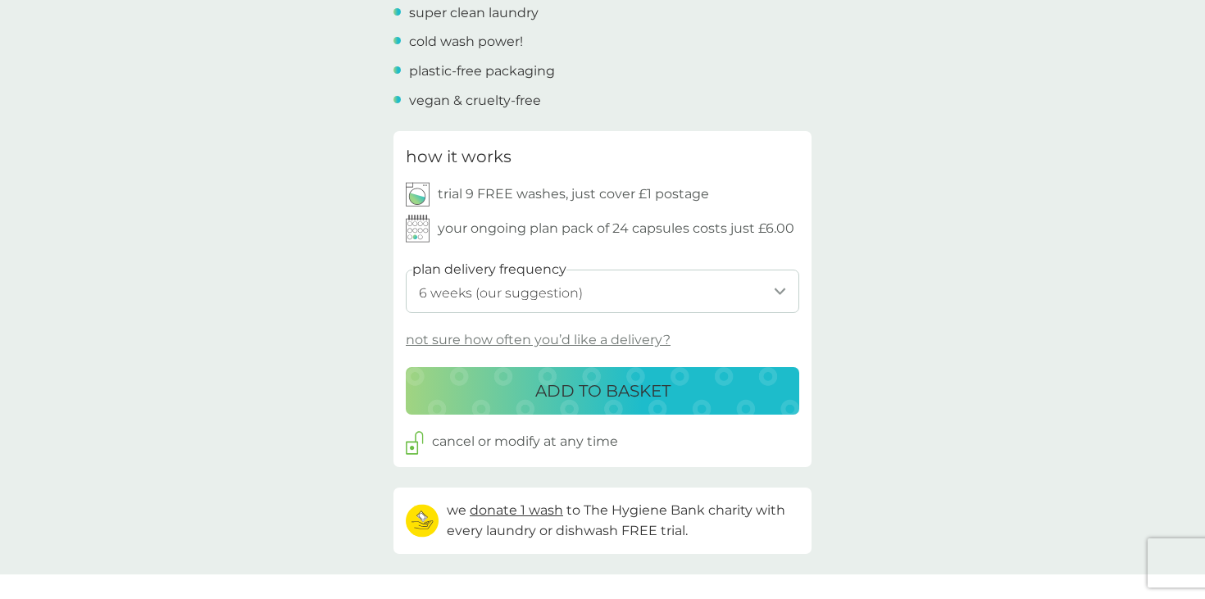
scroll to position [683, 0]
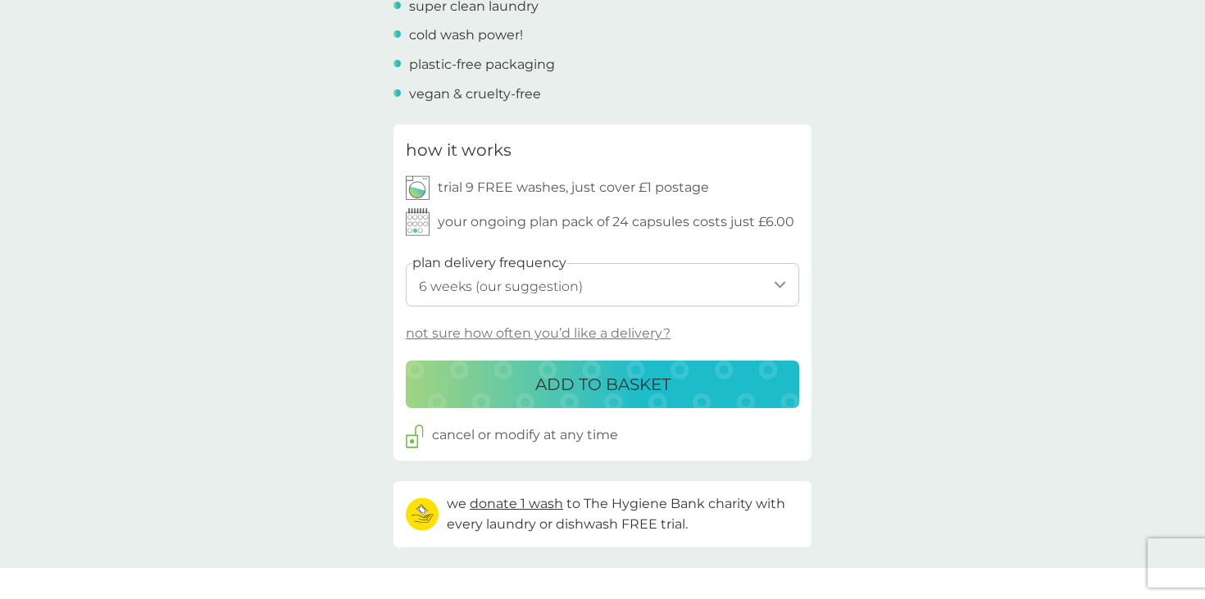
click at [733, 280] on select "1 week 2 weeks 3 weeks 4 weeks 5 weeks 6 weeks (our suggestion) 7 weeks 8 weeks…" at bounding box center [603, 284] width 394 height 43
click at [406, 263] on select "1 week 2 weeks 3 weeks 4 weeks 5 weeks 6 weeks (our suggestion) 7 weeks 8 weeks…" at bounding box center [603, 284] width 394 height 43
click at [836, 335] on div "back Love! Fantastic service and products…their washing tabs are amazing! - [PE…" at bounding box center [602, 485] width 1205 height 2186
click at [701, 389] on div "ADD TO BASKET" at bounding box center [602, 384] width 361 height 26
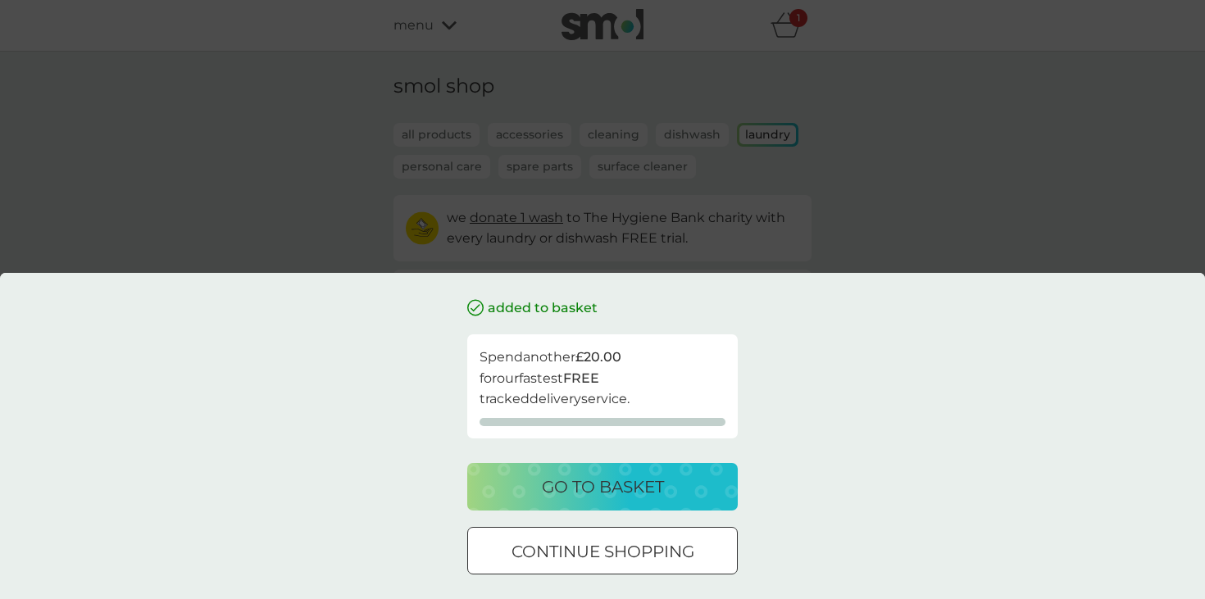
click at [658, 498] on p "go to basket" at bounding box center [603, 487] width 122 height 26
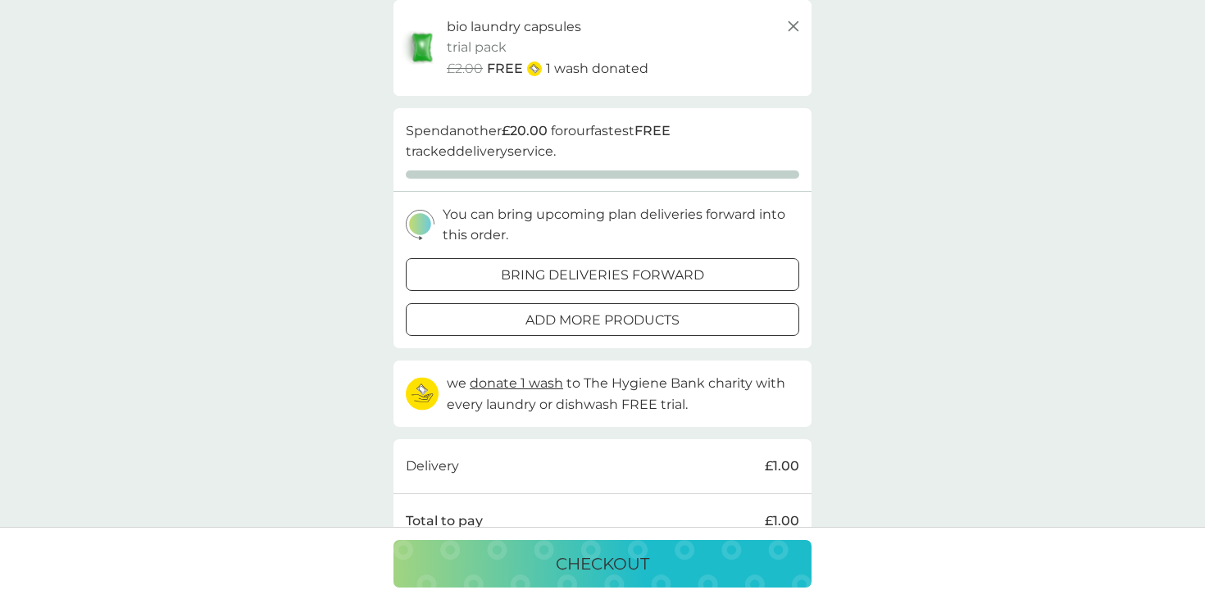
scroll to position [112, 0]
click at [680, 319] on p "add more products" at bounding box center [603, 318] width 154 height 21
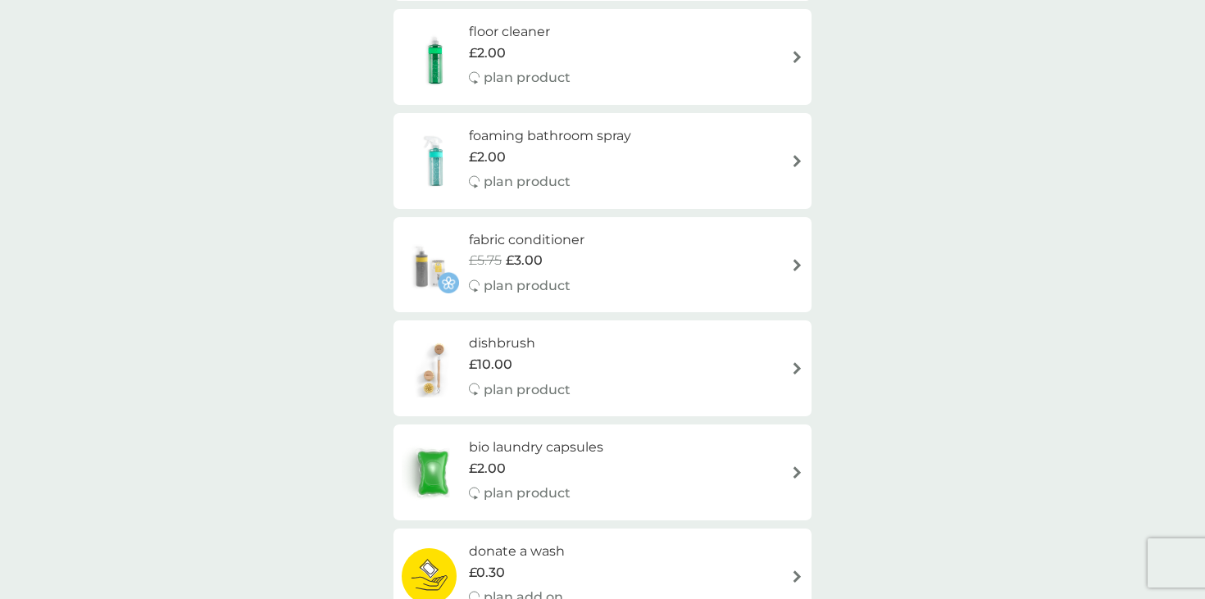
scroll to position [664, 0]
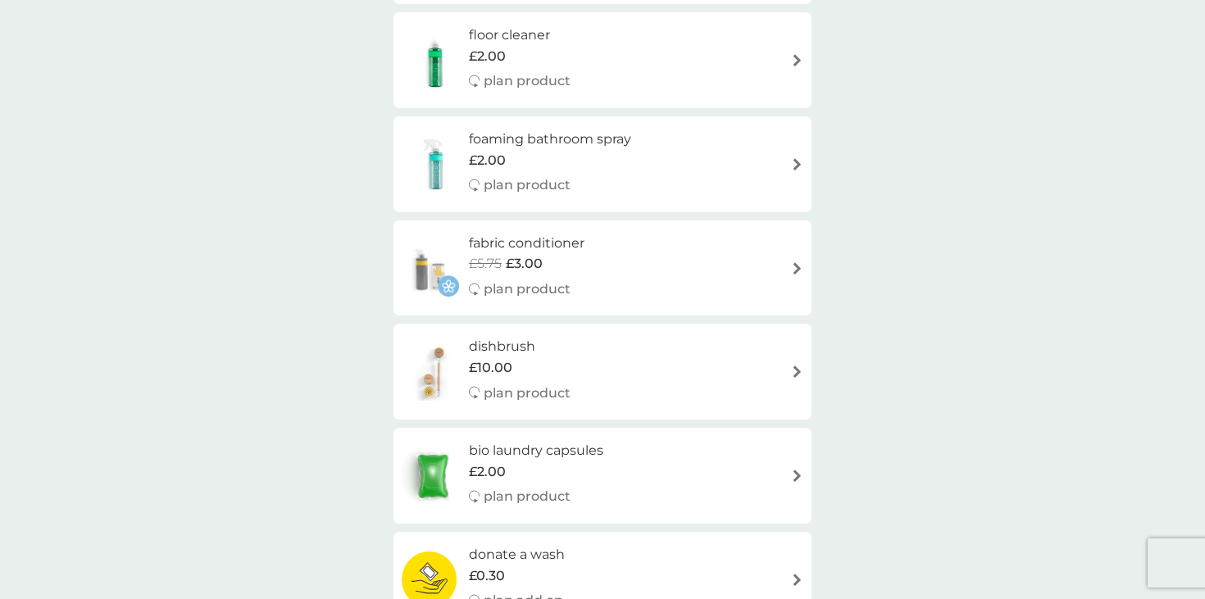
click at [663, 266] on div "fabric conditioner £5.75 £3.00 plan product" at bounding box center [603, 268] width 402 height 71
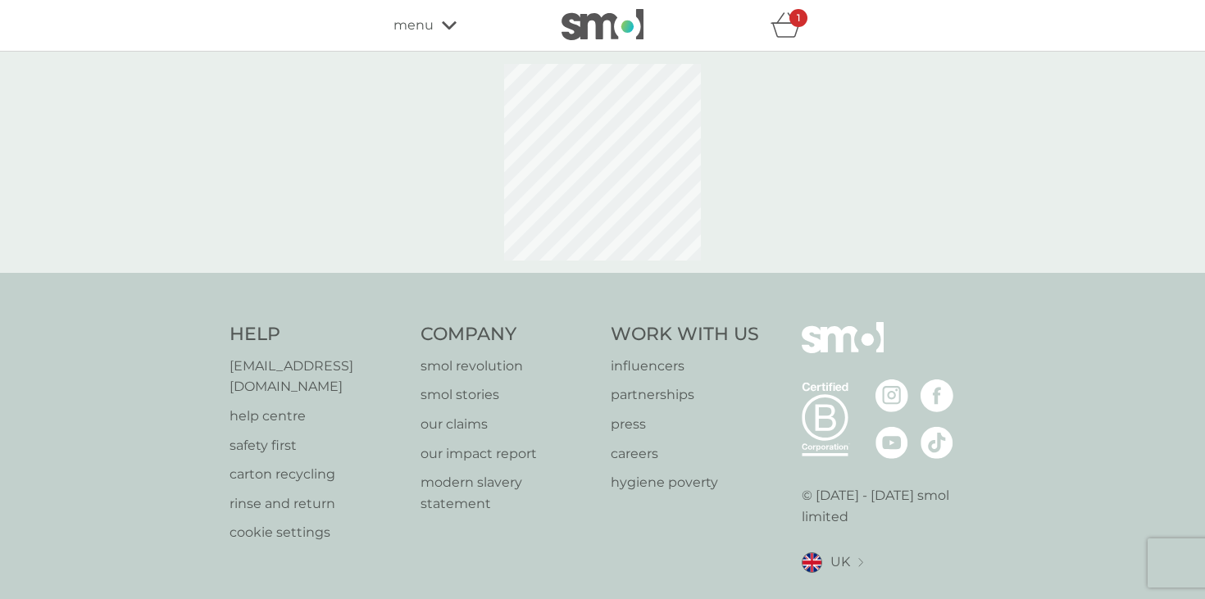
select select "182"
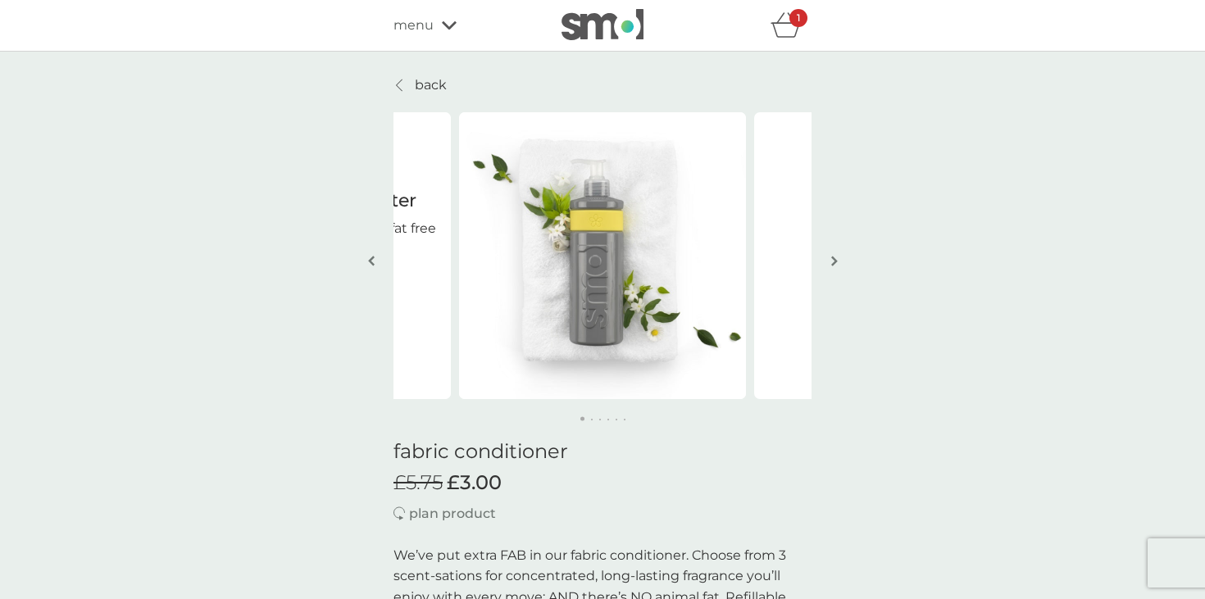
click at [831, 259] on img "button" at bounding box center [834, 261] width 7 height 12
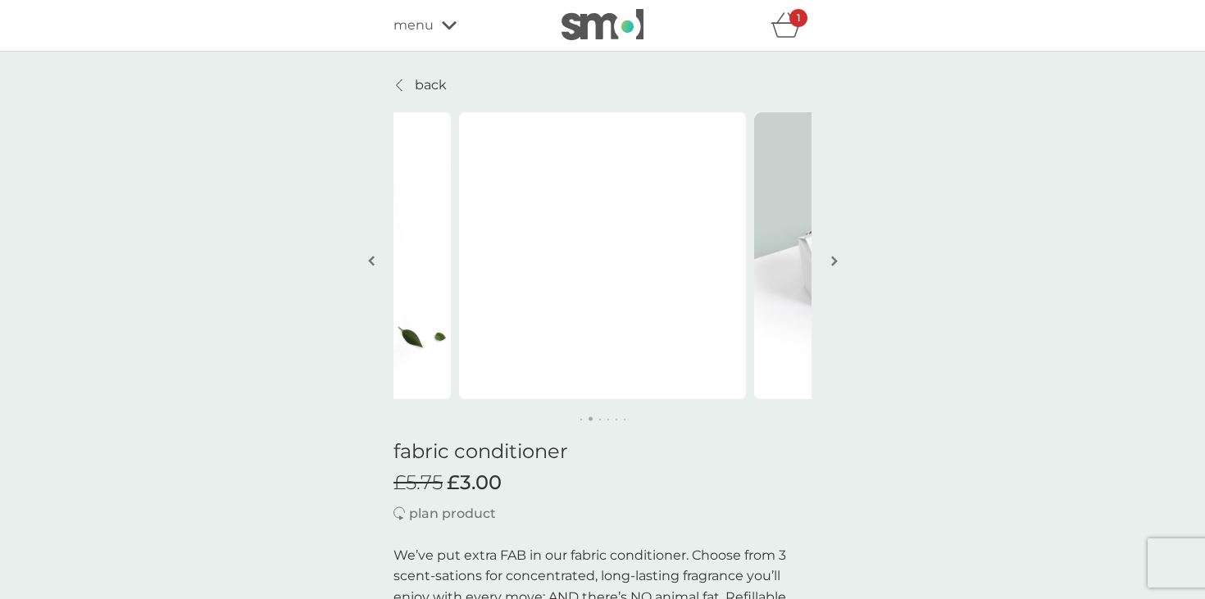
click at [831, 259] on img "button" at bounding box center [834, 261] width 7 height 12
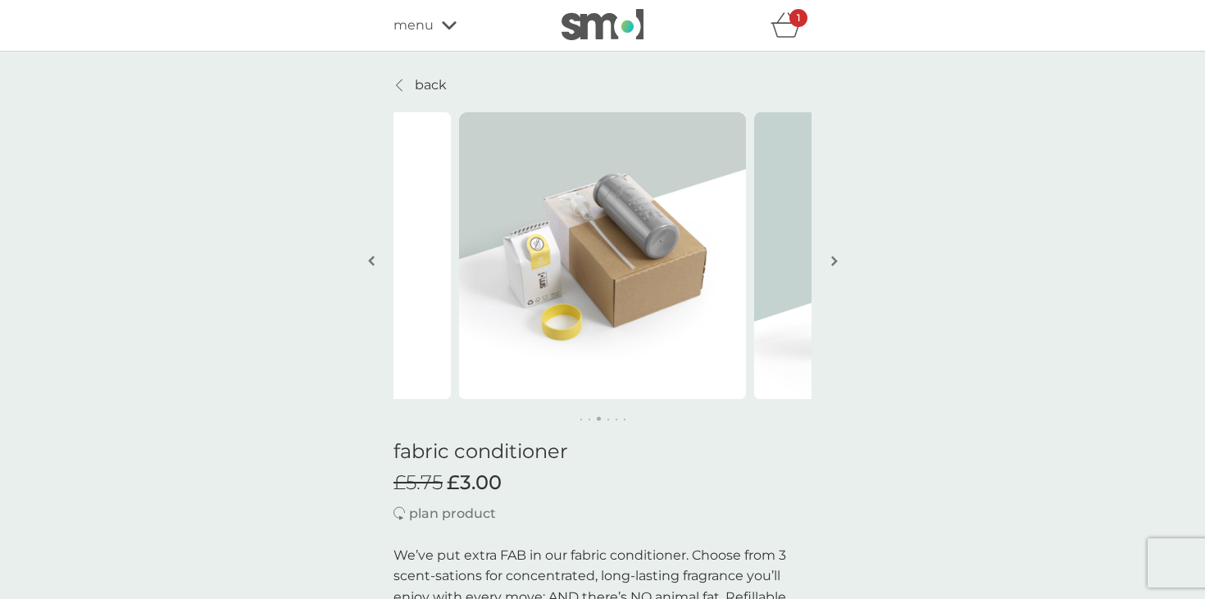
click at [831, 259] on img "button" at bounding box center [834, 261] width 7 height 12
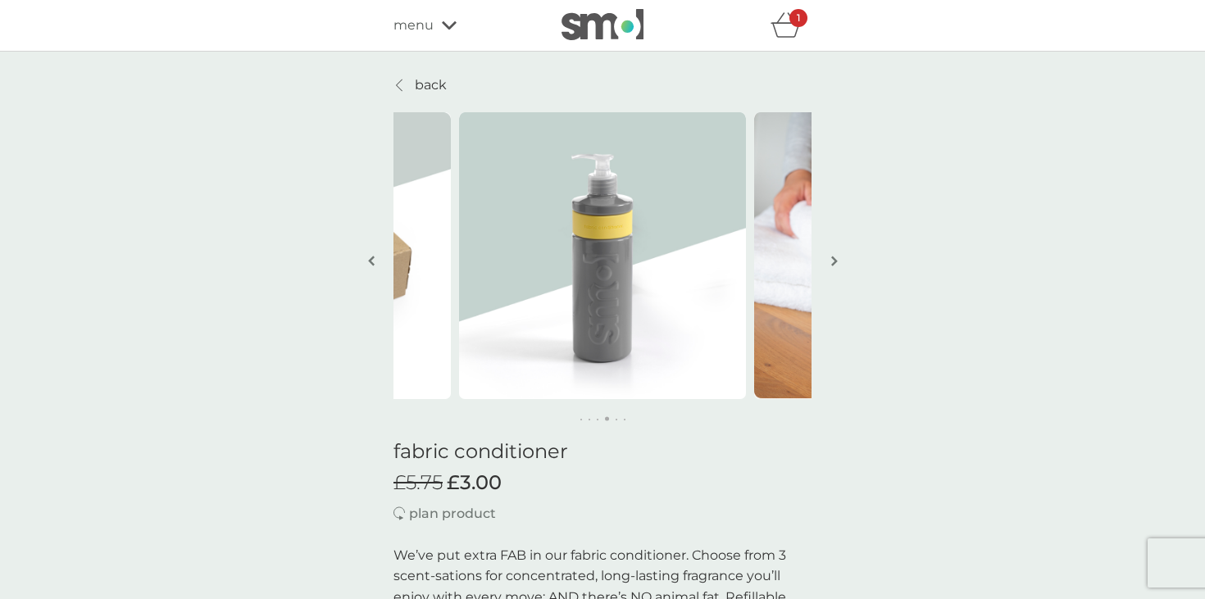
click at [831, 259] on img "button" at bounding box center [834, 261] width 7 height 12
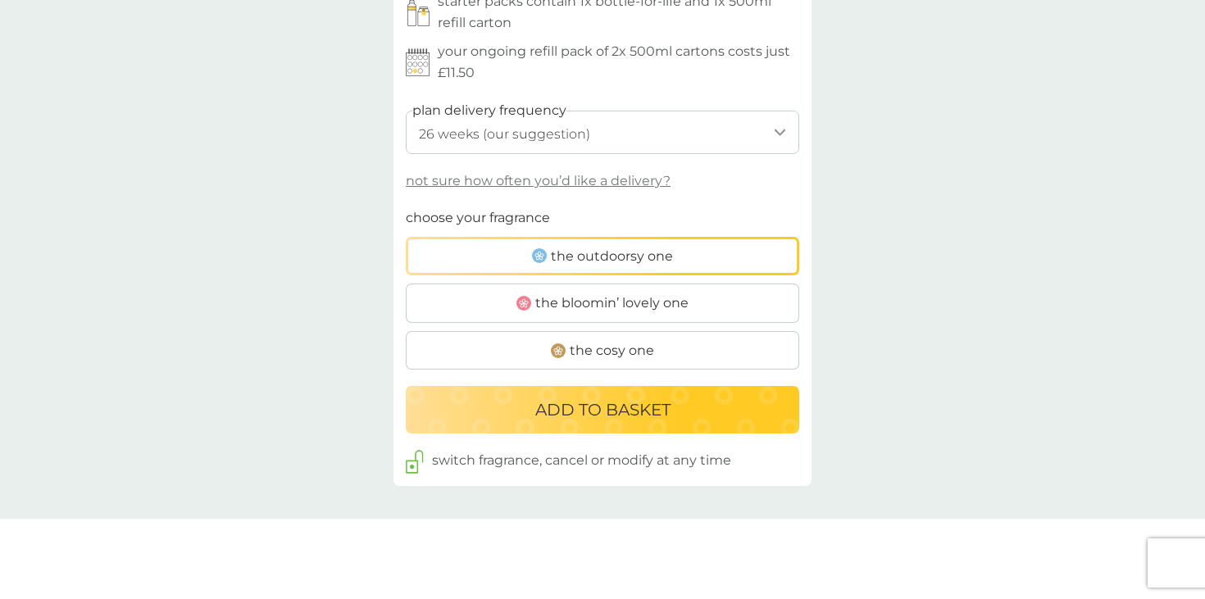
scroll to position [871, 0]
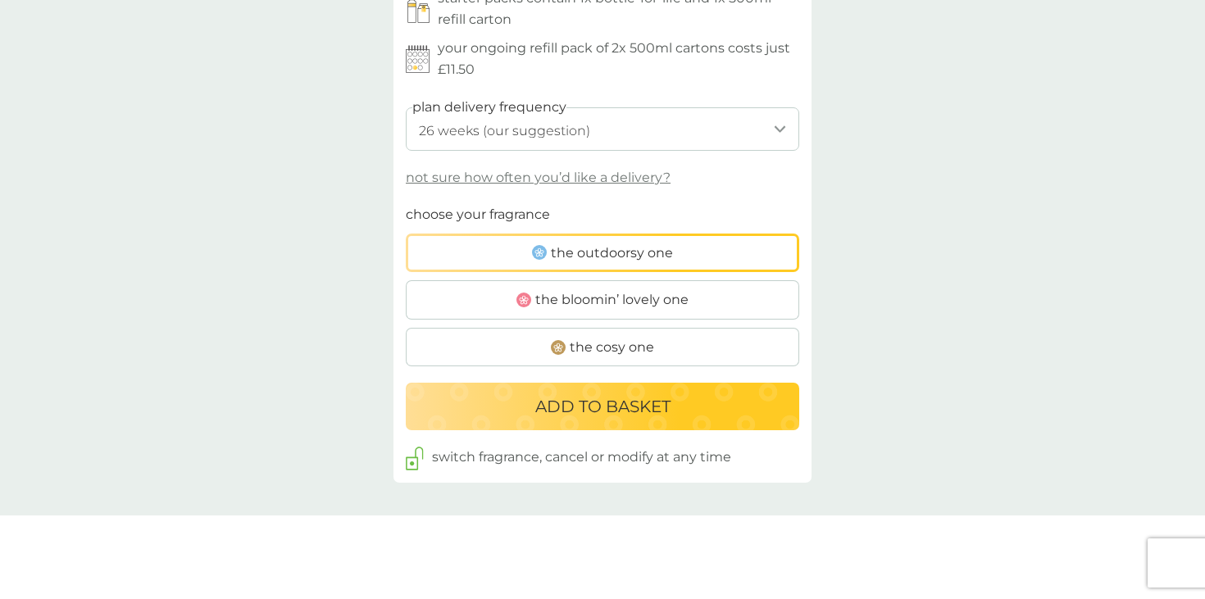
click at [677, 307] on span "the bloomin’ lovely one" at bounding box center [611, 299] width 153 height 21
click at [406, 204] on input "the bloomin’ lovely one" at bounding box center [406, 204] width 0 height 0
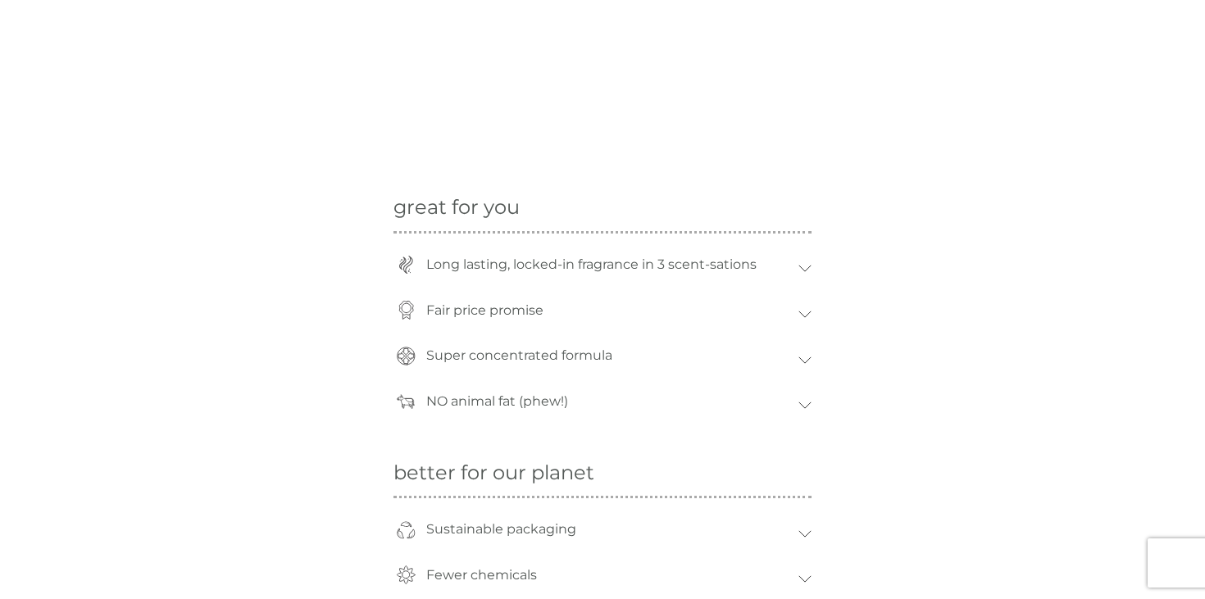
scroll to position [1459, 0]
click at [784, 264] on div "Long lasting, locked-in fragrance in 3 scent-sations" at bounding box center [608, 264] width 380 height 38
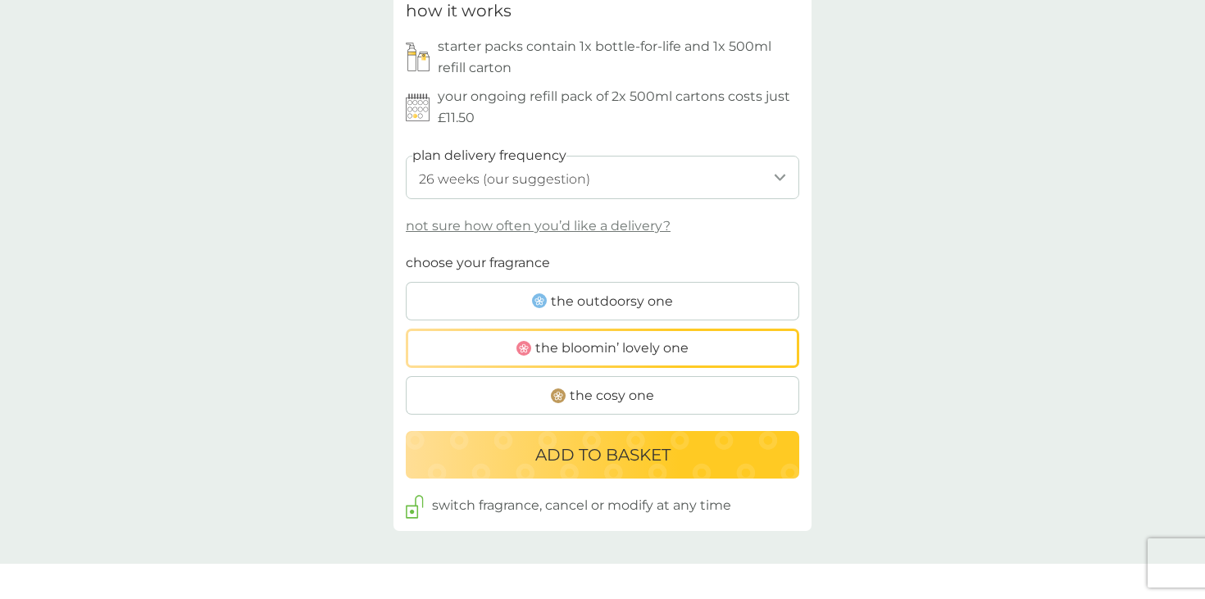
scroll to position [717, 0]
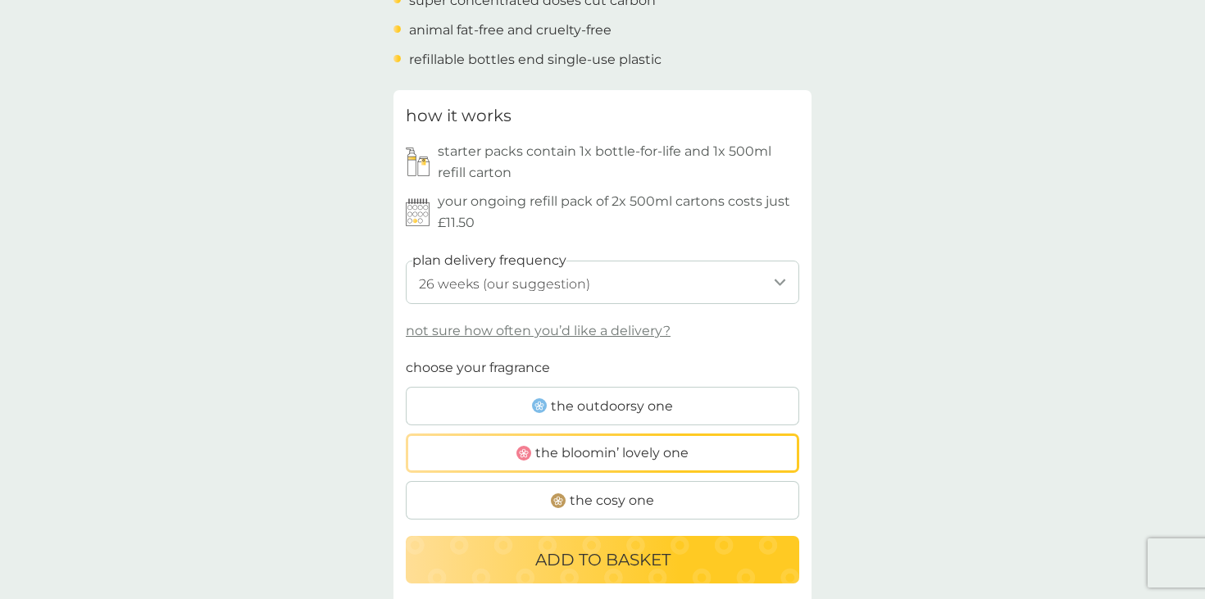
click at [680, 391] on label "the outdoorsy one" at bounding box center [603, 406] width 394 height 39
click at [406, 357] on input "the outdoorsy one" at bounding box center [406, 357] width 0 height 0
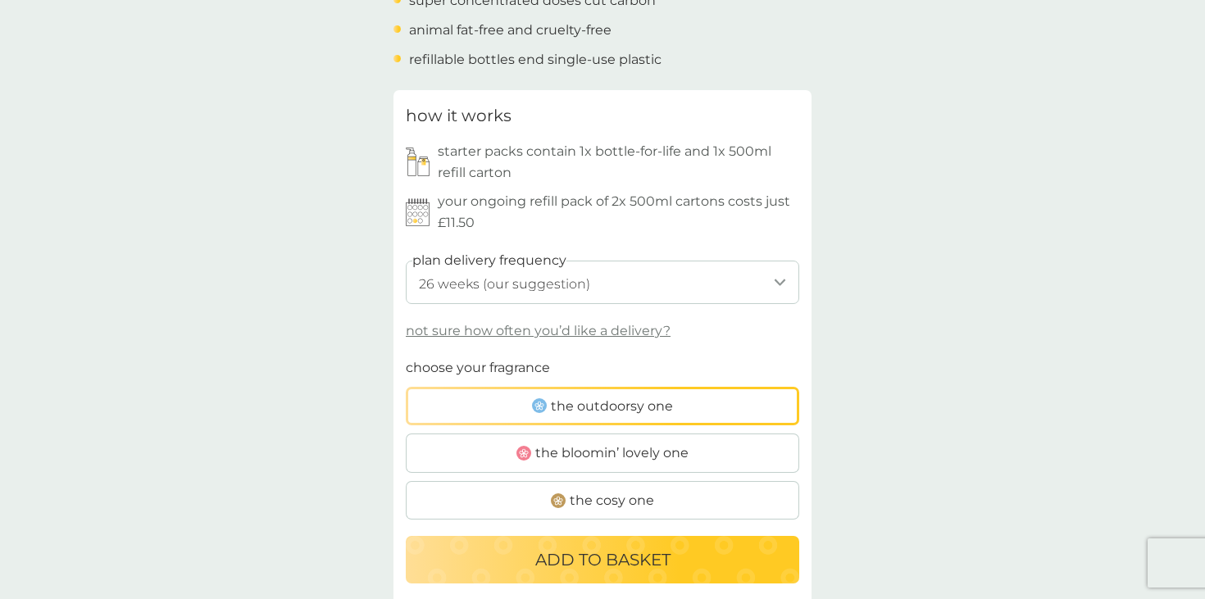
click at [640, 563] on p "ADD TO BASKET" at bounding box center [602, 560] width 135 height 26
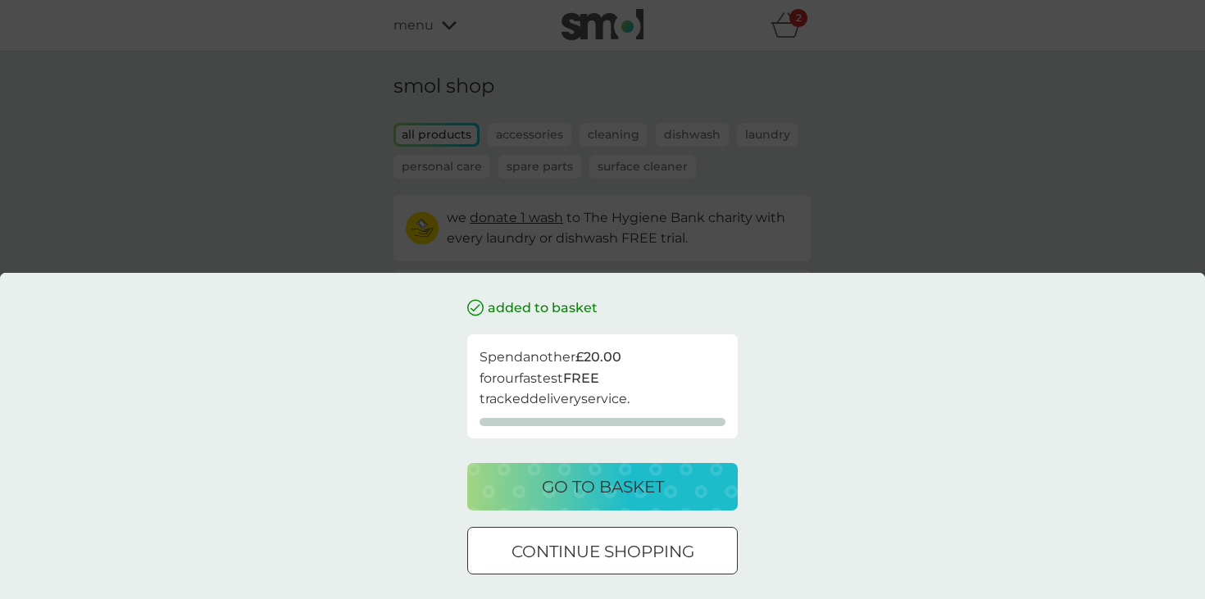
click at [640, 502] on button "go to basket" at bounding box center [602, 487] width 271 height 48
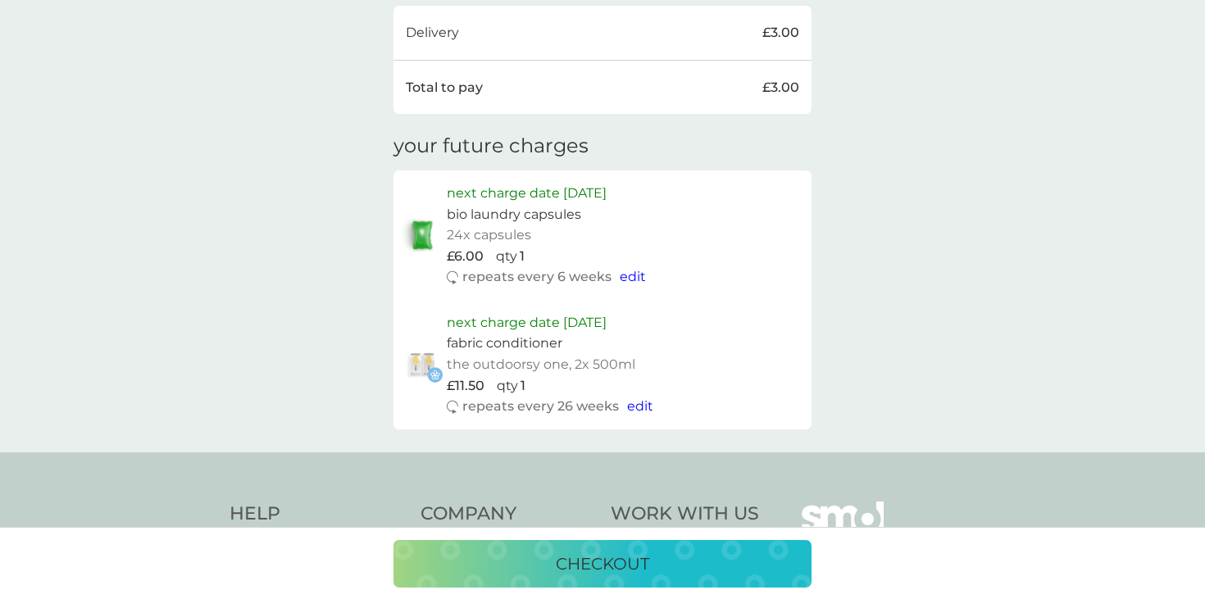
scroll to position [631, 0]
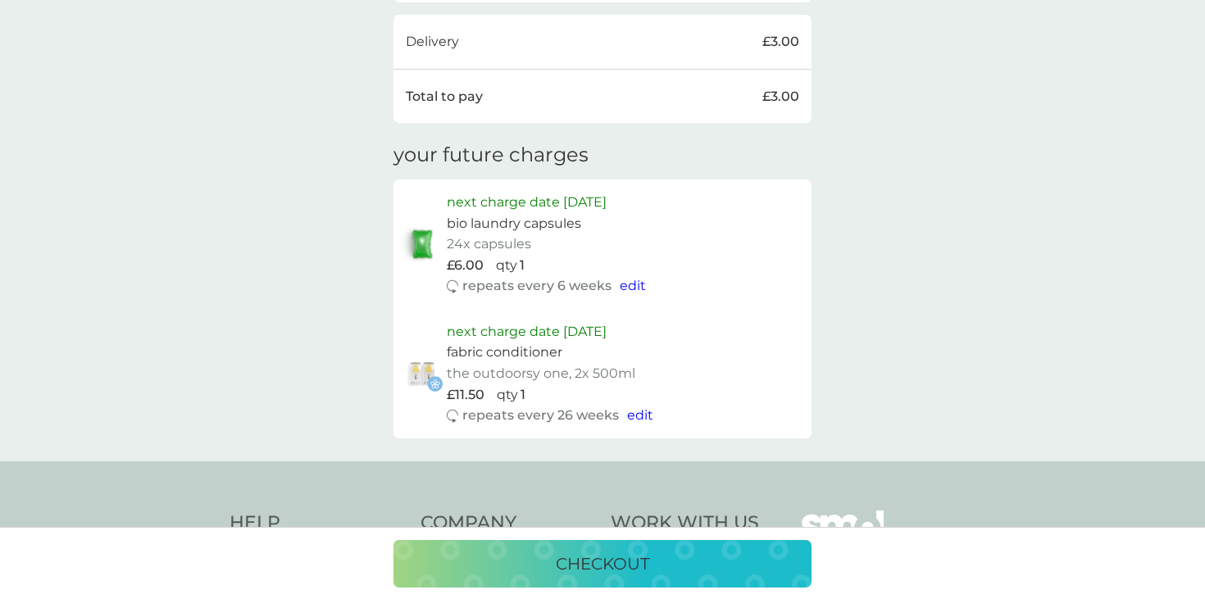
click at [632, 287] on span "edit" at bounding box center [633, 286] width 26 height 16
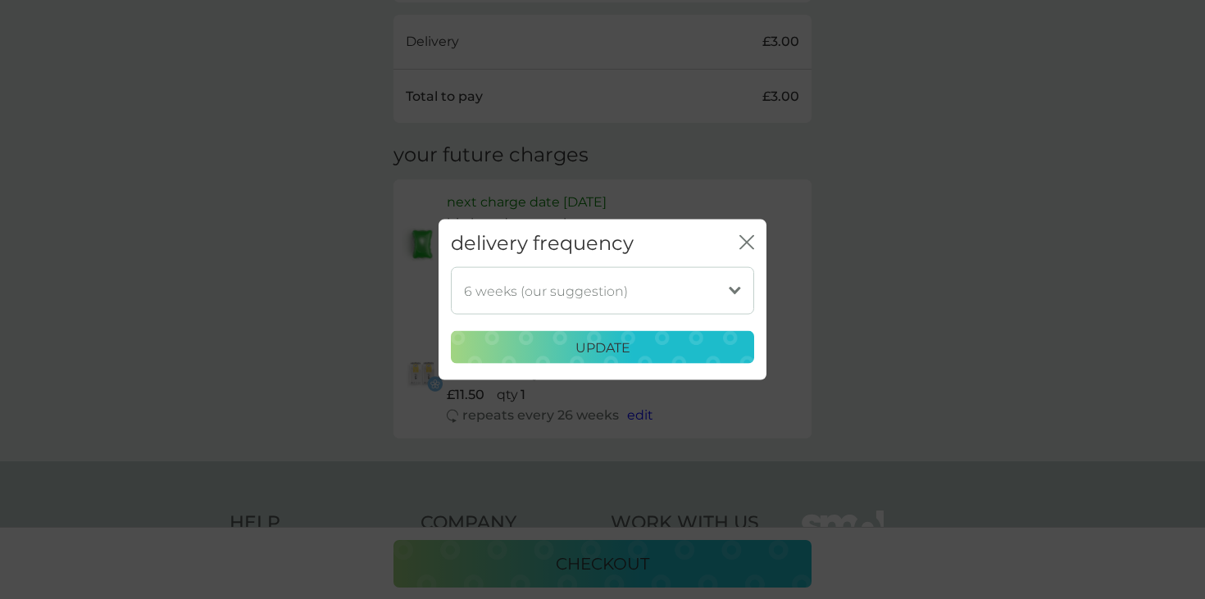
click at [660, 292] on select "1 week 2 weeks 3 weeks 4 weeks 5 weeks 6 weeks (our suggestion) 7 weeks 8 weeks…" at bounding box center [602, 291] width 303 height 48
select select "70"
click at [451, 267] on select "1 week 2 weeks 3 weeks 4 weeks 5 weeks 6 weeks (our suggestion) 7 weeks 8 weeks…" at bounding box center [602, 291] width 303 height 48
click at [667, 353] on div "update" at bounding box center [603, 347] width 282 height 21
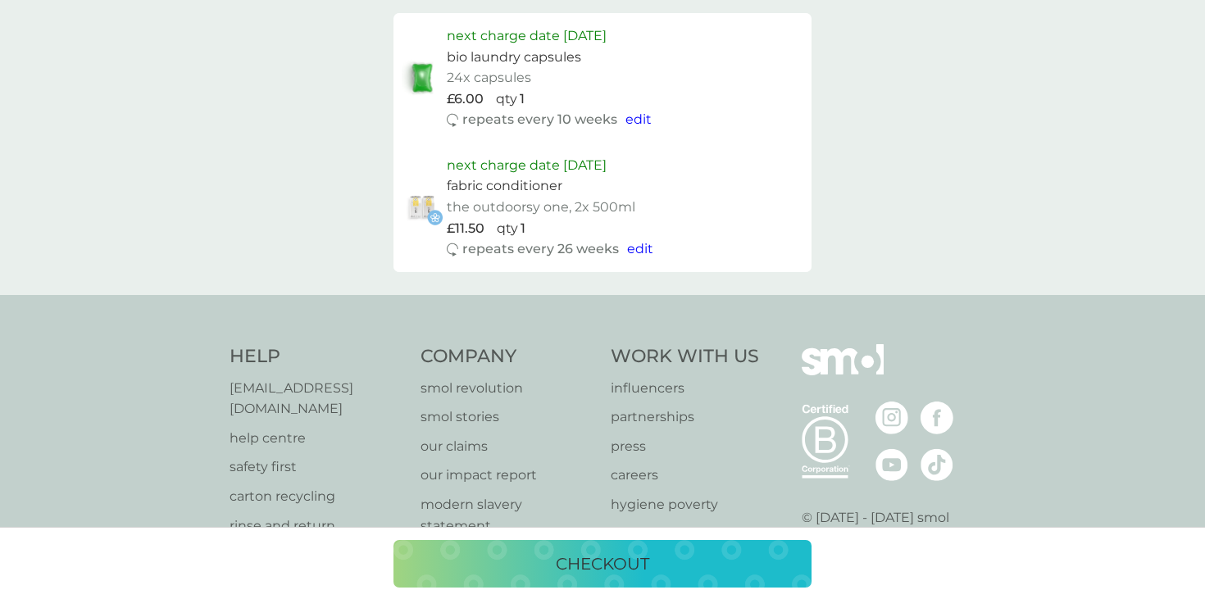
scroll to position [862, 0]
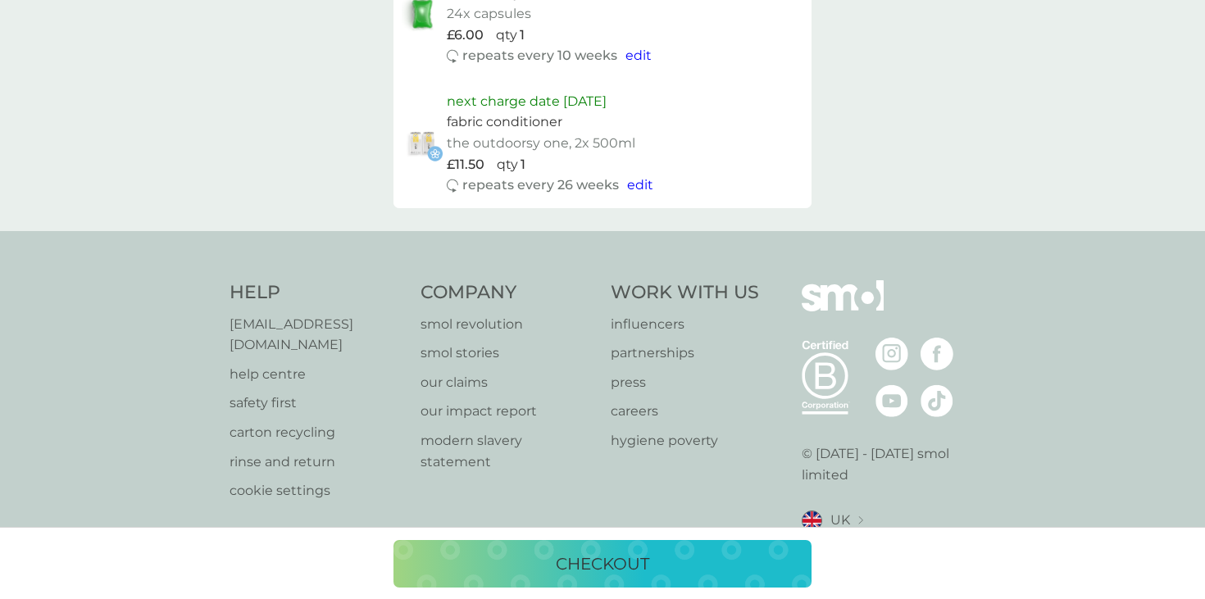
click at [292, 422] on p "carton recycling" at bounding box center [317, 432] width 175 height 21
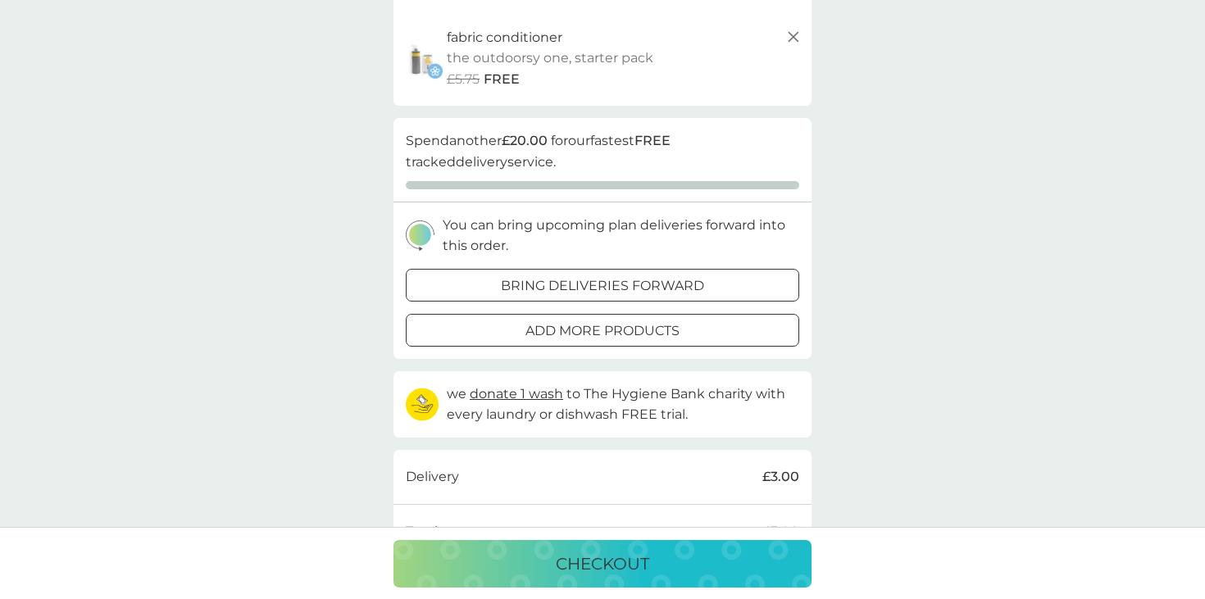
scroll to position [0, 0]
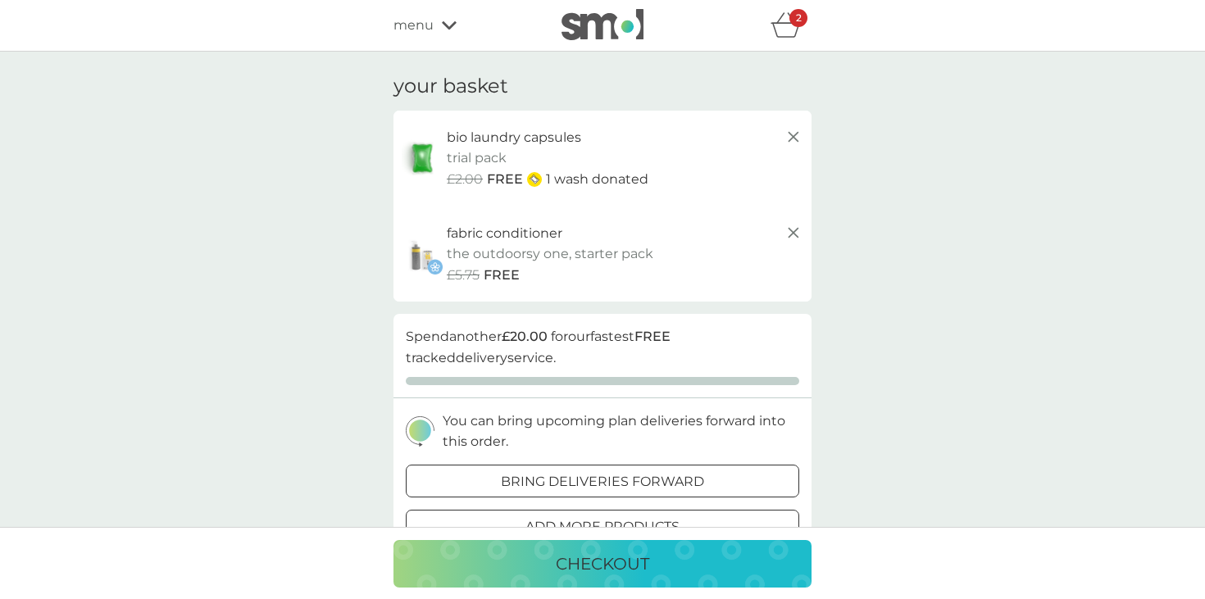
click at [792, 228] on icon at bounding box center [794, 233] width 20 height 20
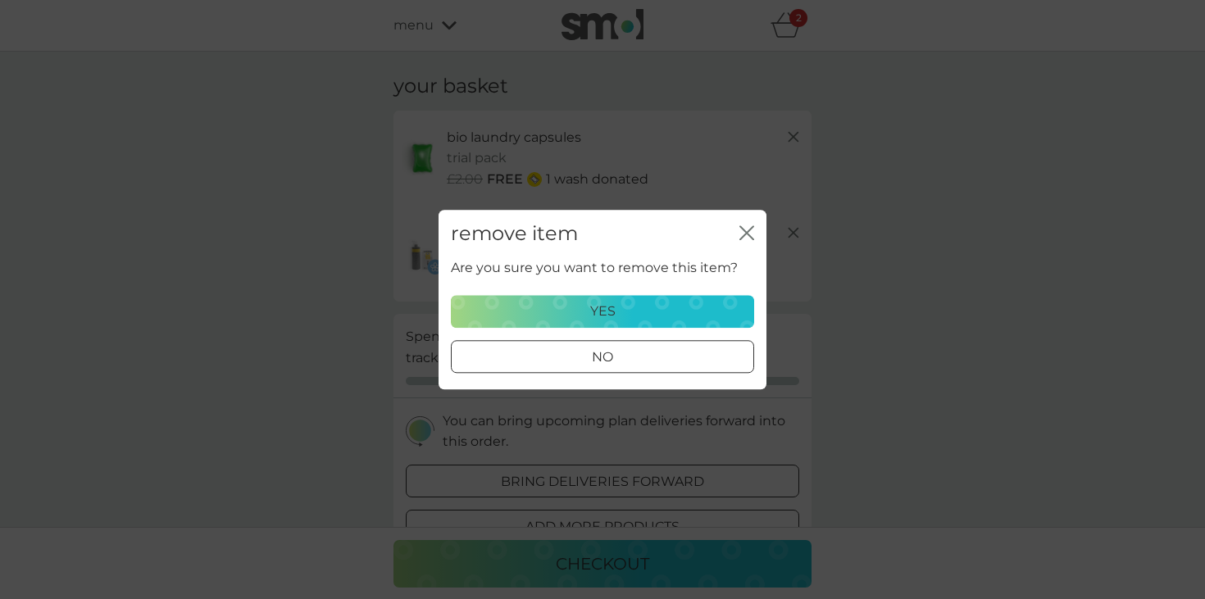
click at [651, 303] on div "yes" at bounding box center [603, 311] width 282 height 21
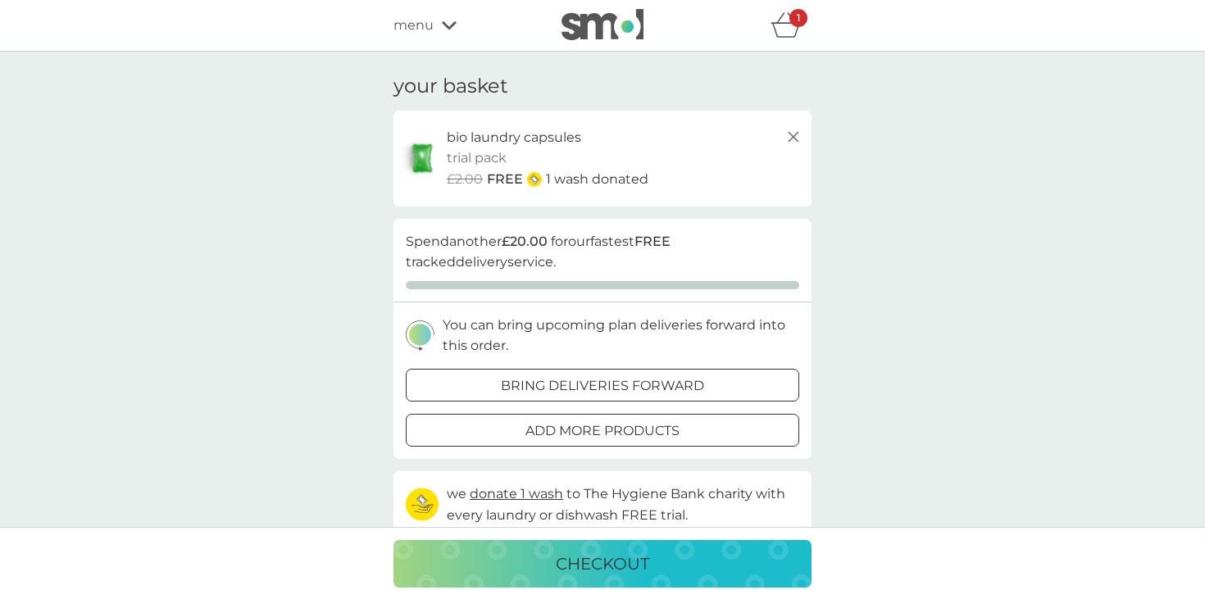
click at [794, 140] on icon at bounding box center [794, 137] width 20 height 20
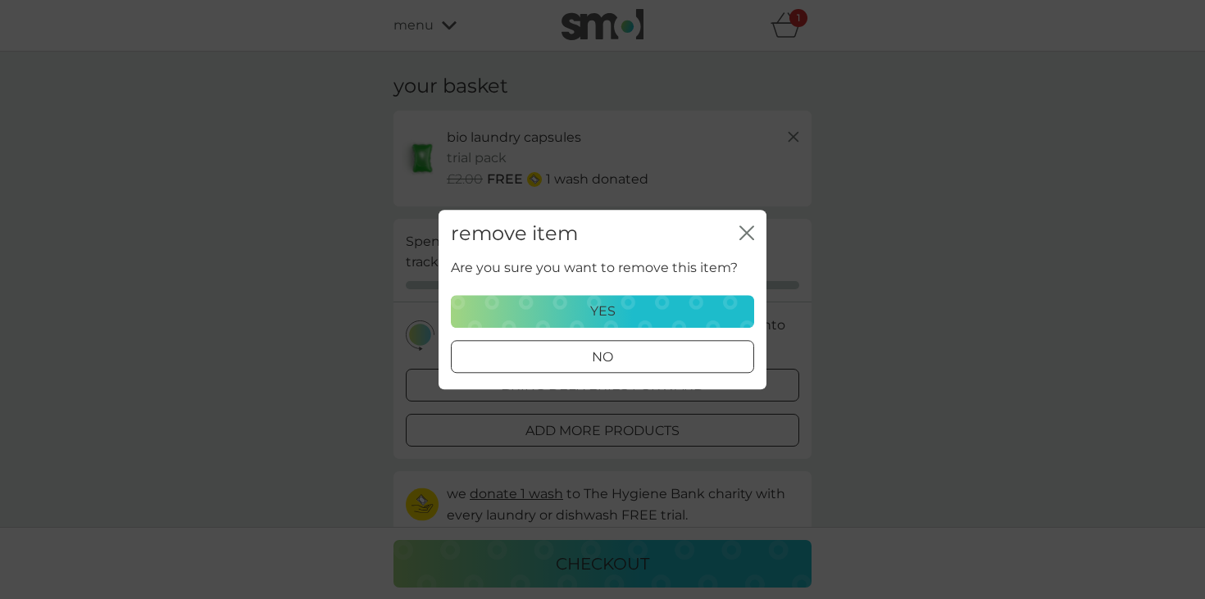
click at [657, 315] on div "yes" at bounding box center [603, 311] width 282 height 21
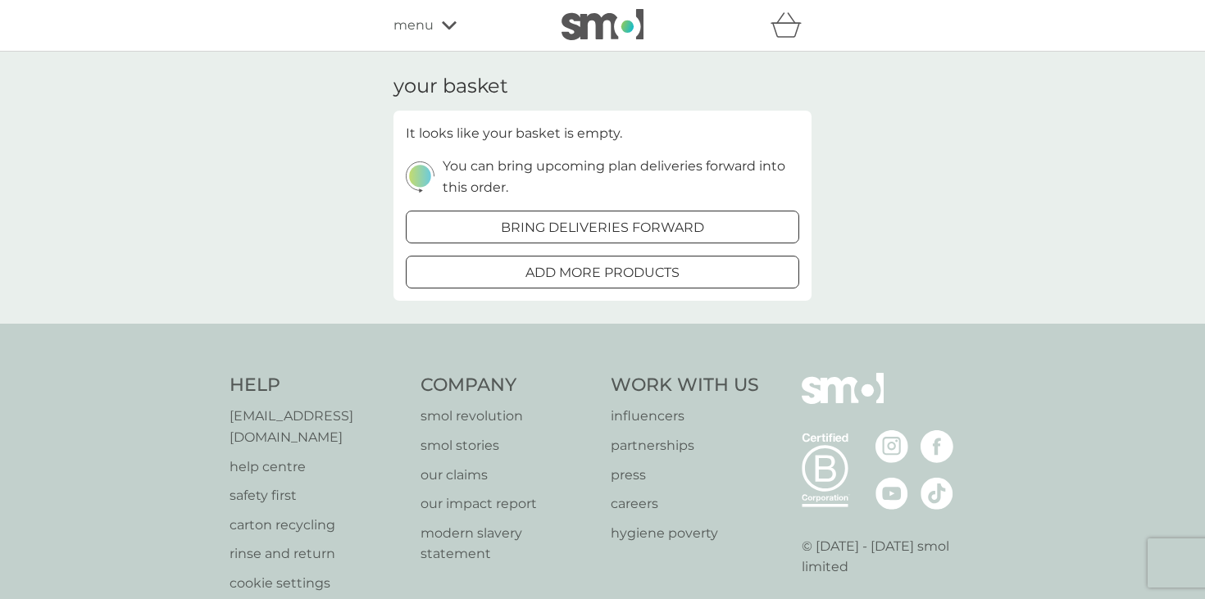
click at [418, 27] on span "menu" at bounding box center [414, 25] width 40 height 21
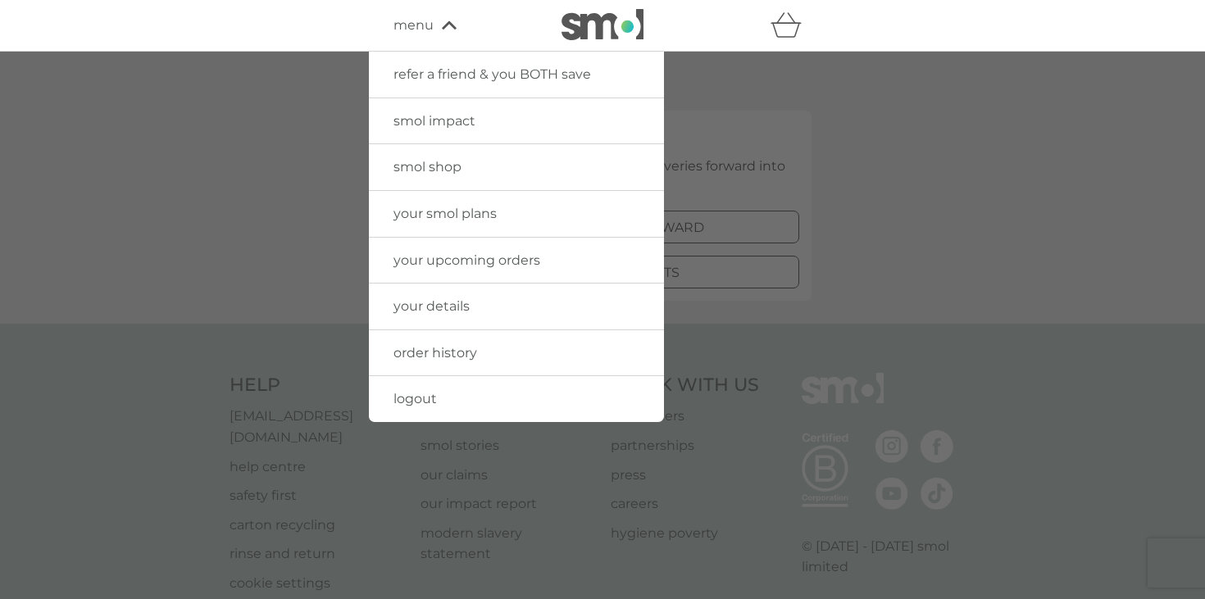
click at [422, 390] on link "logout" at bounding box center [516, 399] width 295 height 46
